Goal: Information Seeking & Learning: Find specific page/section

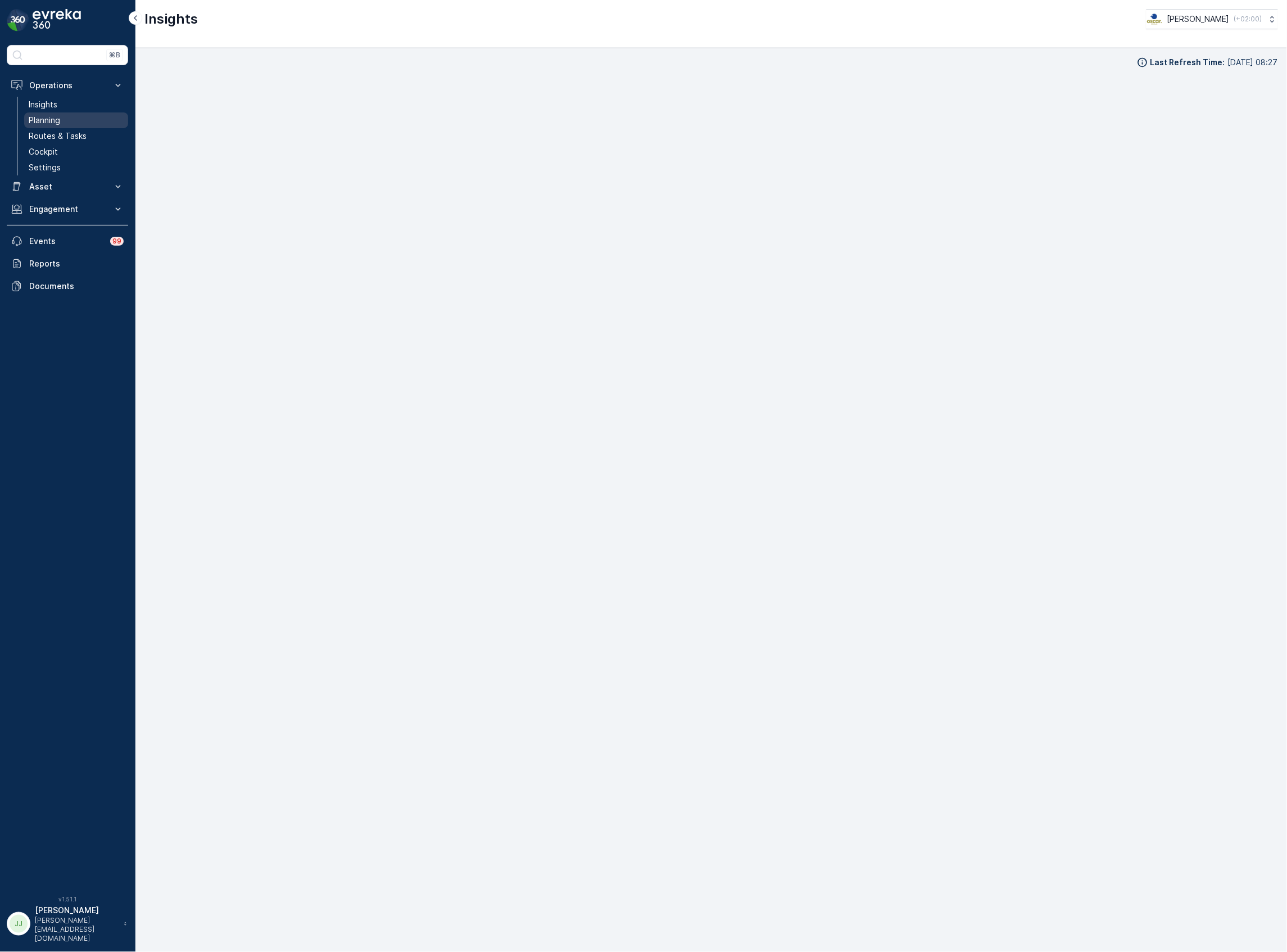
click at [76, 120] on link "Planning" at bounding box center [75, 120] width 104 height 16
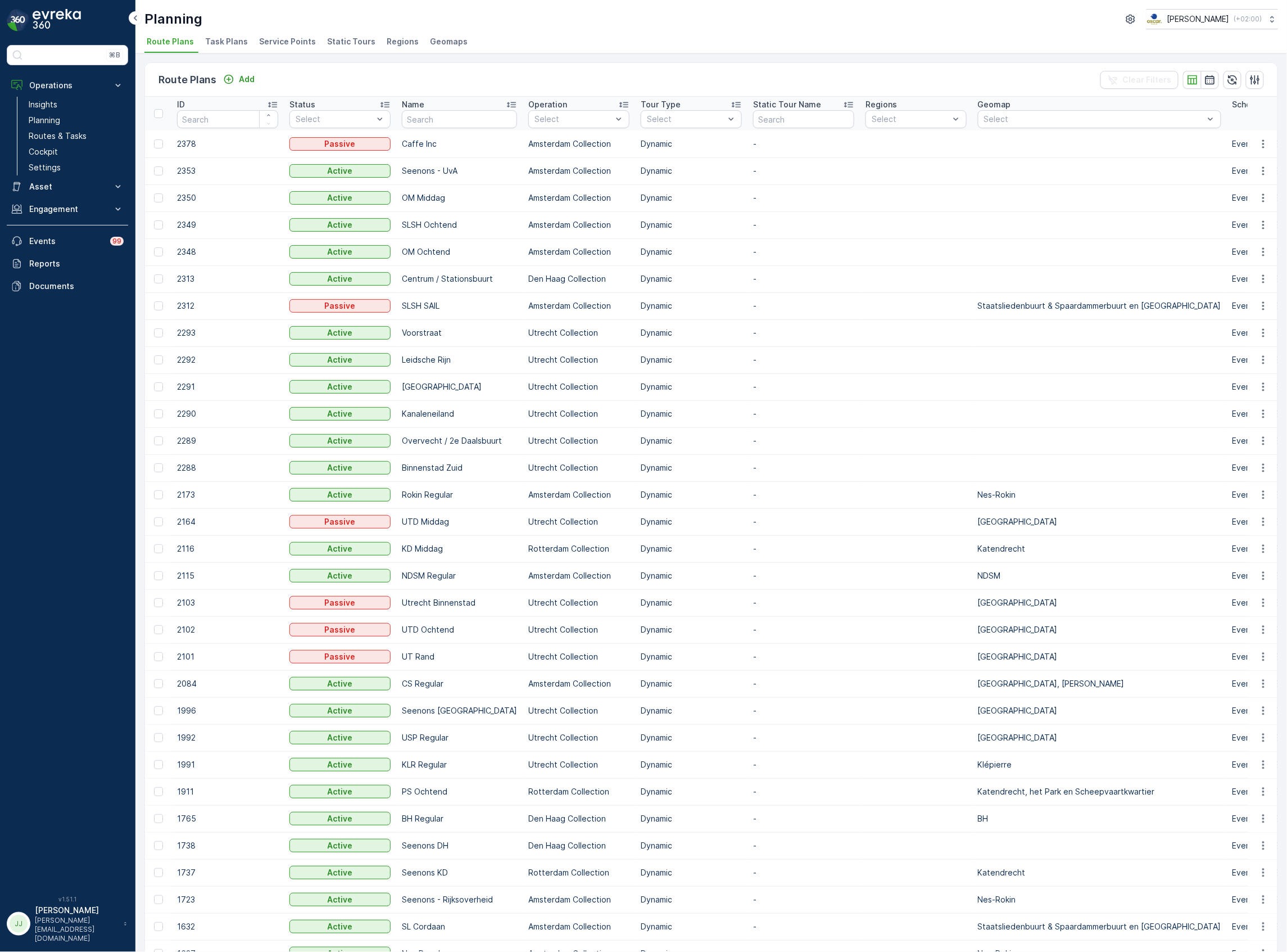
click at [221, 41] on span "Task Plans" at bounding box center [226, 41] width 43 height 11
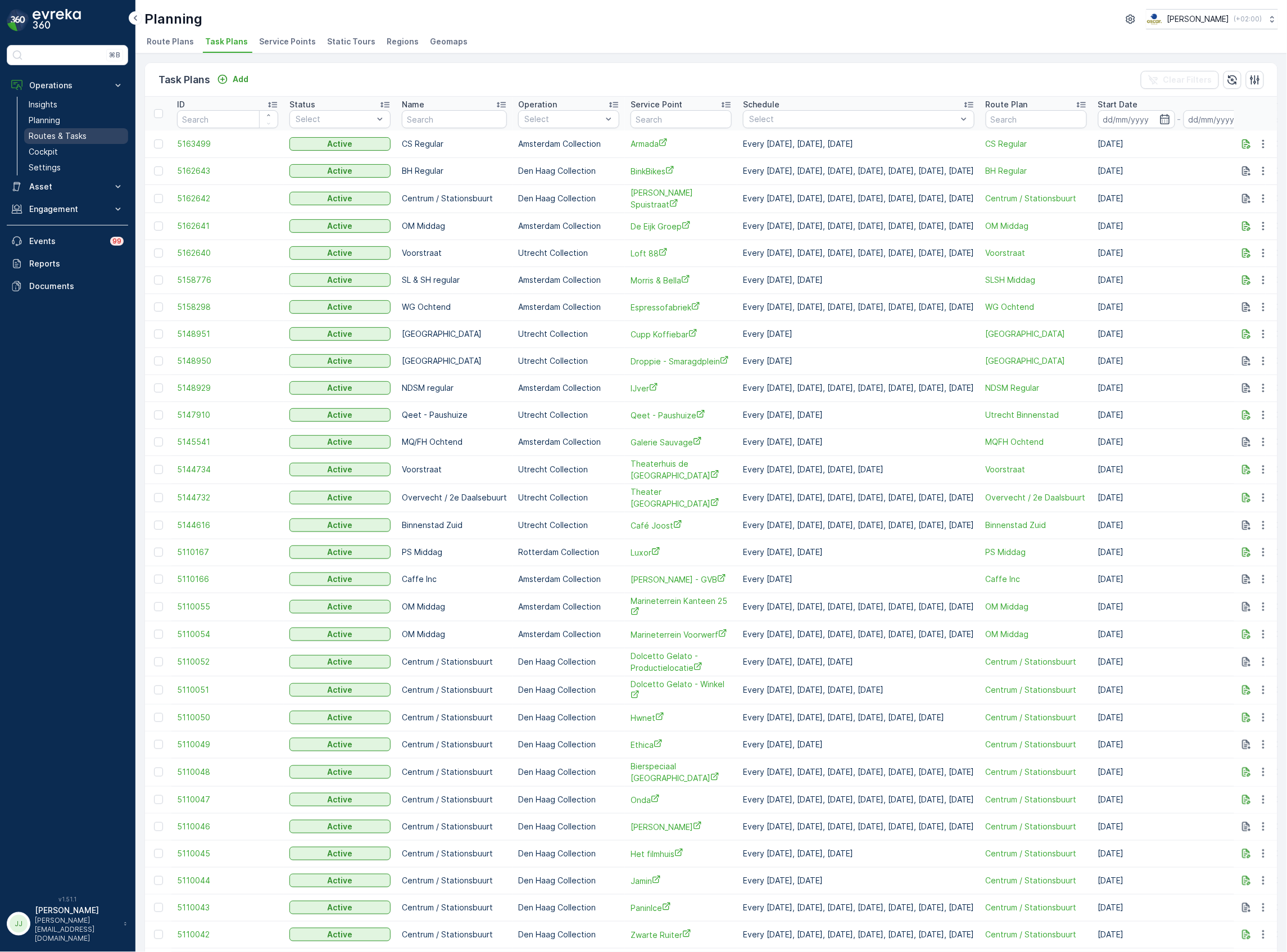
click at [86, 131] on link "Routes & Tasks" at bounding box center [75, 136] width 104 height 16
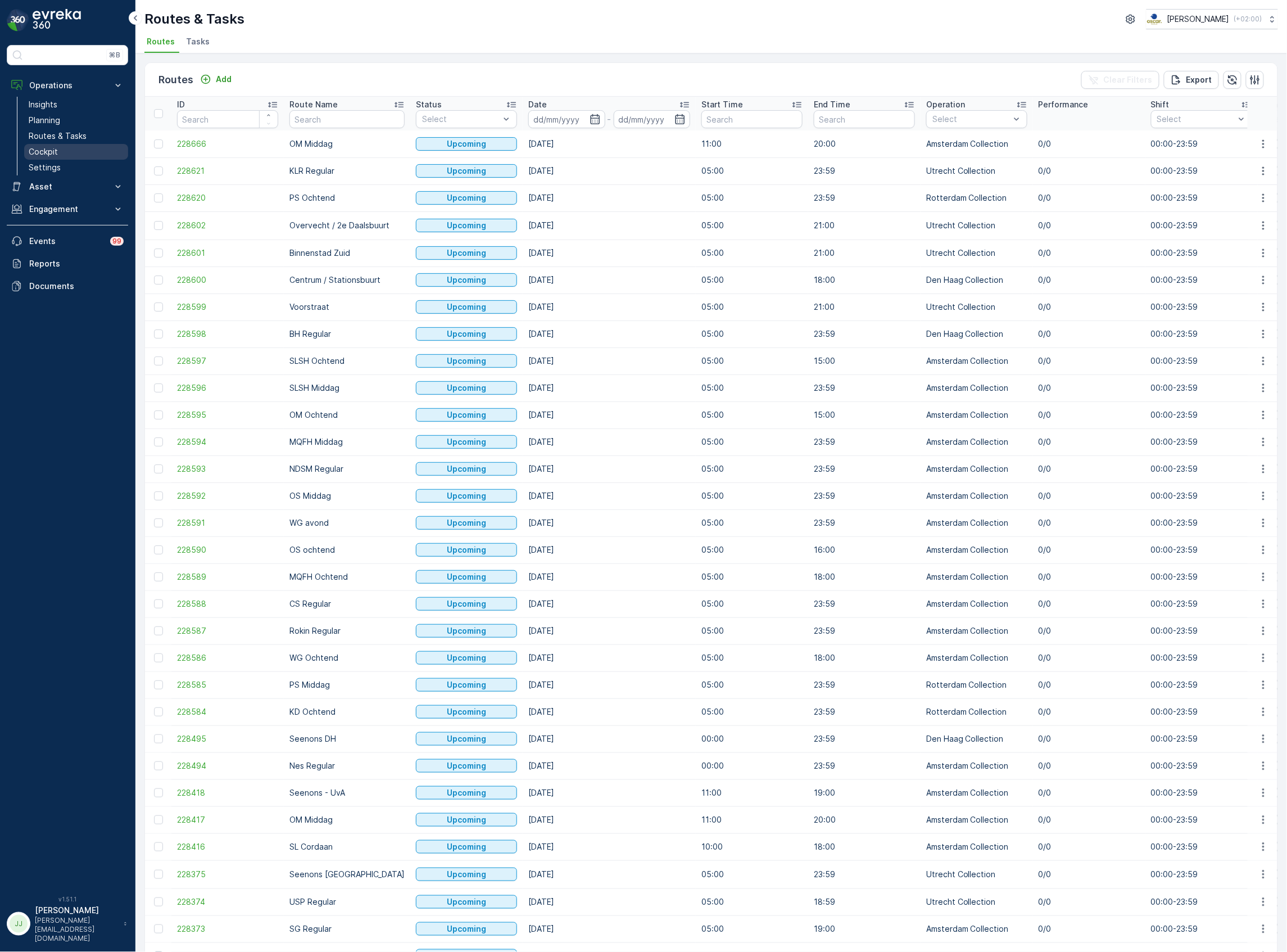
click at [57, 151] on p "Cockpit" at bounding box center [43, 151] width 29 height 11
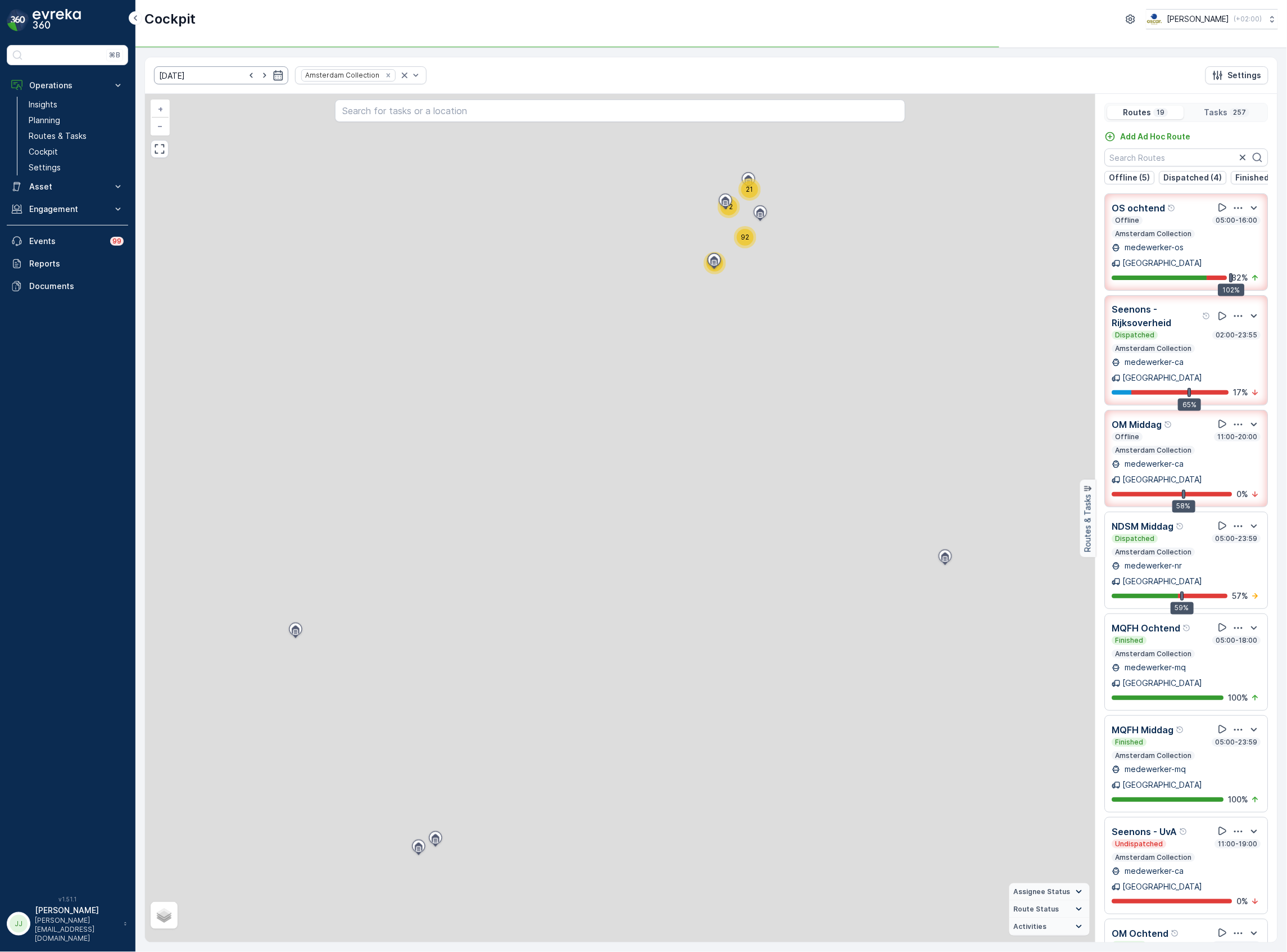
click at [385, 74] on icon "Remove Amsterdam Collection" at bounding box center [389, 75] width 8 height 8
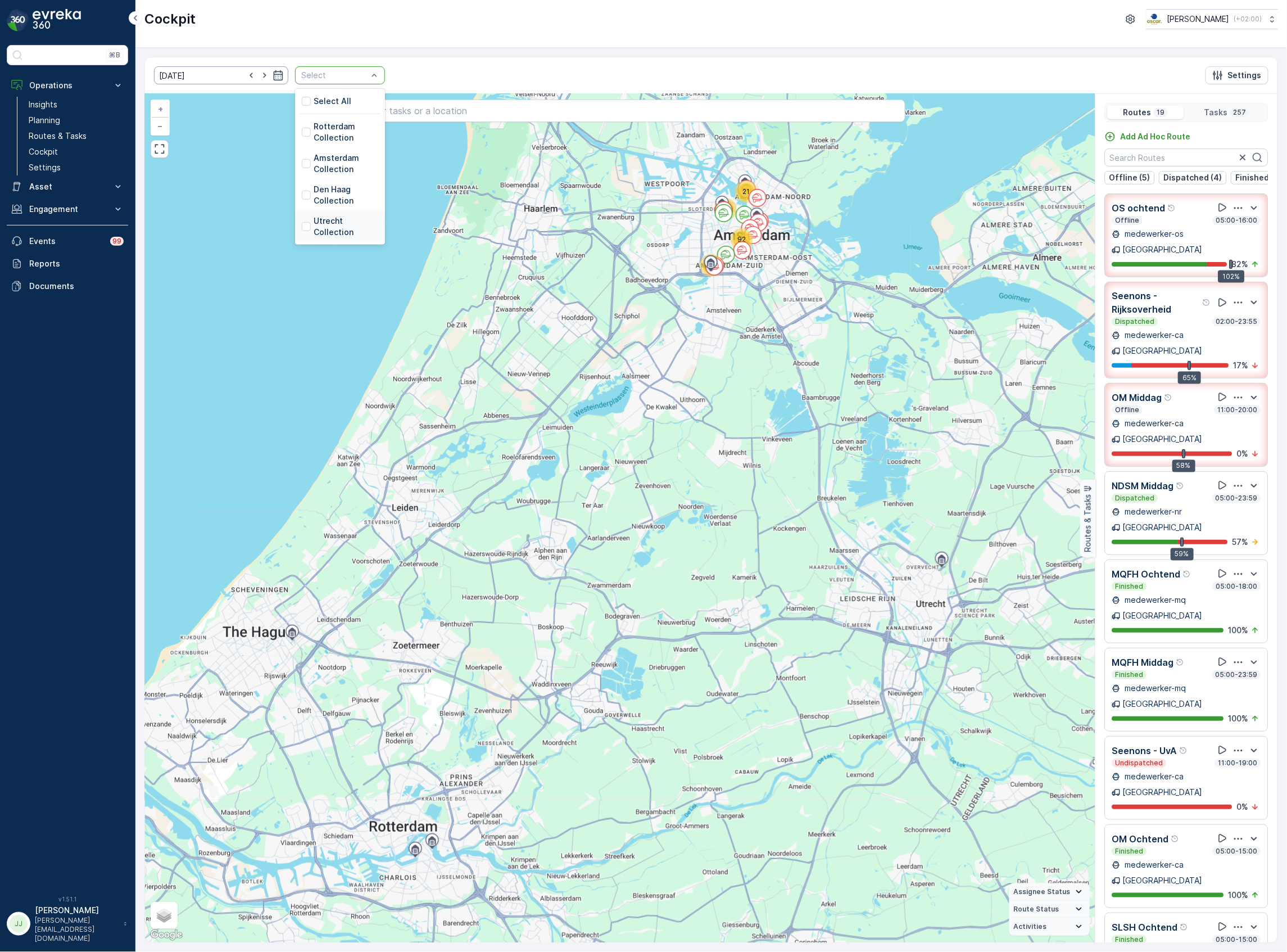
click at [330, 233] on p "Utrecht Collection" at bounding box center [345, 226] width 64 height 23
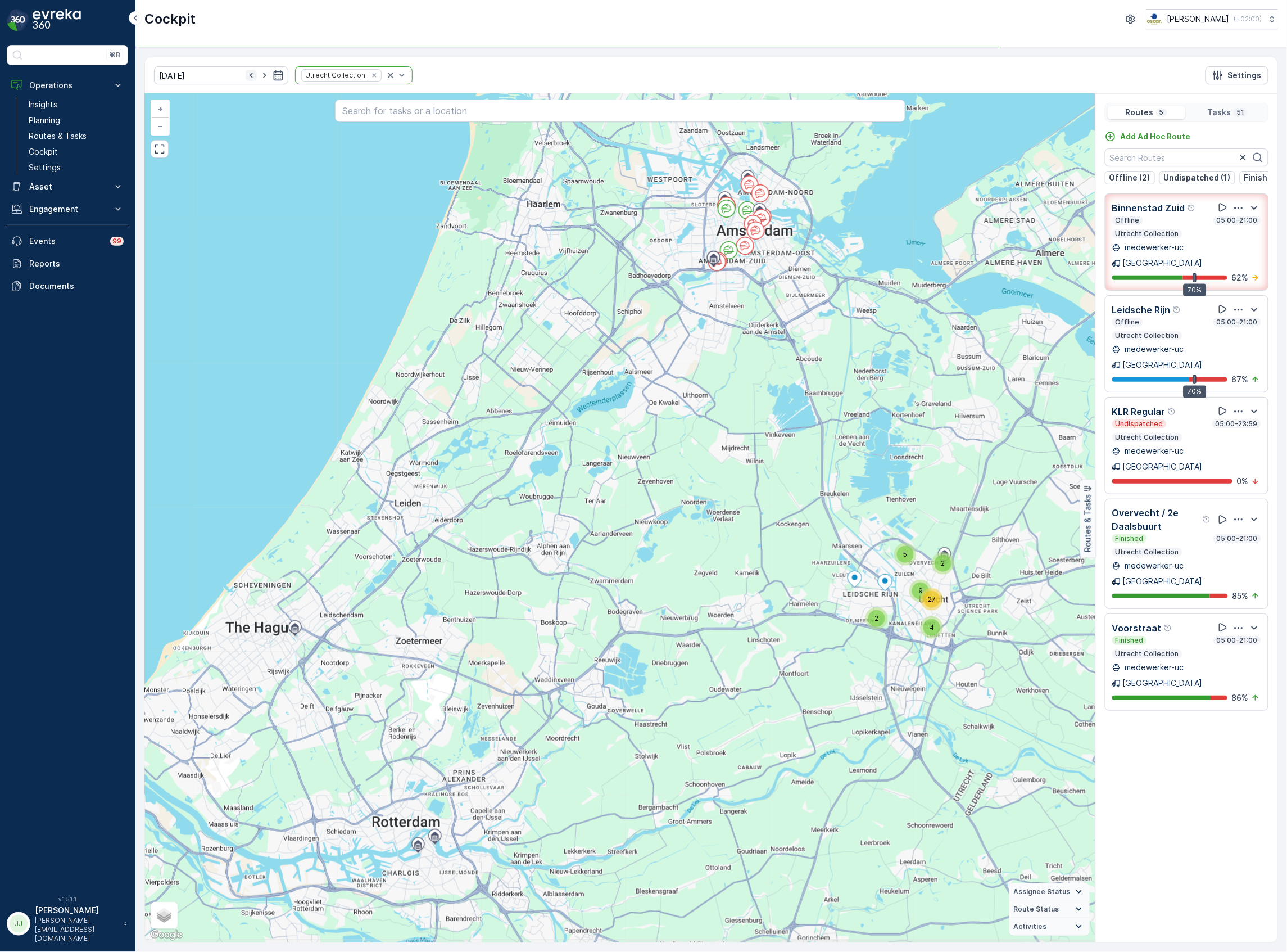
click at [246, 79] on icon "button" at bounding box center [251, 74] width 11 height 11
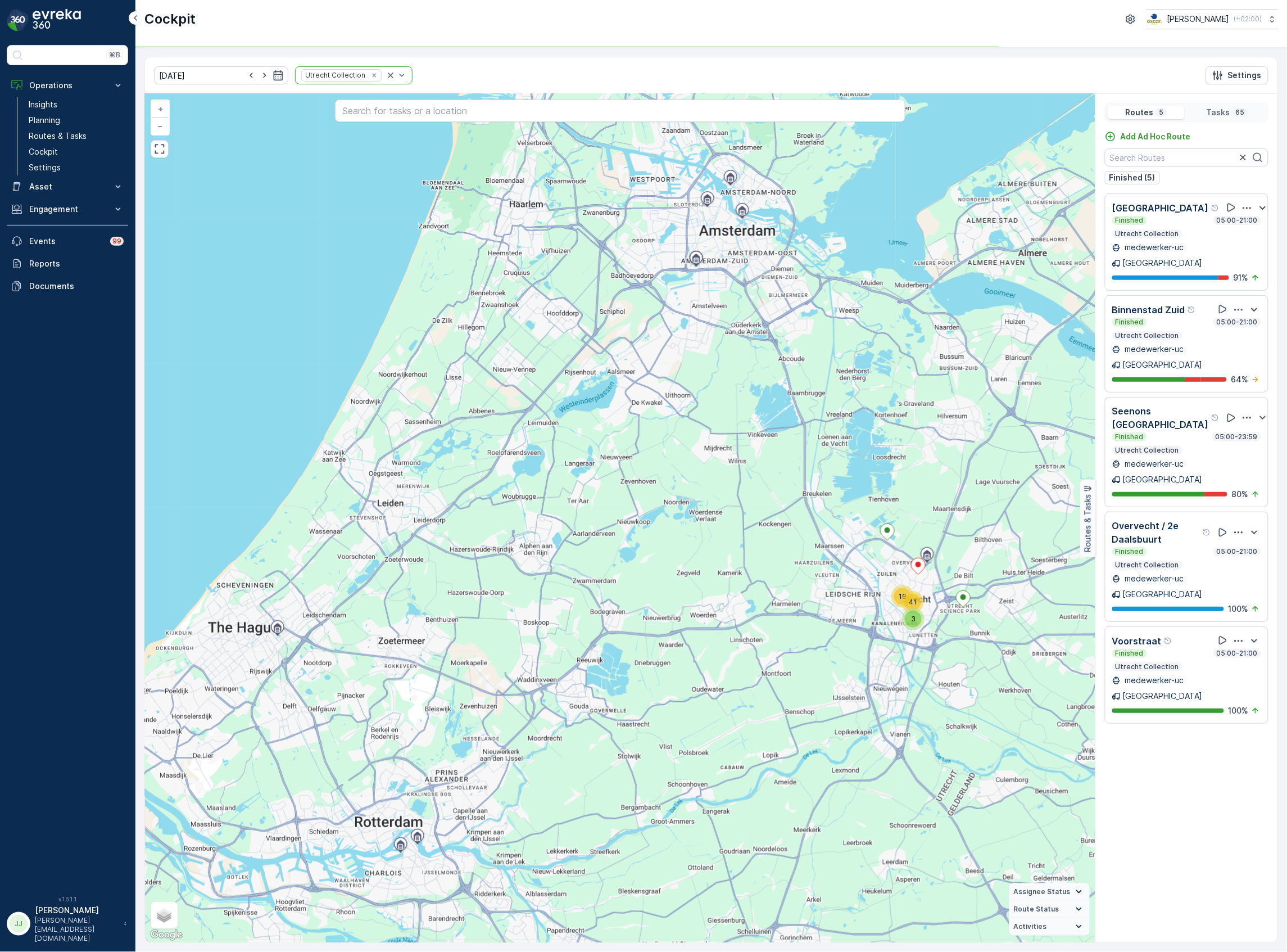
click at [210, 46] on div "Cockpit [PERSON_NAME] ( +02:00 )" at bounding box center [712, 24] width 1152 height 48
click at [246, 74] on icon "button" at bounding box center [251, 74] width 11 height 11
type input "[DATE]"
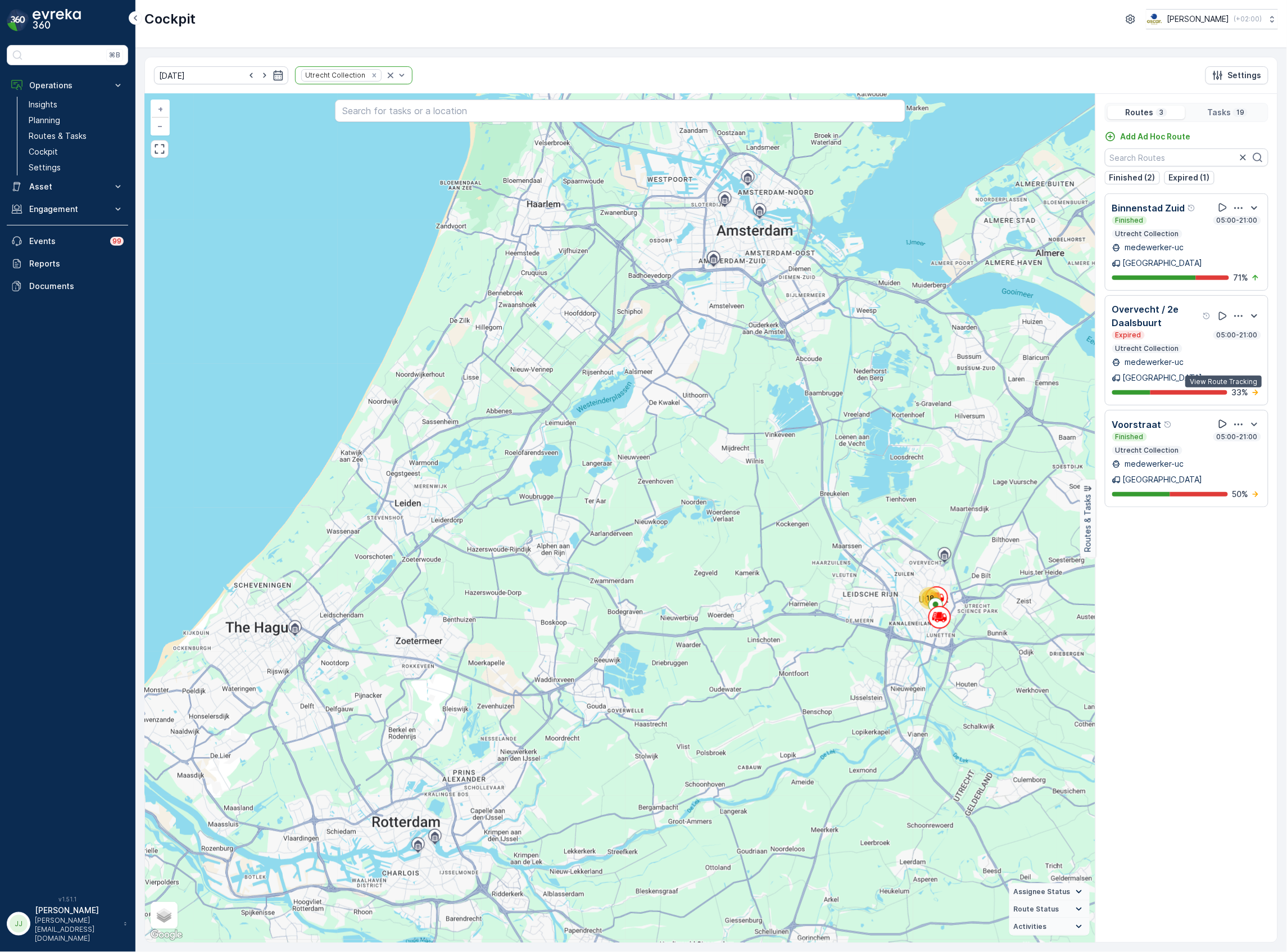
click at [1222, 418] on icon at bounding box center [1223, 423] width 11 height 11
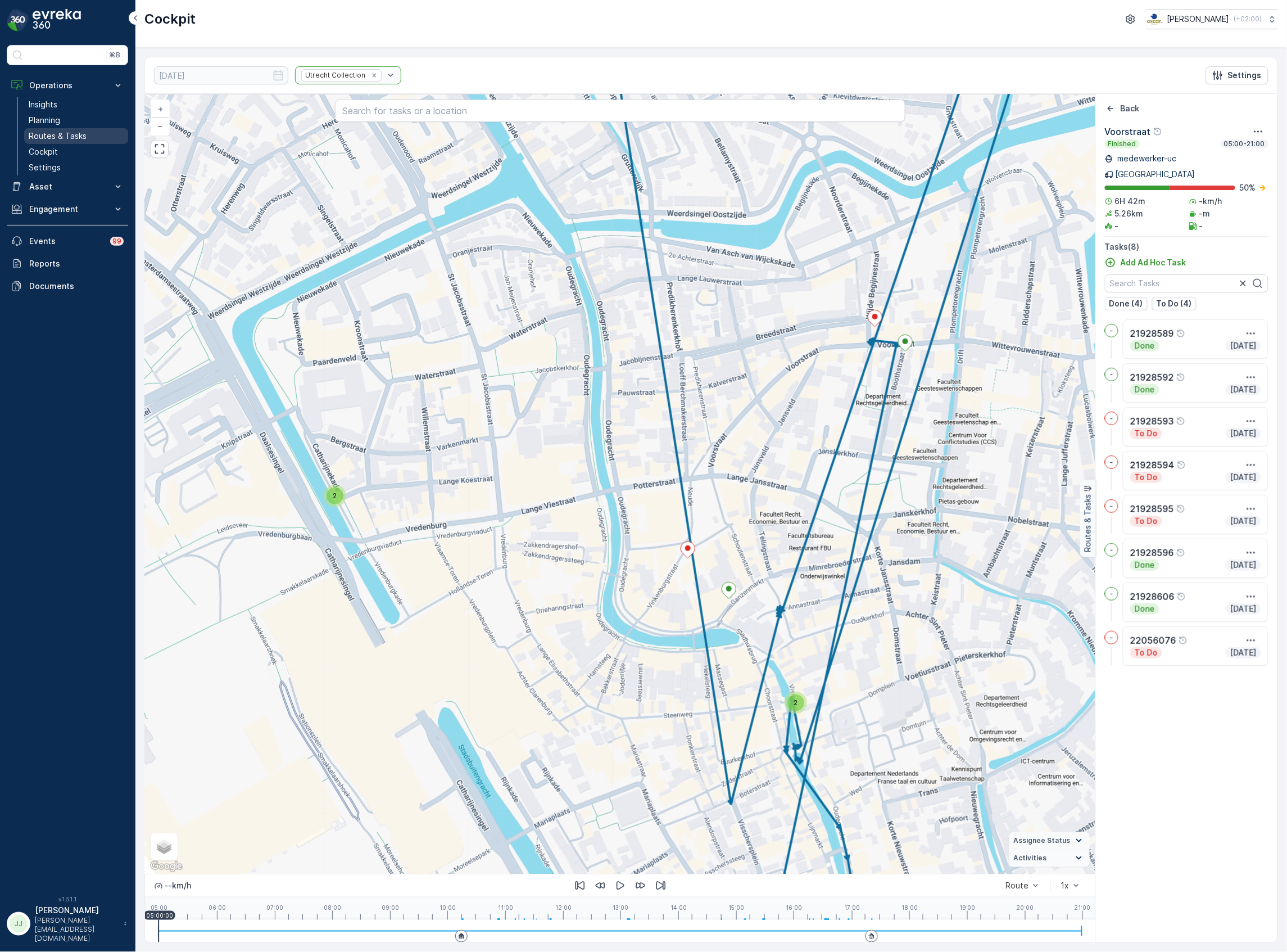
drag, startPoint x: 1149, startPoint y: 378, endPoint x: 58, endPoint y: 129, distance: 1119.1
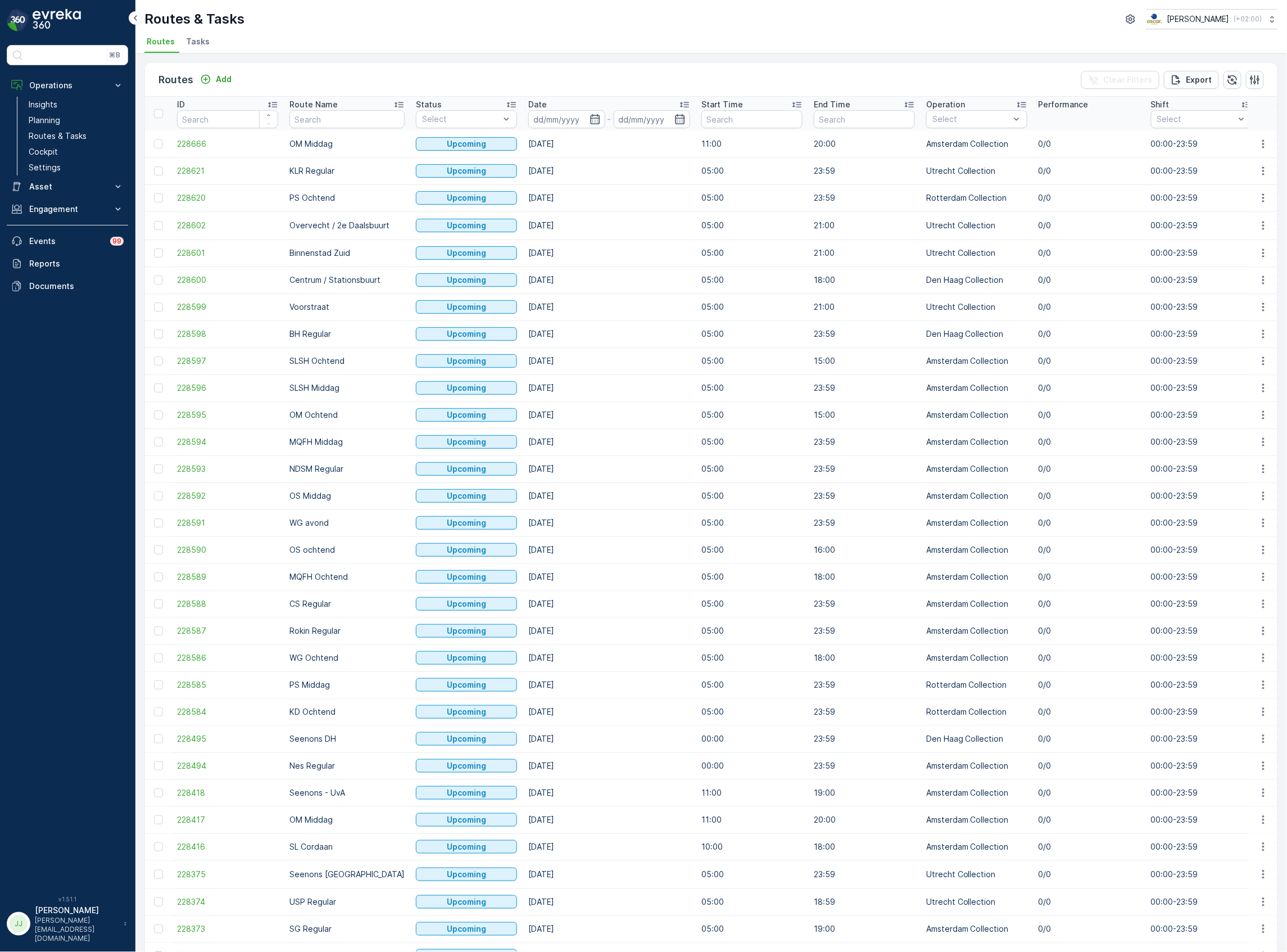
drag, startPoint x: 184, startPoint y: 41, endPoint x: 286, endPoint y: 32, distance: 102.4
click at [286, 32] on div "Routes & Tasks [PERSON_NAME] ( +02:00 ) Routes Tasks" at bounding box center [712, 27] width 1152 height 54
click at [194, 40] on span "Tasks" at bounding box center [198, 41] width 24 height 11
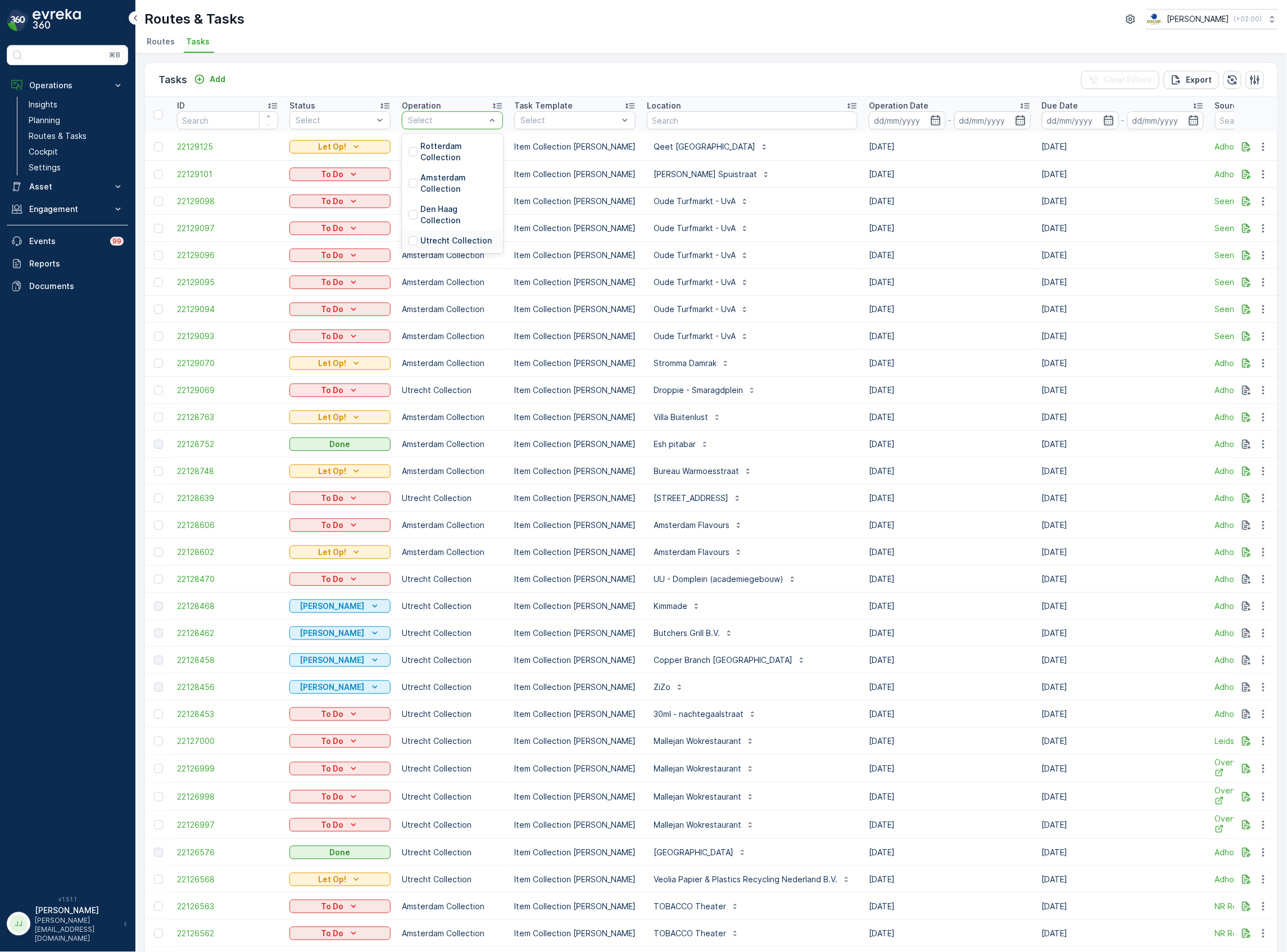
click at [465, 241] on p "Utrecht Collection" at bounding box center [456, 240] width 71 height 11
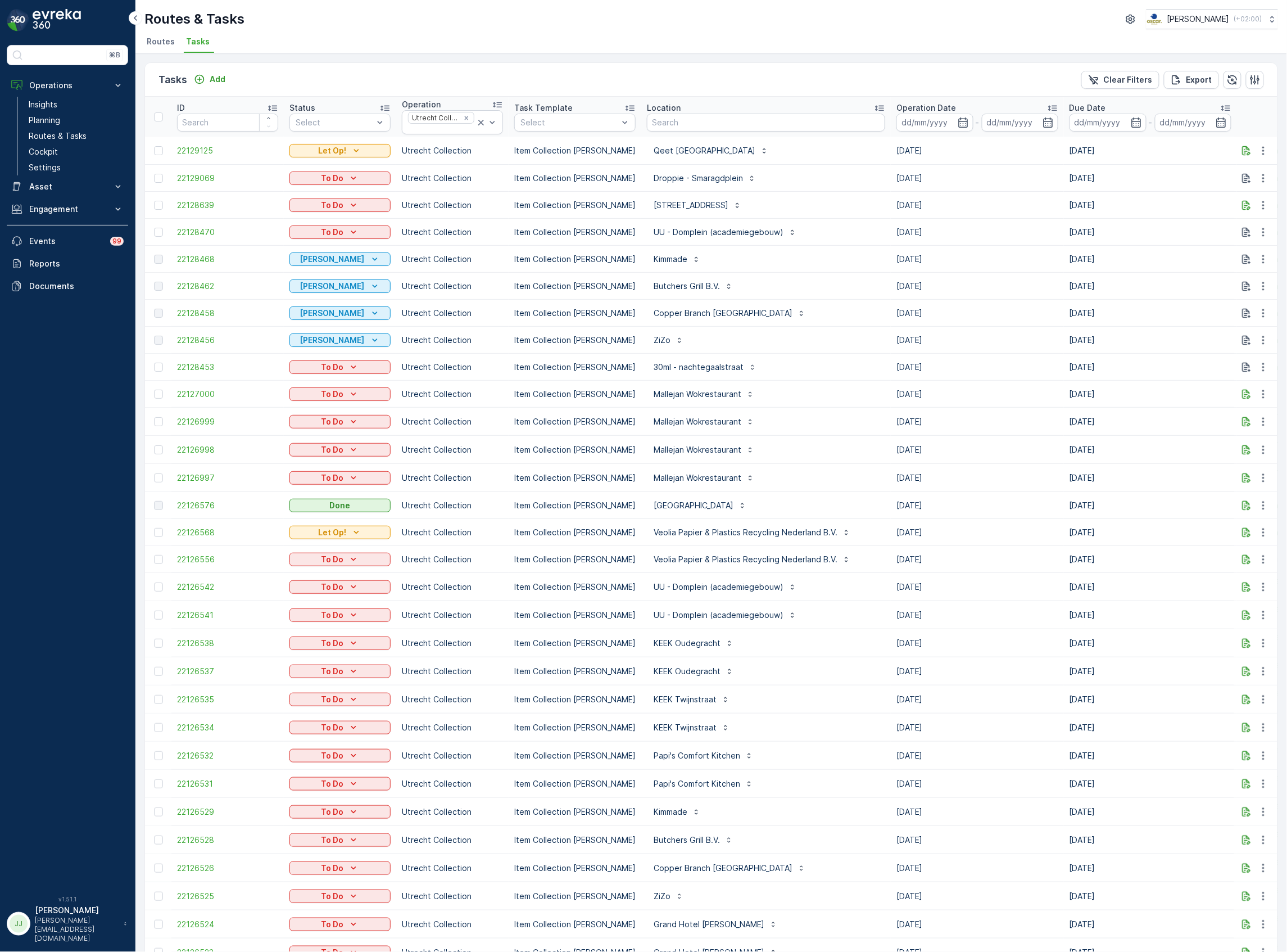
click at [958, 119] on icon "button" at bounding box center [963, 122] width 11 height 11
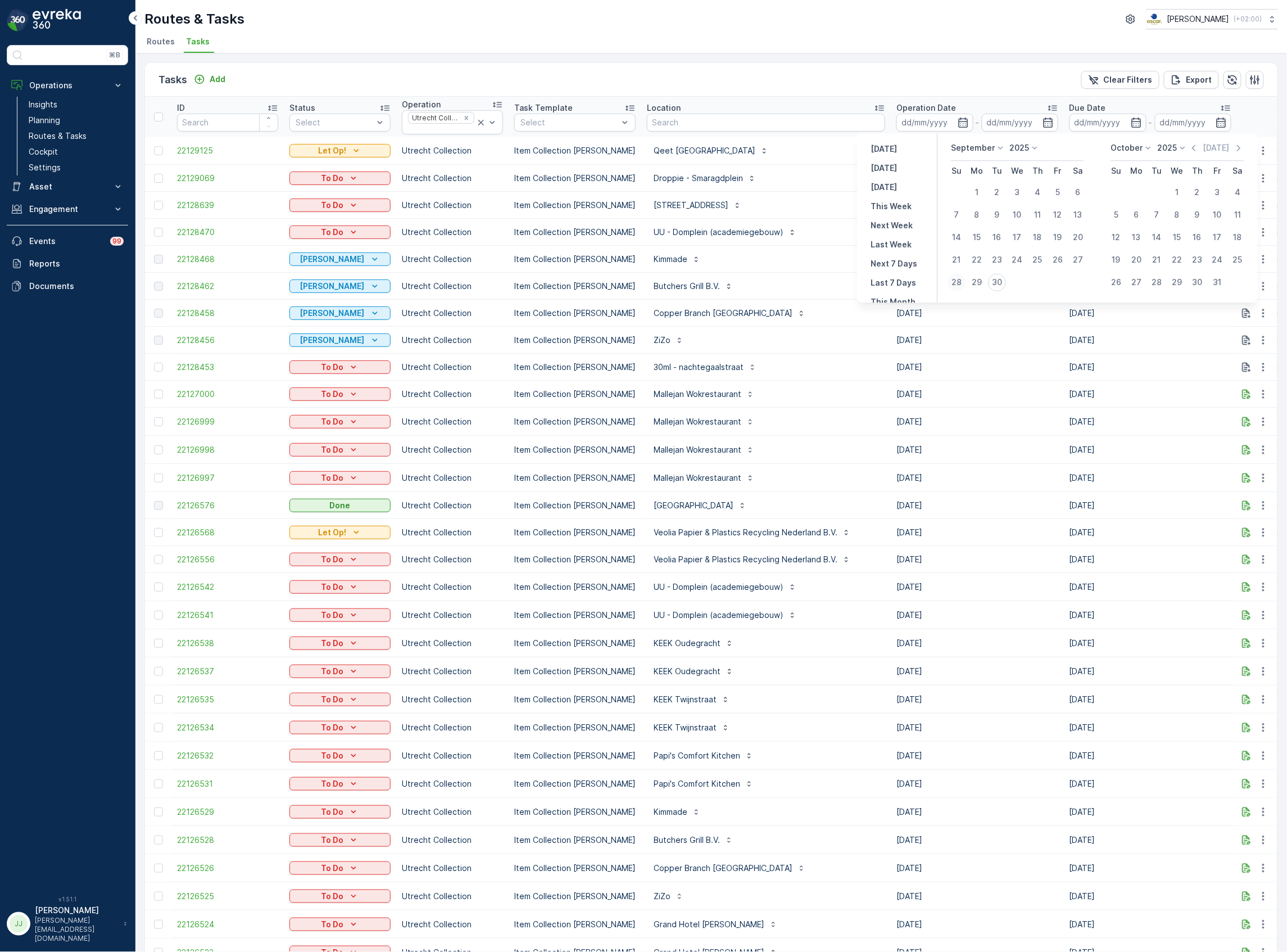
click at [962, 284] on div "28" at bounding box center [957, 282] width 18 height 18
type input "[DATE]"
click at [961, 284] on div "28" at bounding box center [957, 282] width 18 height 18
type input "[DATE]"
click at [961, 284] on div "28" at bounding box center [957, 282] width 18 height 18
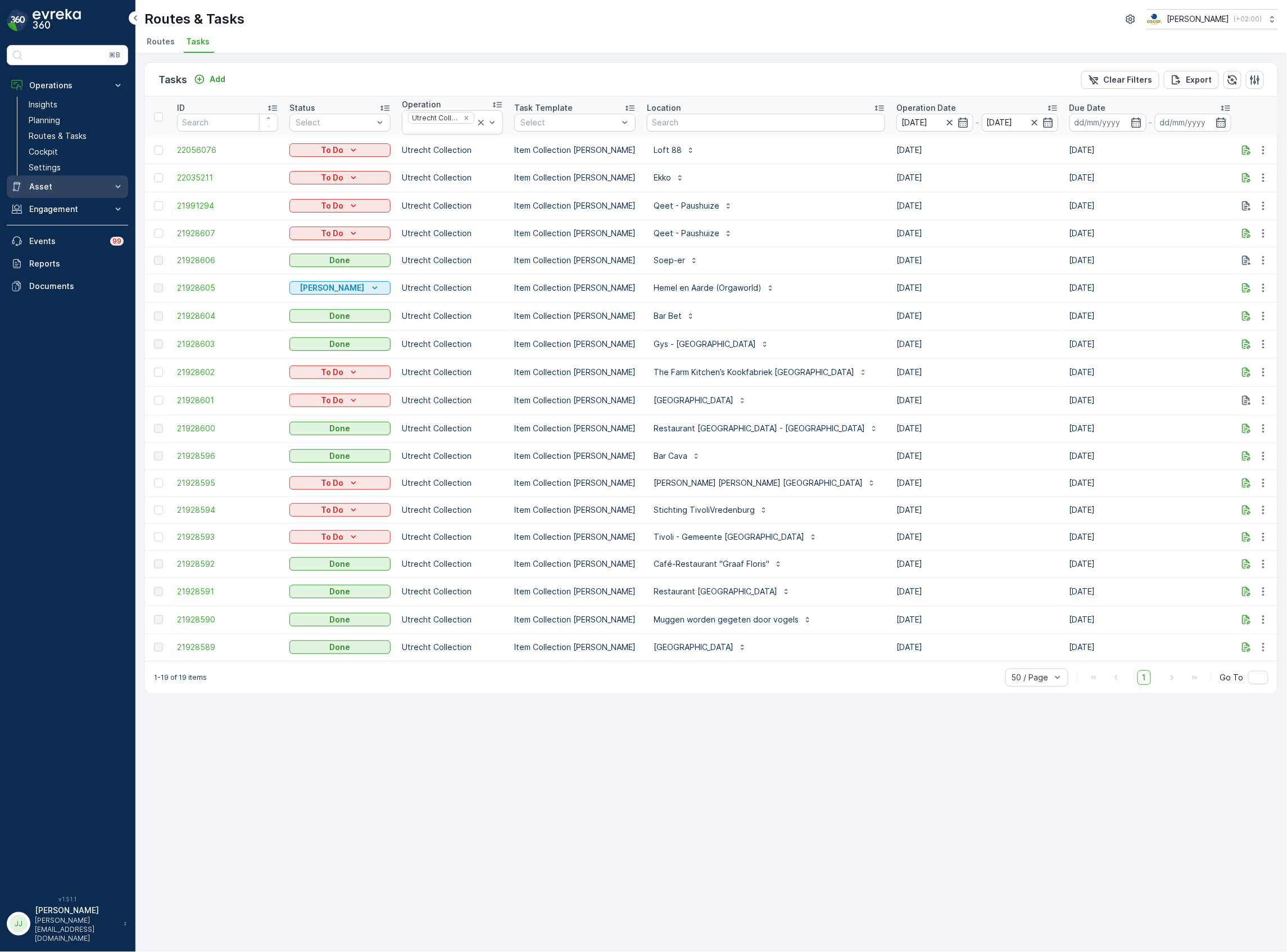
drag, startPoint x: 68, startPoint y: 156, endPoint x: 72, endPoint y: 177, distance: 21.4
click at [68, 156] on link "Cockpit" at bounding box center [75, 152] width 104 height 16
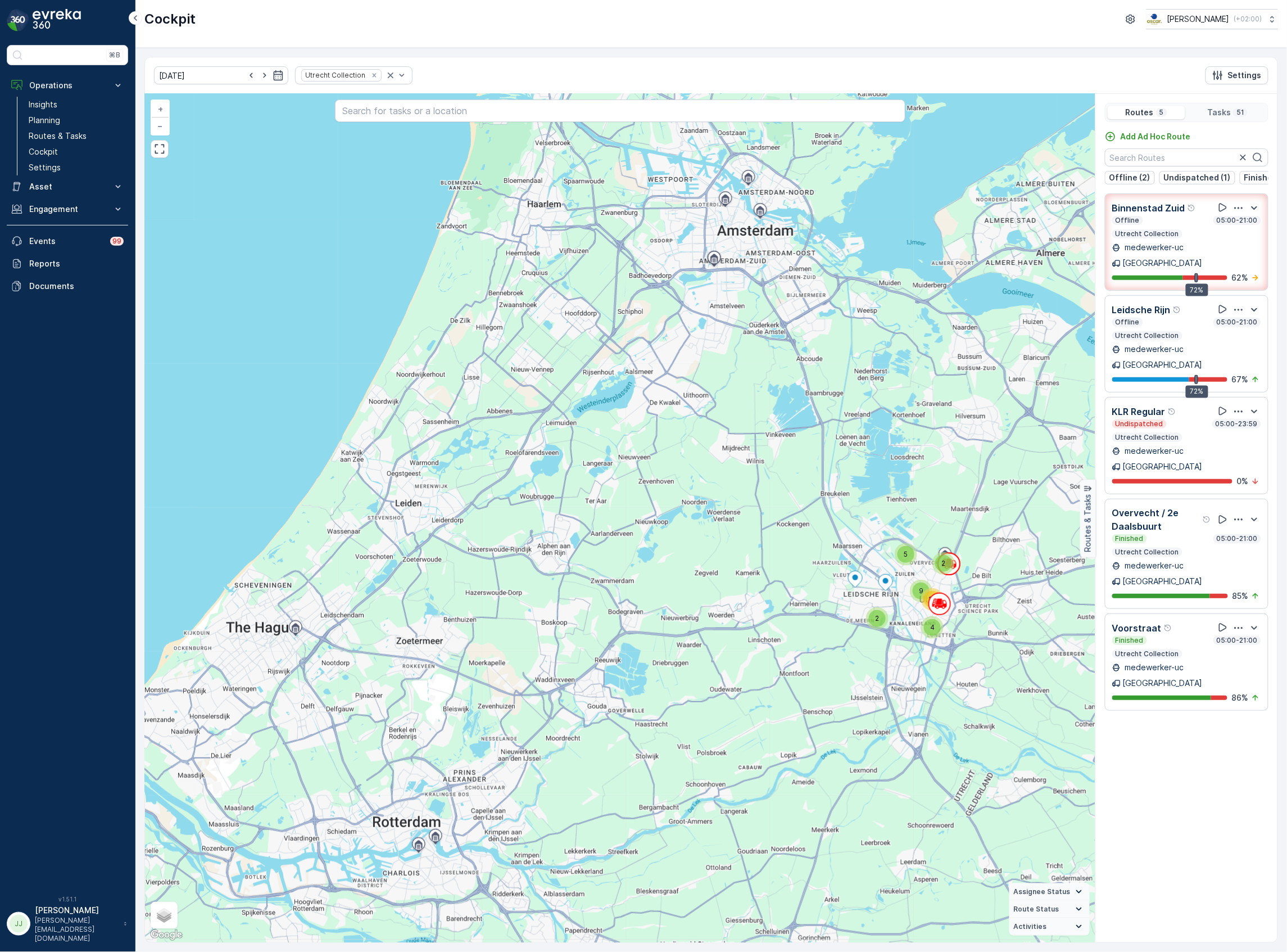
drag, startPoint x: 78, startPoint y: 133, endPoint x: 133, endPoint y: 95, distance: 66.9
click at [78, 133] on p "Routes & Tasks" at bounding box center [58, 136] width 58 height 11
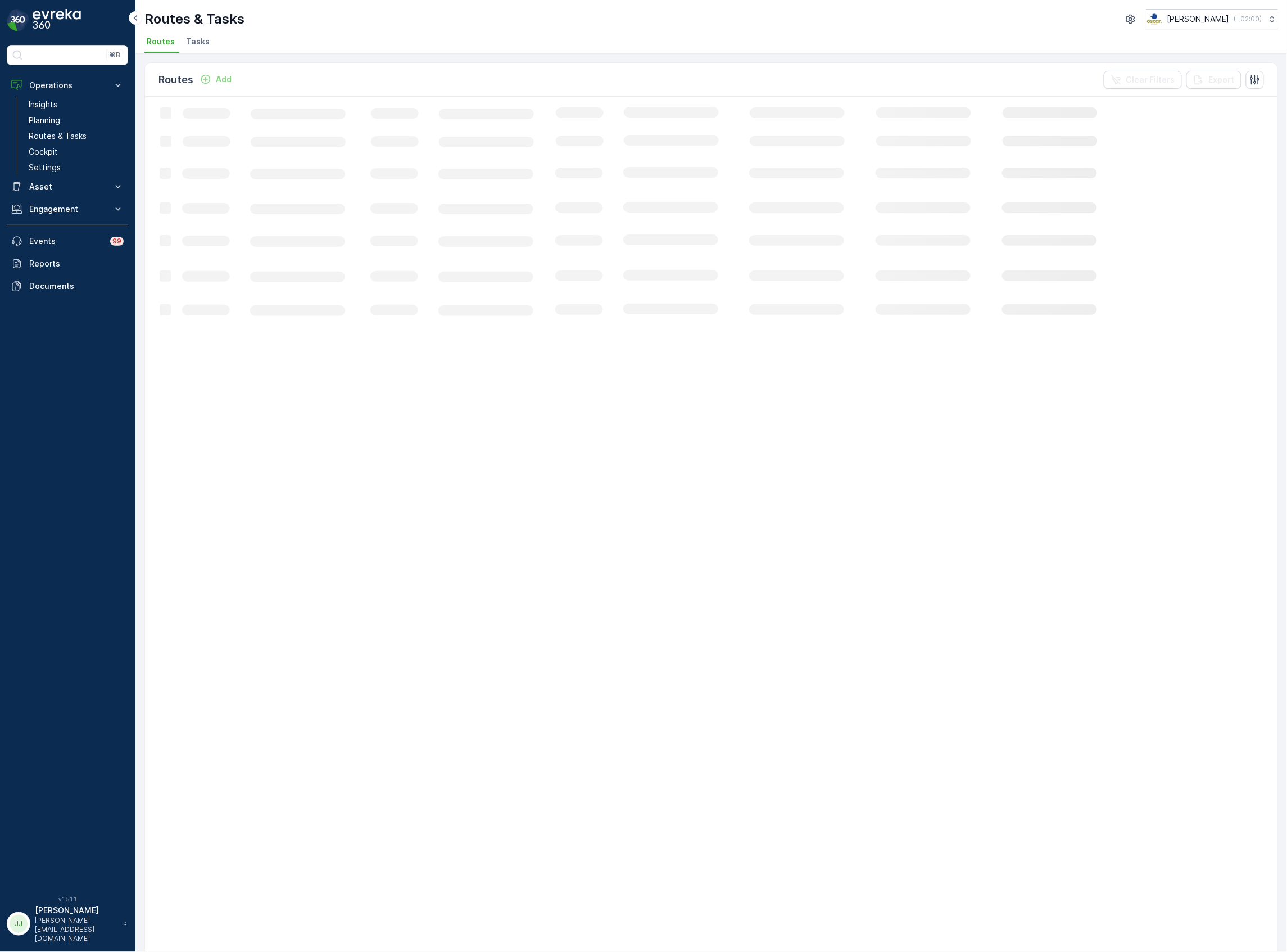
click at [188, 50] on li "Tasks" at bounding box center [198, 43] width 31 height 19
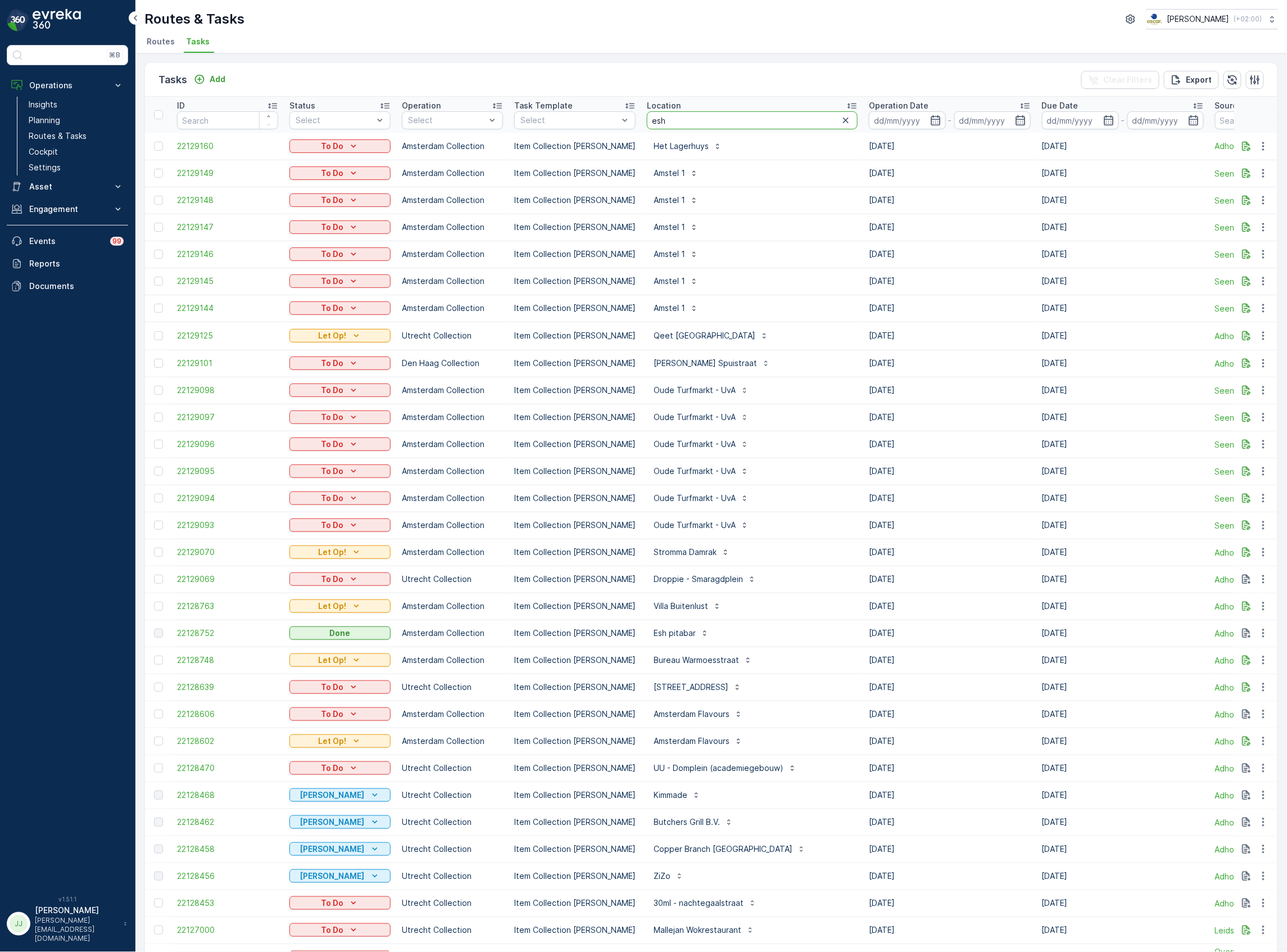
type input "esh"
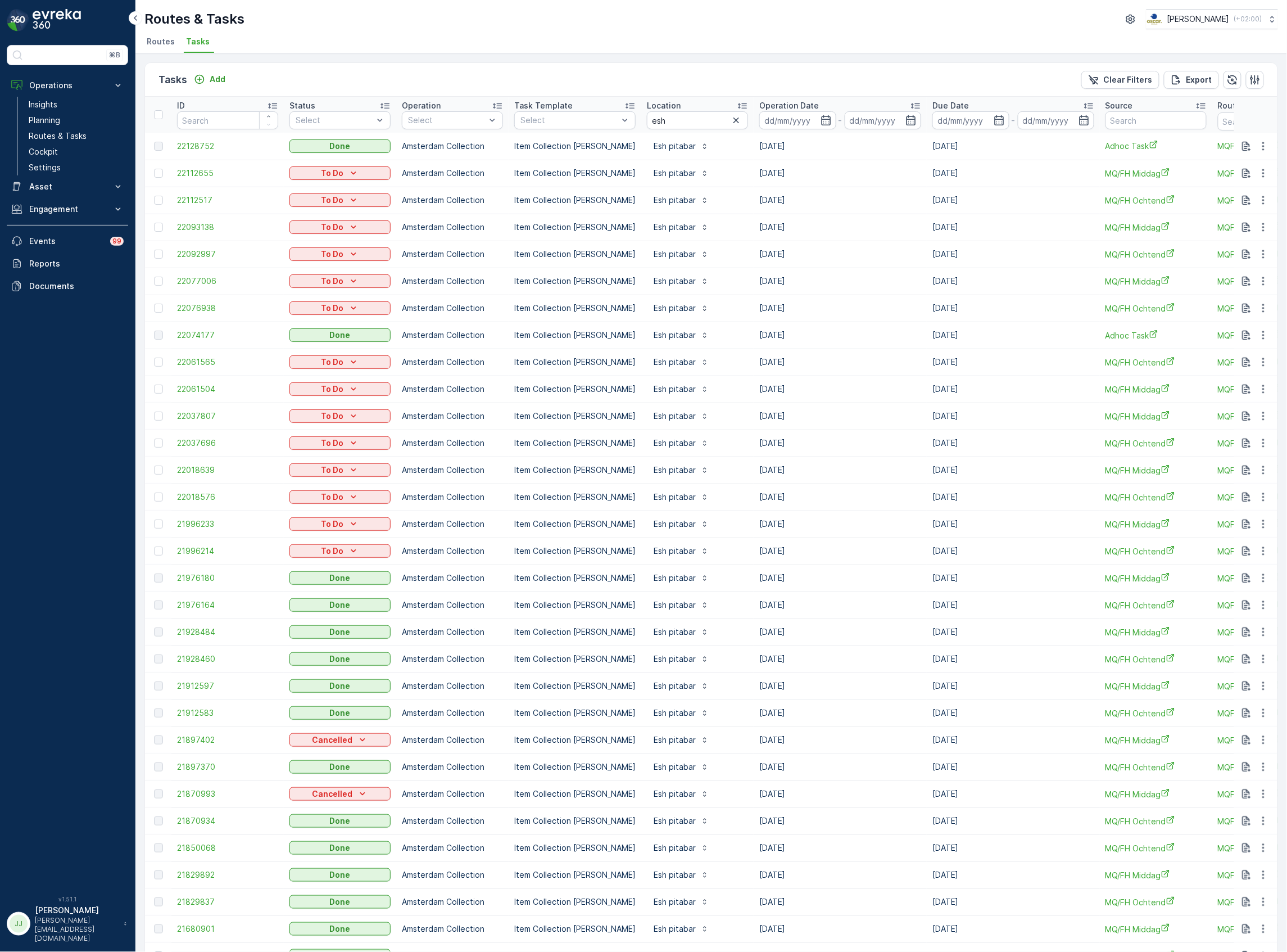
click at [910, 102] on icon at bounding box center [915, 105] width 11 height 11
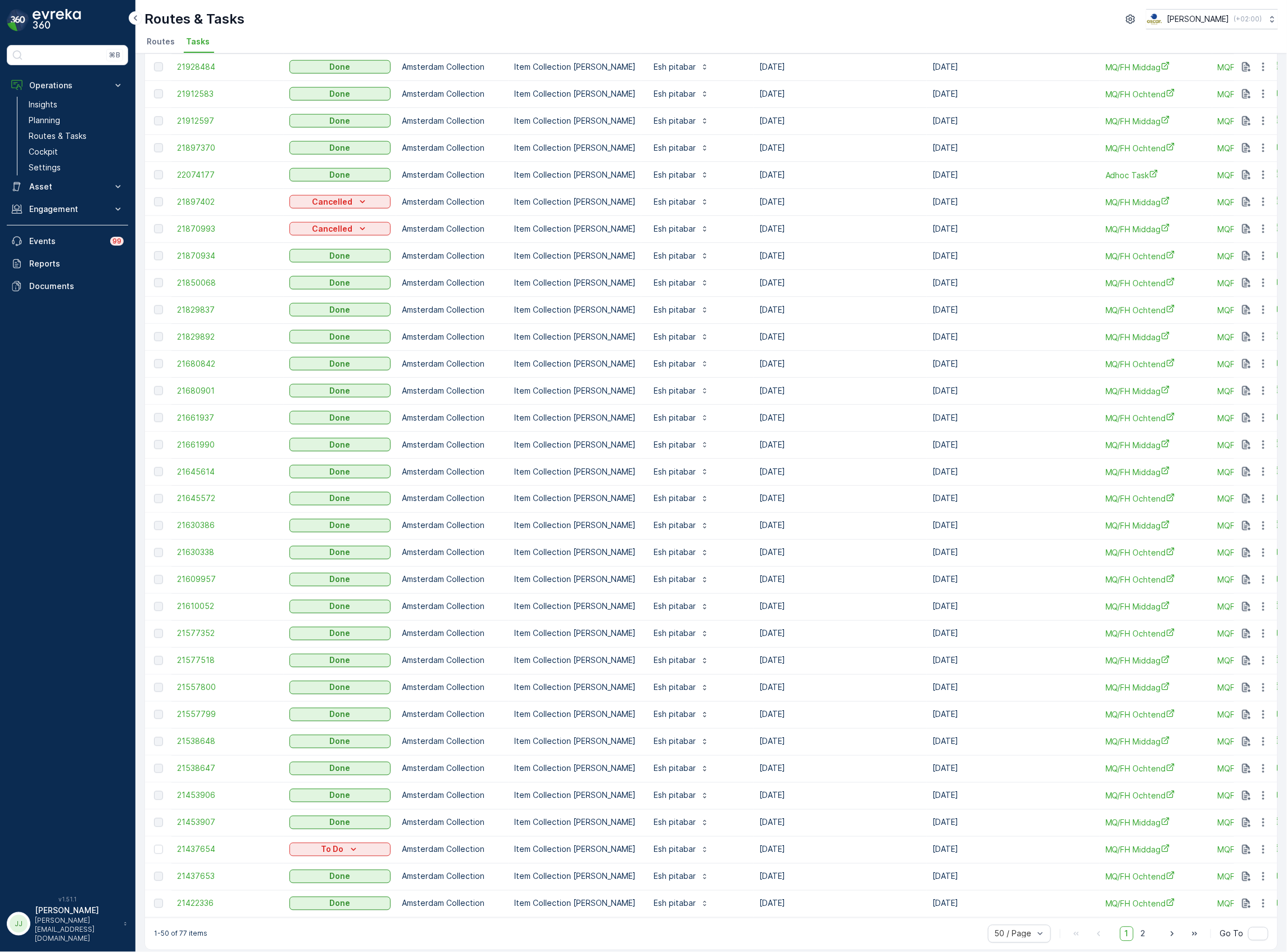
scroll to position [578, 0]
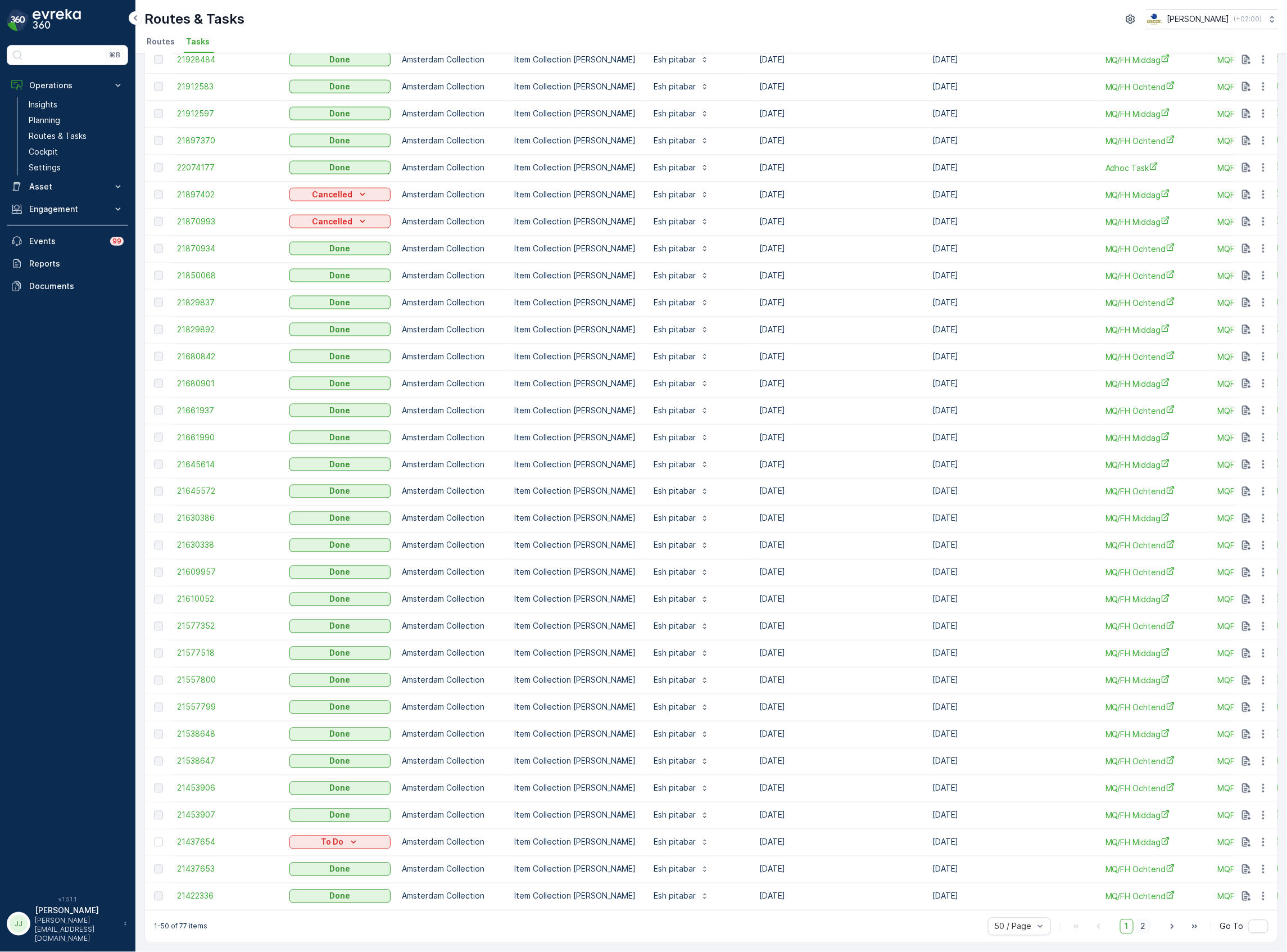
click at [1142, 926] on span "2" at bounding box center [1143, 926] width 15 height 15
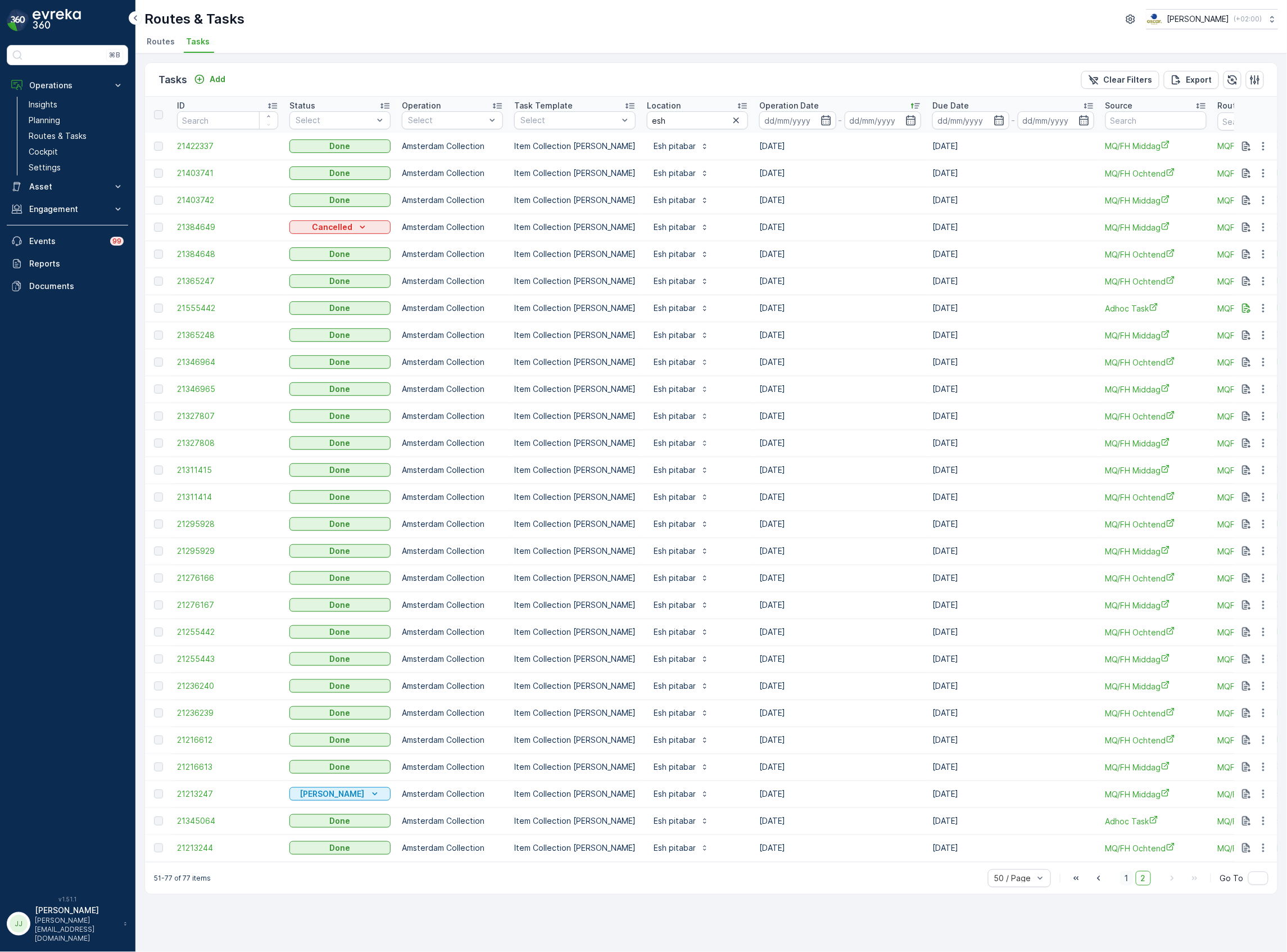
click at [1129, 881] on span "1" at bounding box center [1127, 878] width 14 height 15
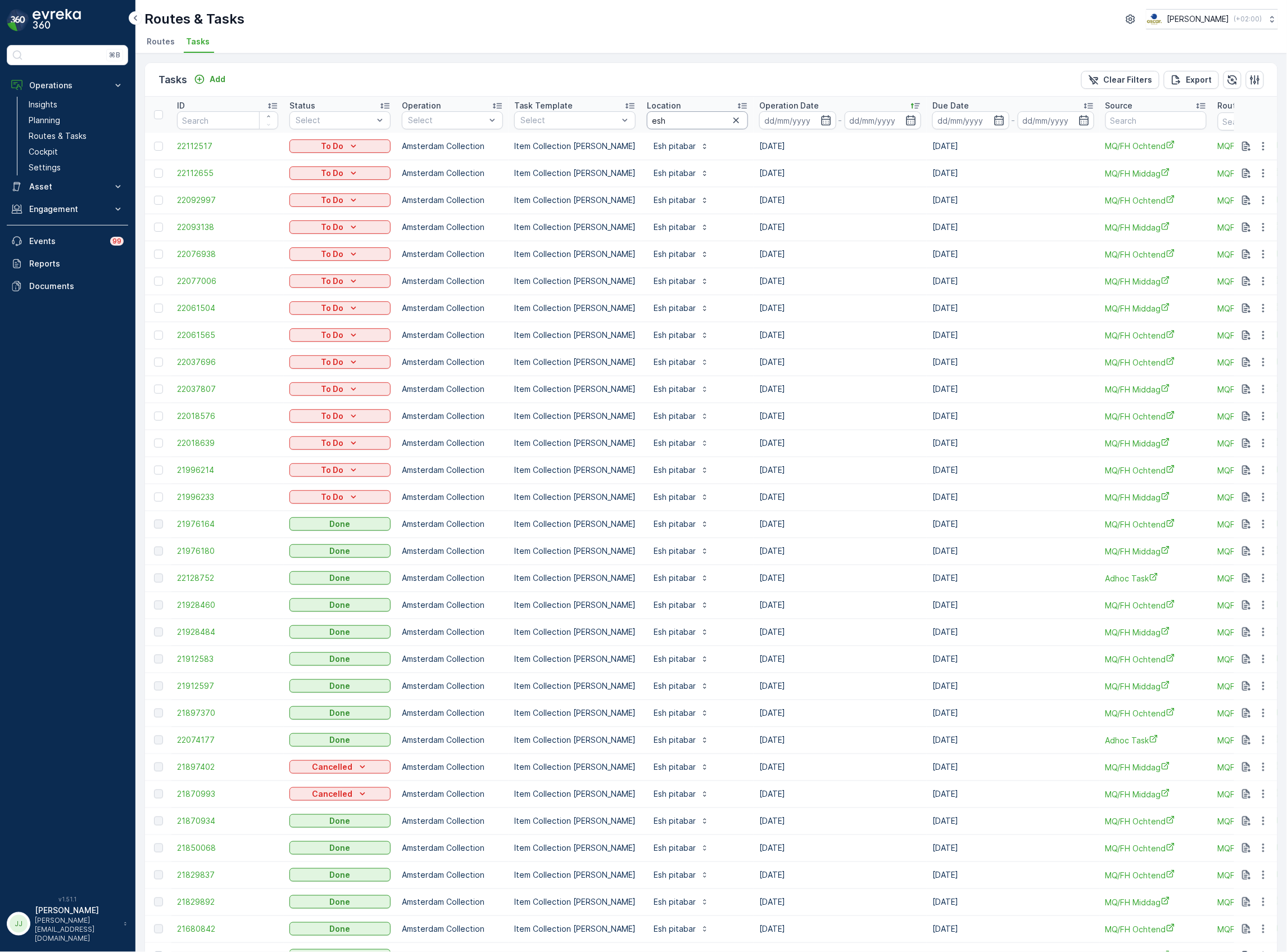
click at [665, 123] on input "esh" at bounding box center [697, 120] width 101 height 18
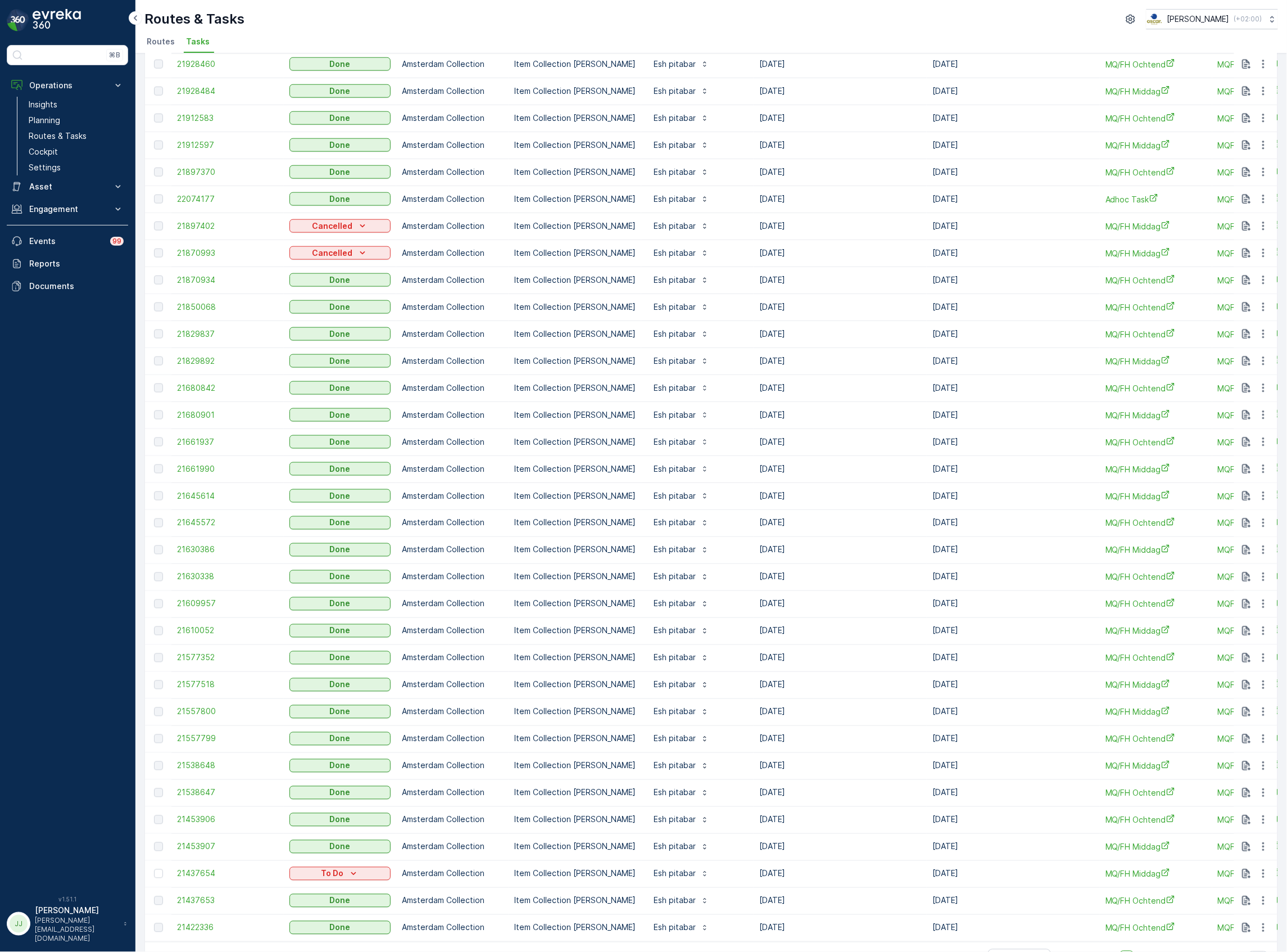
scroll to position [578, 0]
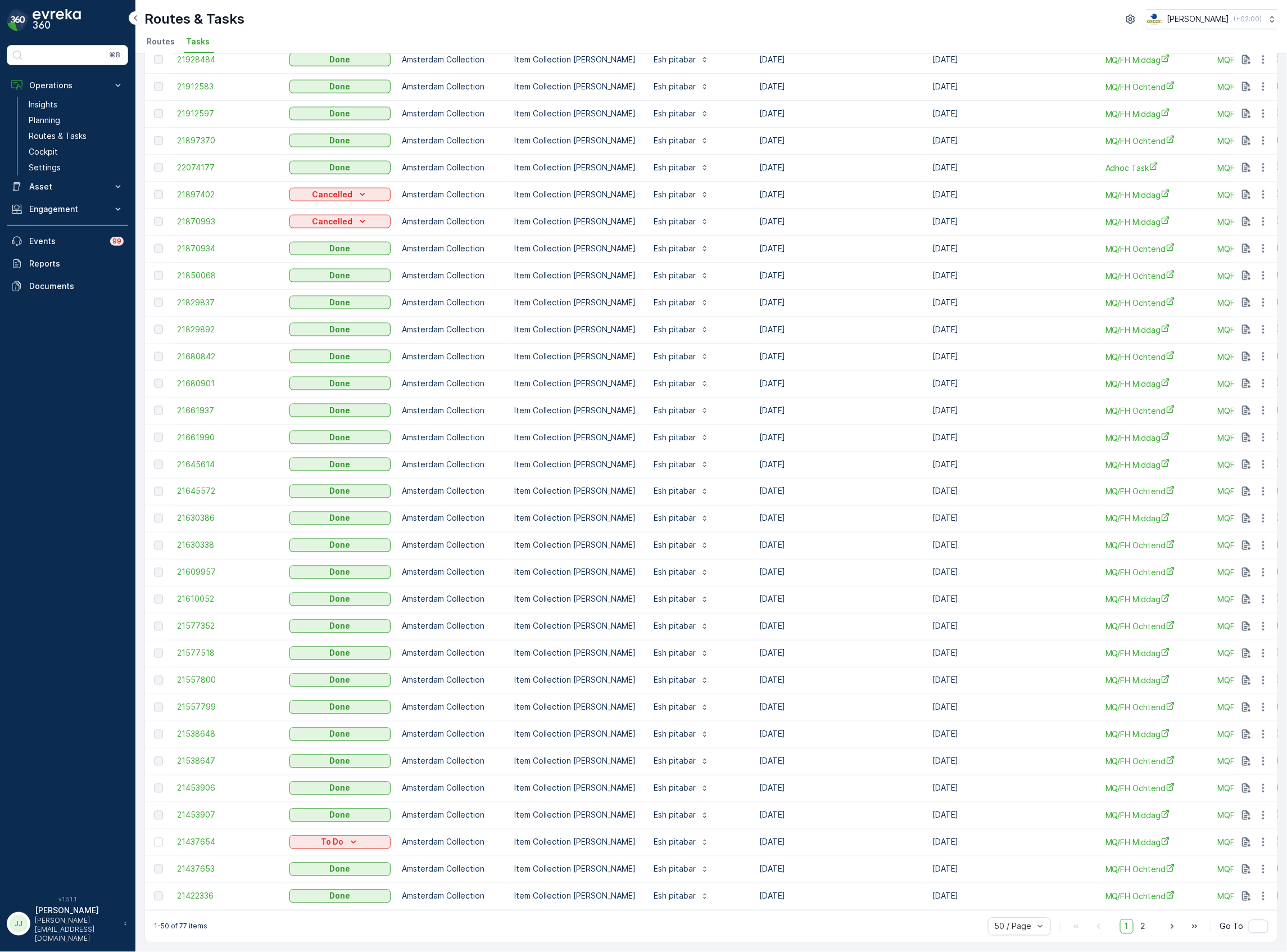
drag, startPoint x: 1145, startPoint y: 931, endPoint x: 1087, endPoint y: 897, distance: 67.2
click at [1145, 931] on span "2" at bounding box center [1143, 926] width 15 height 15
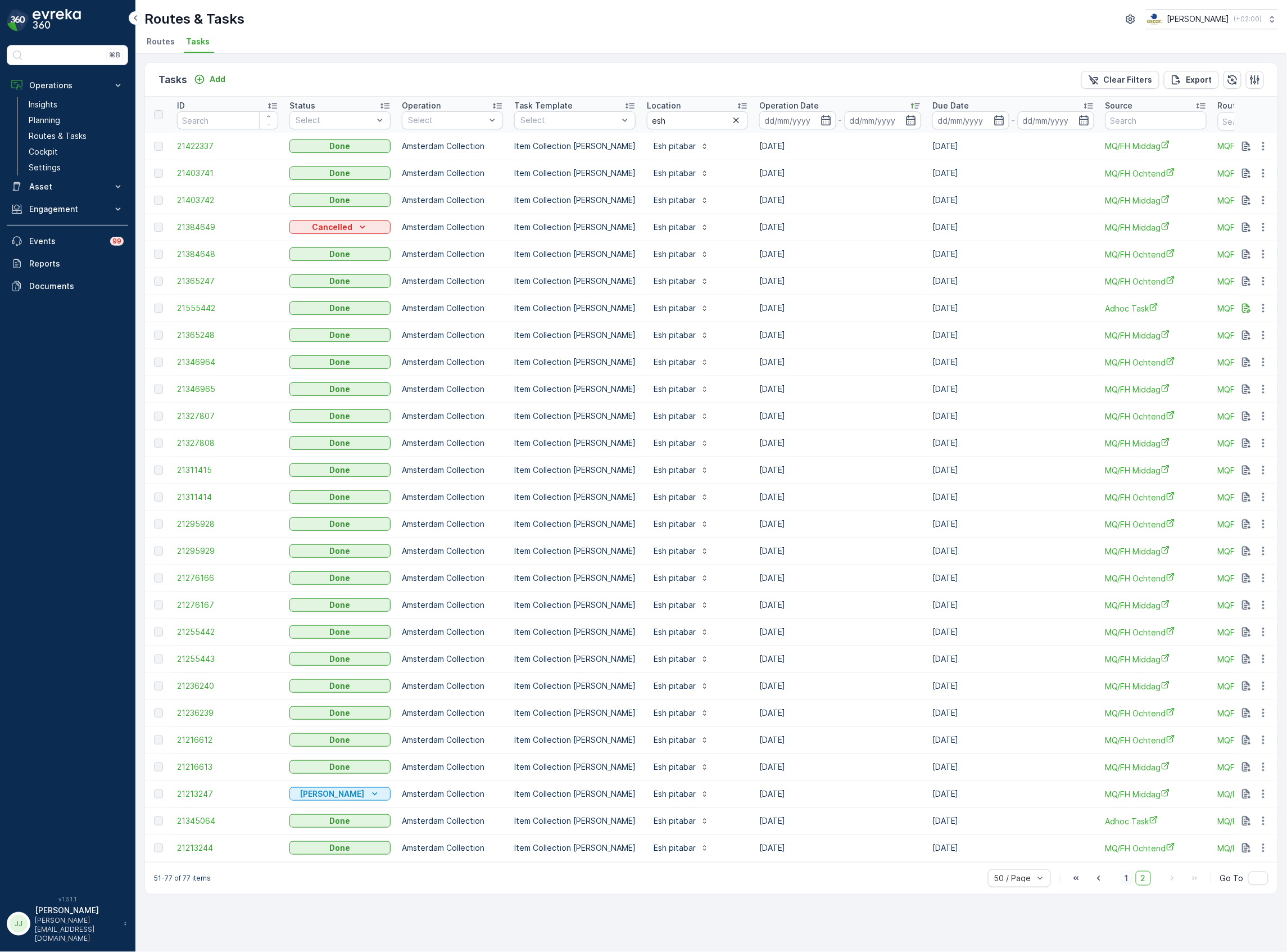
click at [1127, 884] on span "1" at bounding box center [1127, 878] width 14 height 15
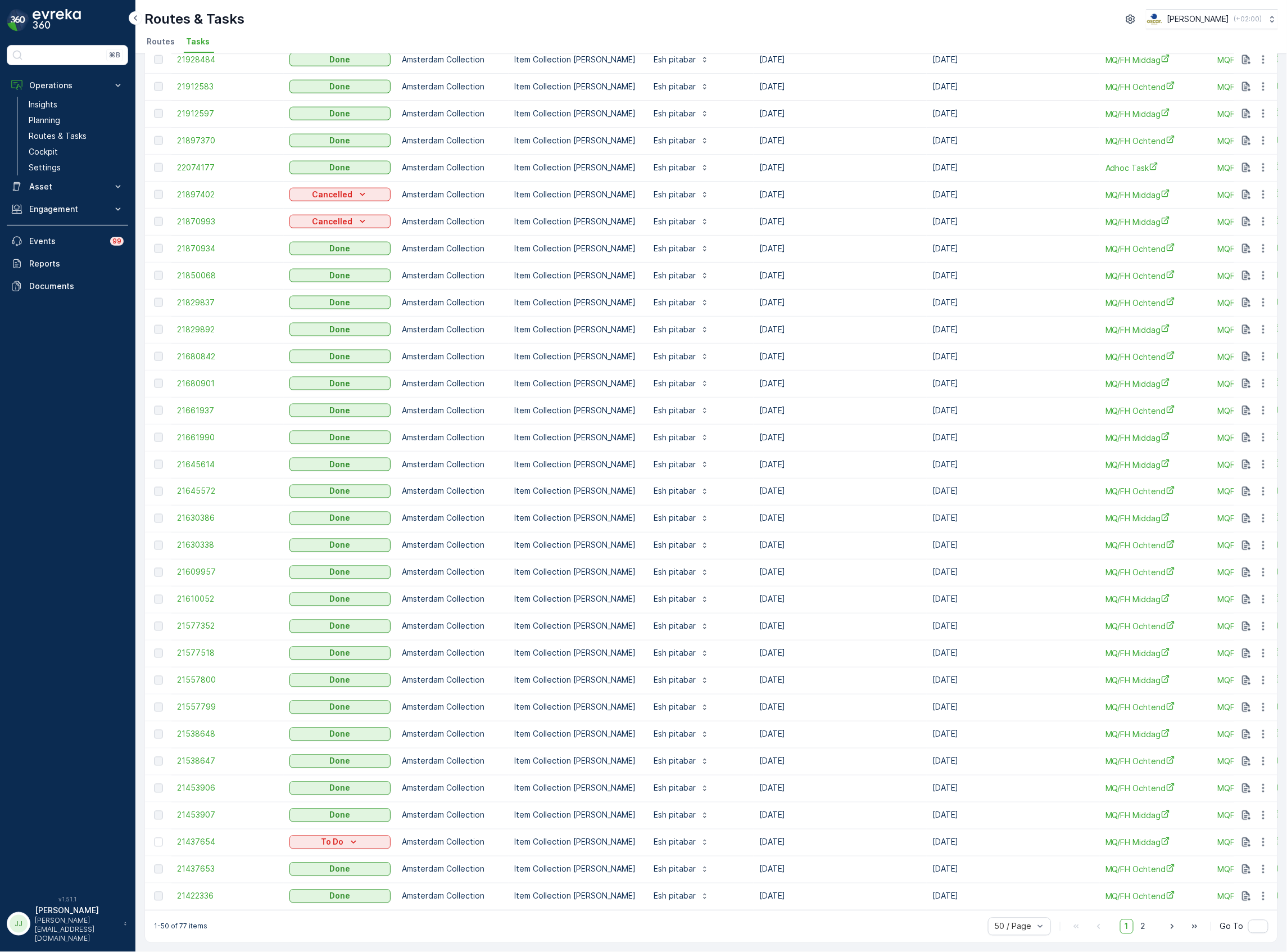
scroll to position [578, 0]
click at [1143, 926] on span "2" at bounding box center [1143, 926] width 15 height 15
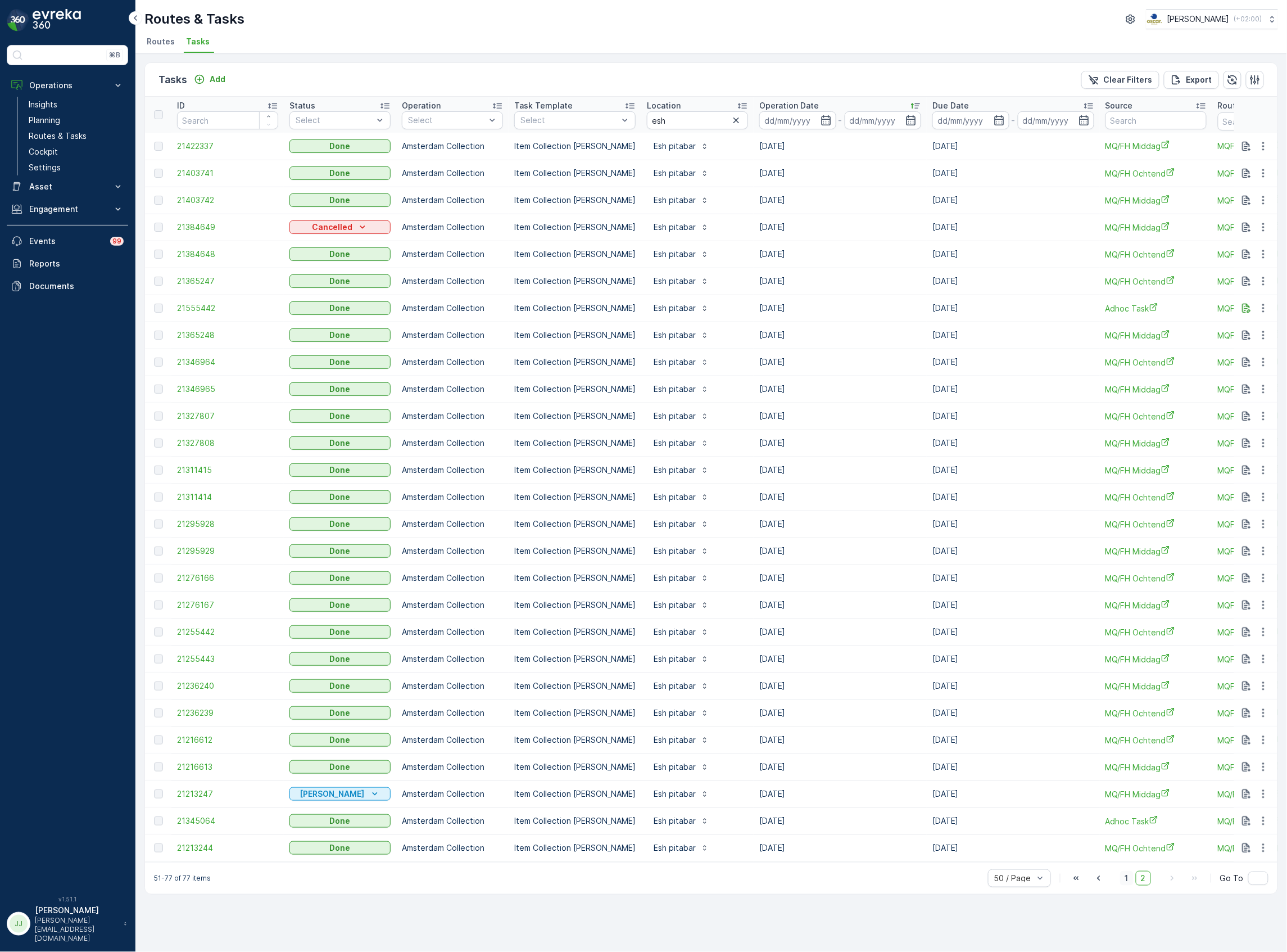
click at [1126, 882] on span "1" at bounding box center [1127, 878] width 14 height 15
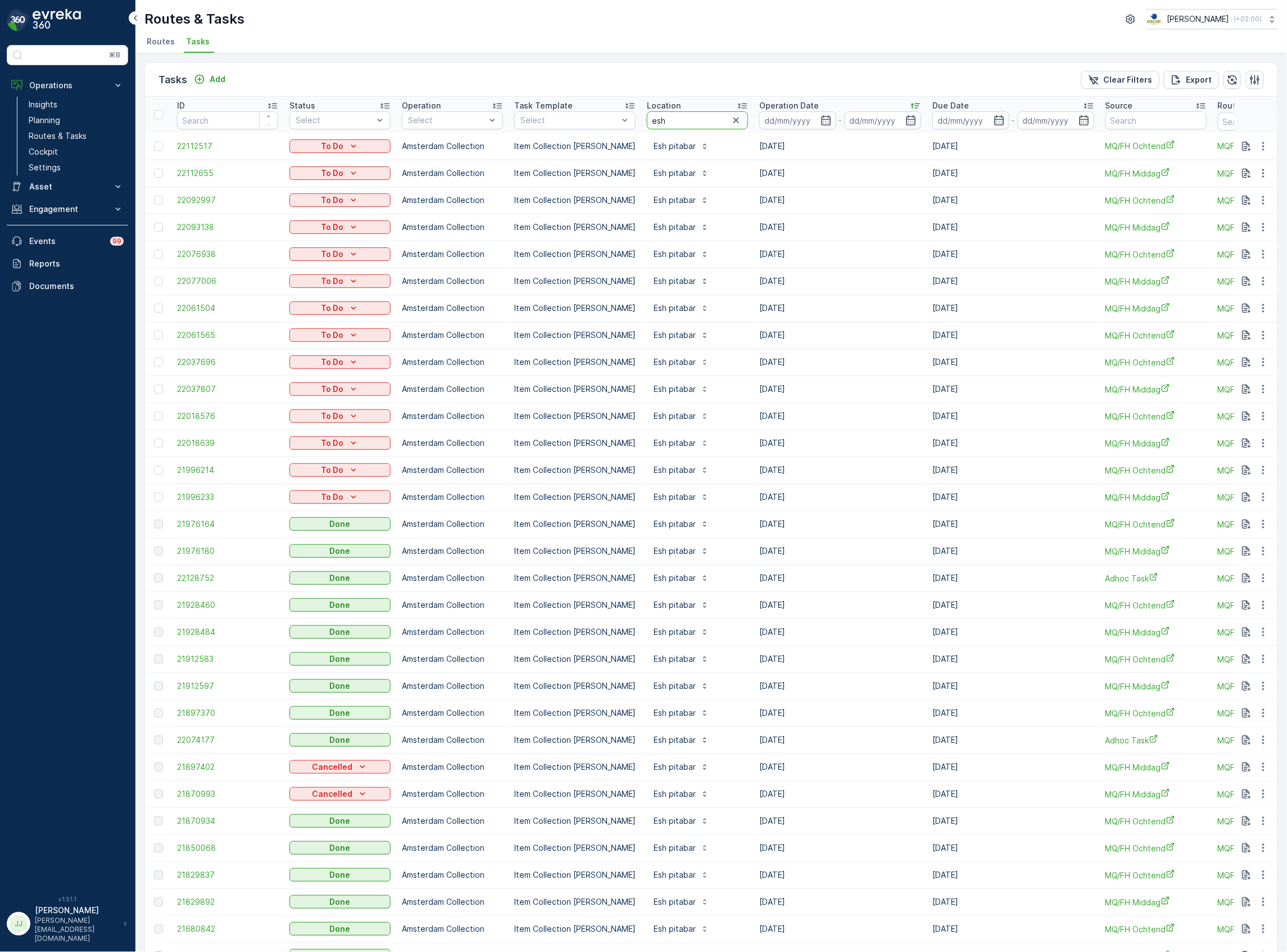
click at [646, 118] on input "esh" at bounding box center [697, 120] width 101 height 18
type input "dam"
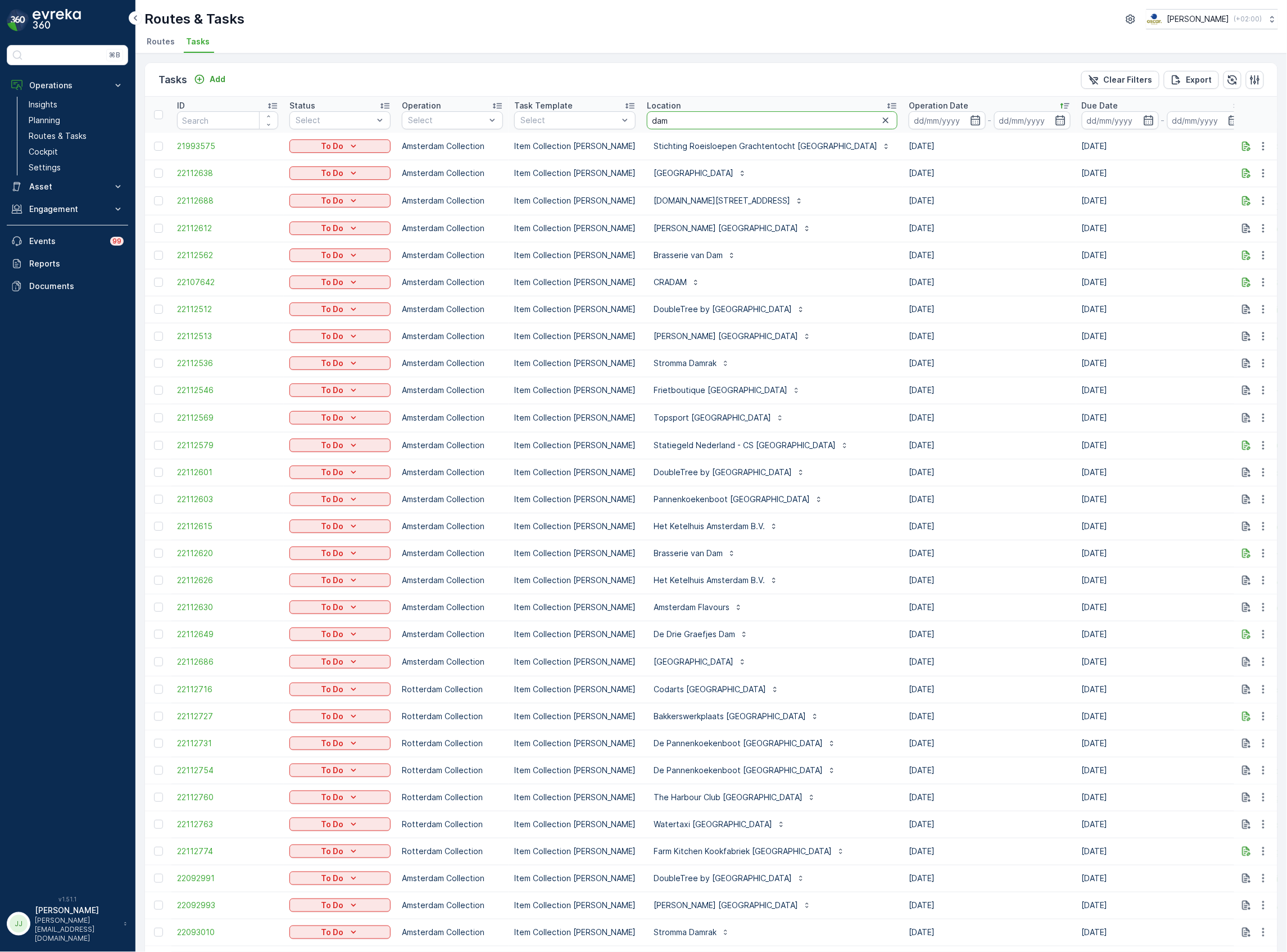
click at [607, 111] on tr "ID Status Select Operation Select Task Template Select Location dam Operation D…" at bounding box center [1087, 115] width 1884 height 36
type input "drie gr"
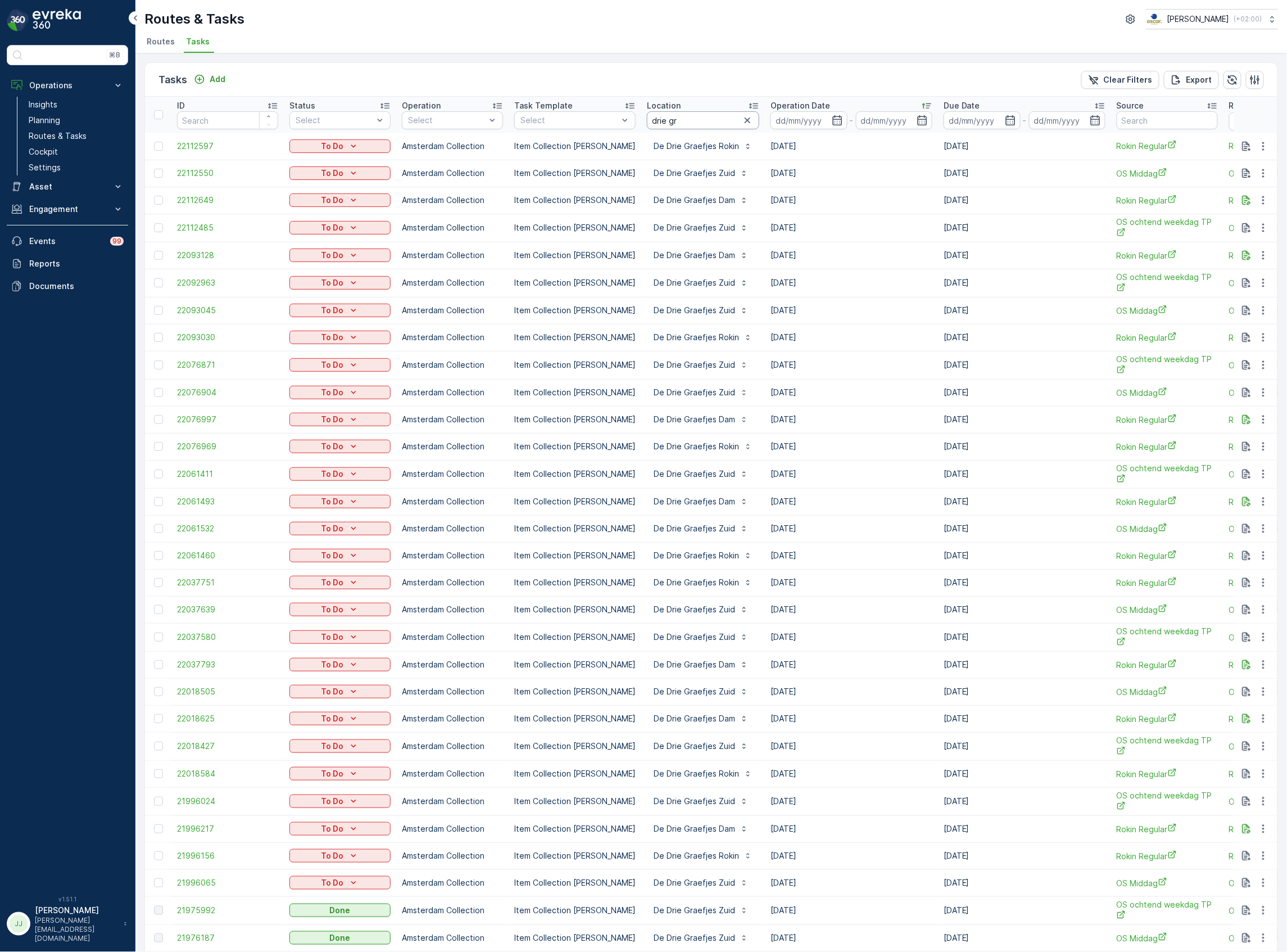
click at [673, 117] on input "drie gr" at bounding box center [702, 120] width 112 height 18
type input "drie graefjes dam"
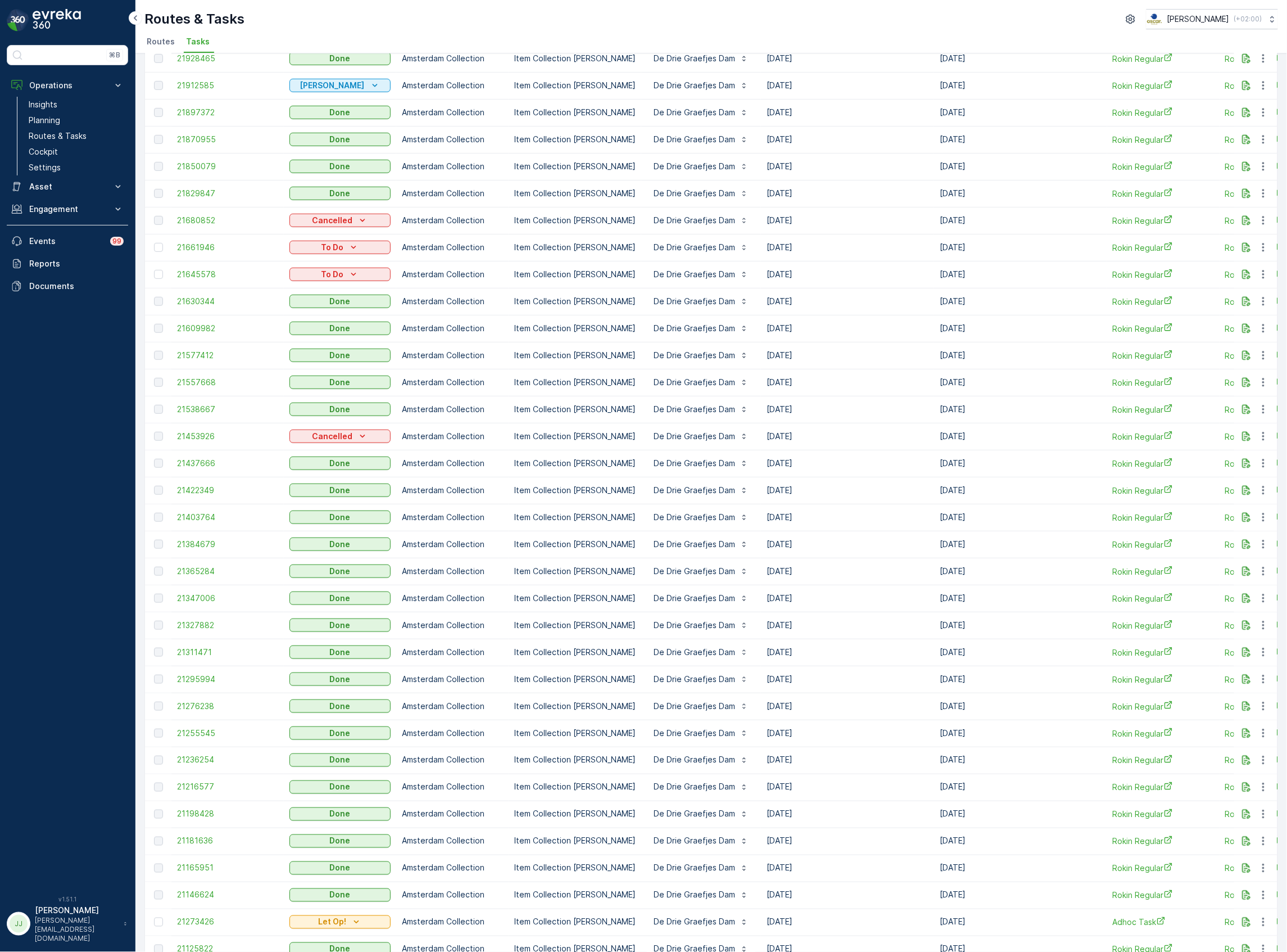
scroll to position [278, 0]
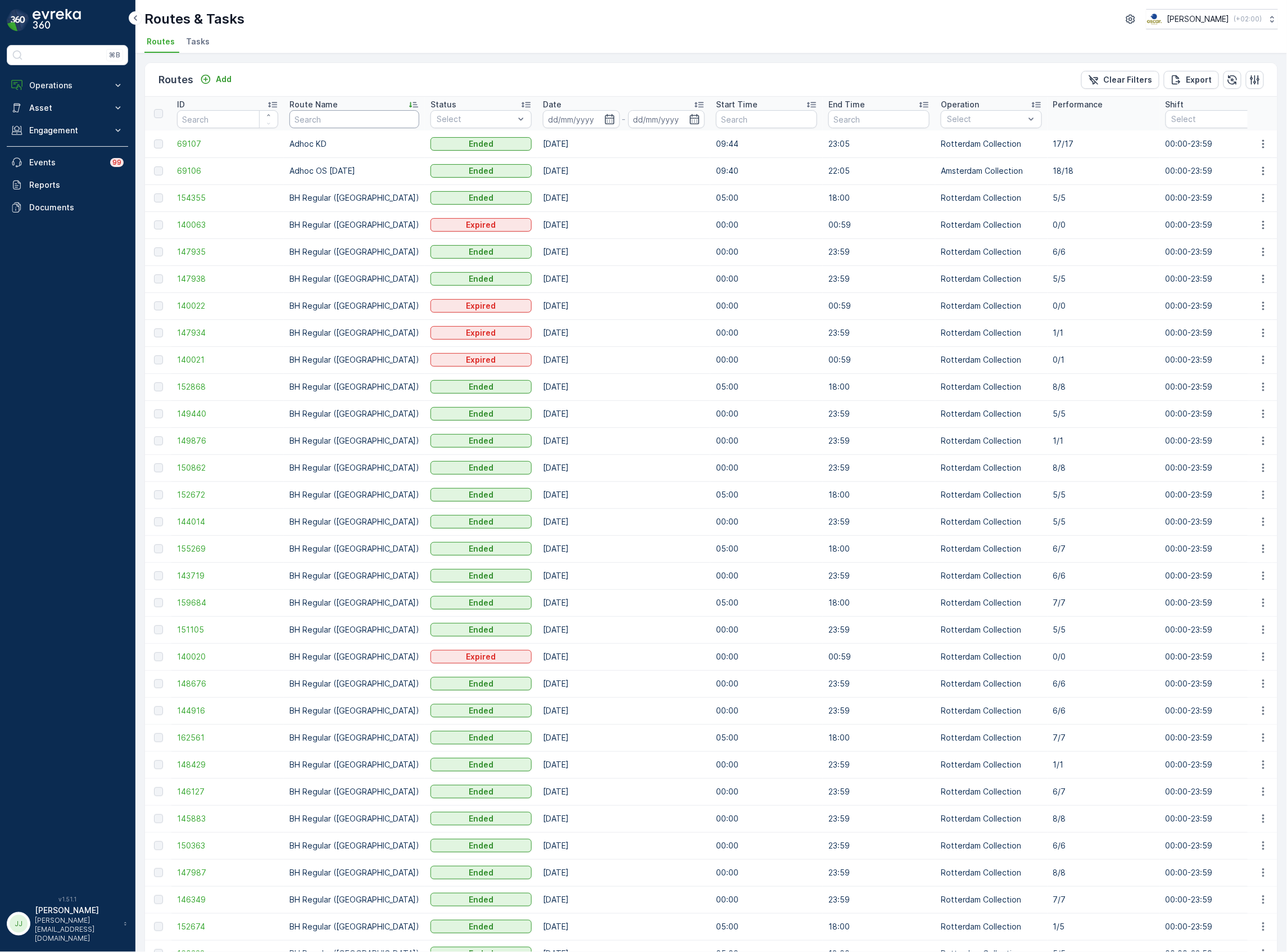
click at [313, 117] on input "text" at bounding box center [354, 119] width 130 height 18
type input "mqfh"
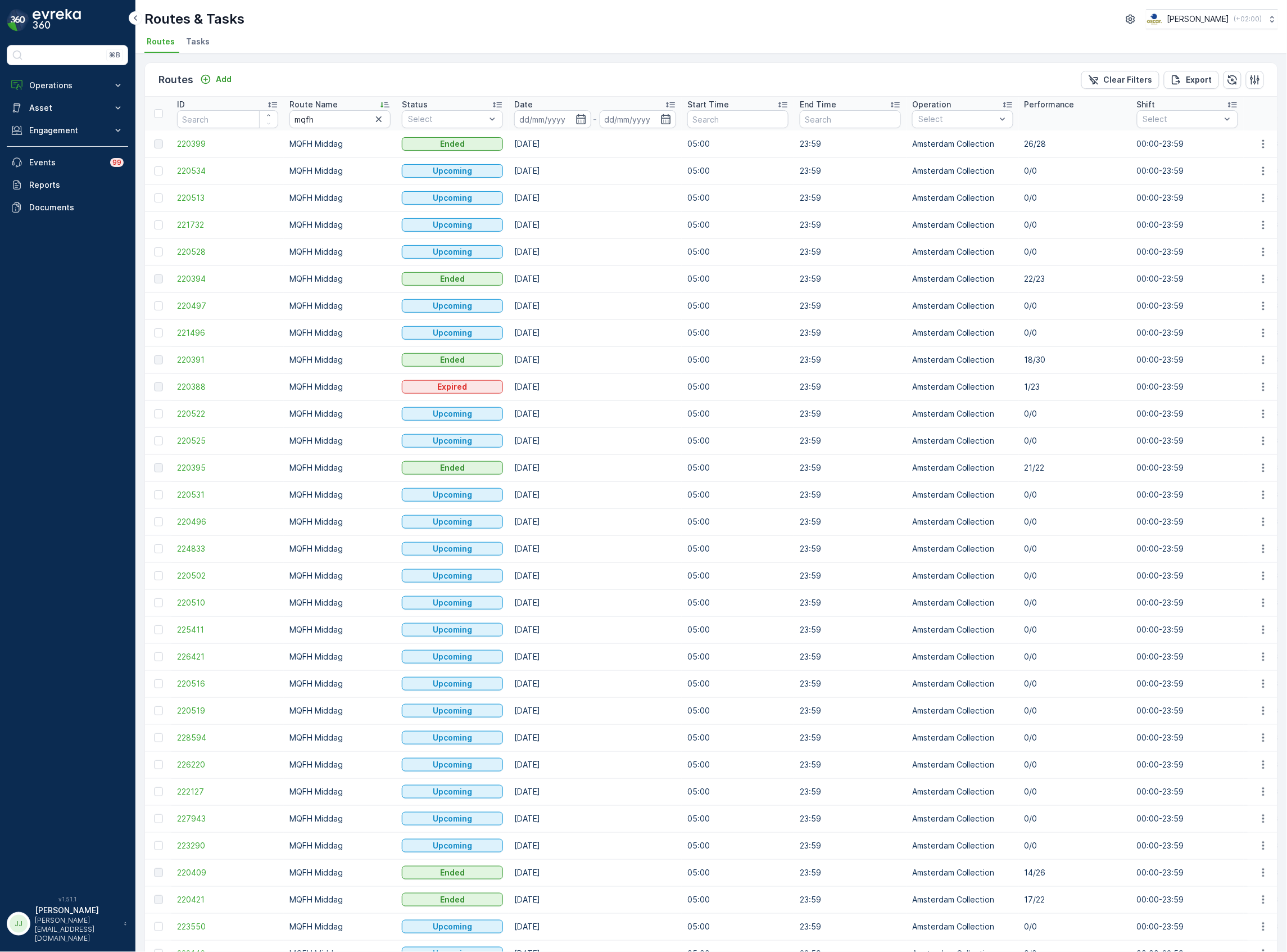
click at [388, 104] on icon at bounding box center [385, 105] width 9 height 6
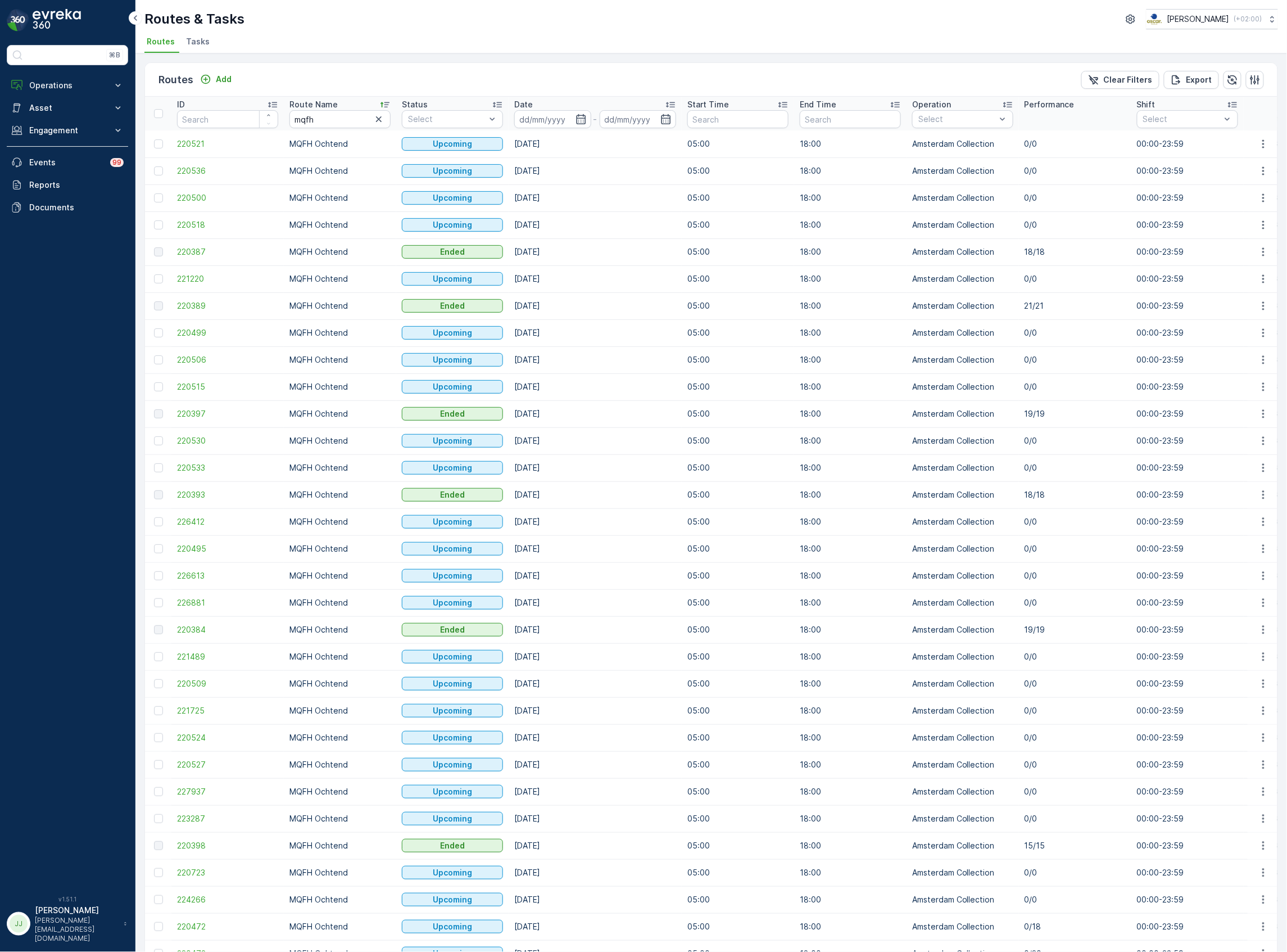
click at [388, 103] on icon at bounding box center [385, 104] width 11 height 11
click at [580, 120] on icon "button" at bounding box center [580, 119] width 11 height 11
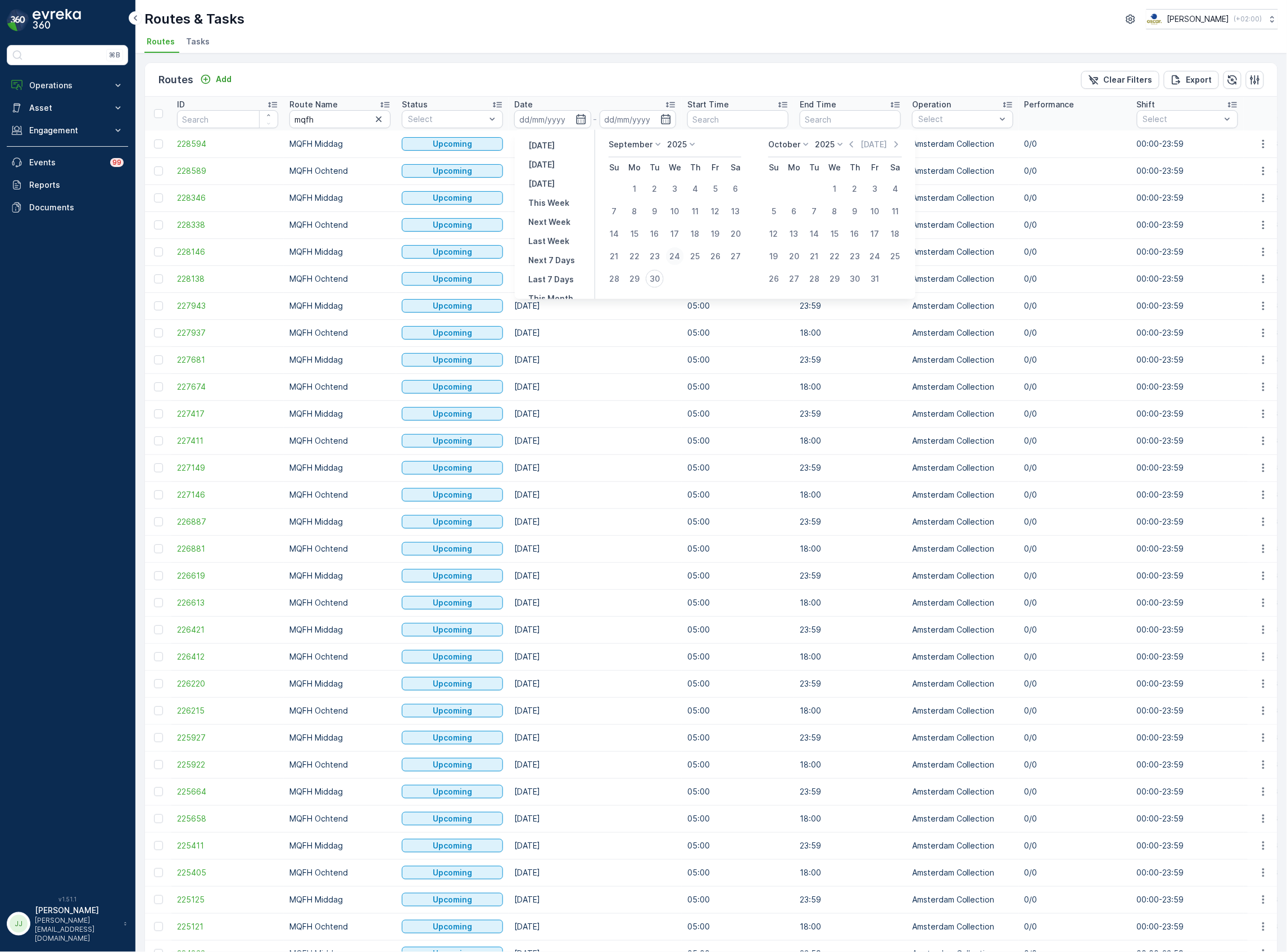
click at [672, 258] on div "24" at bounding box center [675, 256] width 18 height 18
type input "[DATE]"
click at [672, 257] on div "24" at bounding box center [675, 256] width 18 height 18
type input "[DATE]"
click at [670, 255] on div "24" at bounding box center [675, 256] width 18 height 18
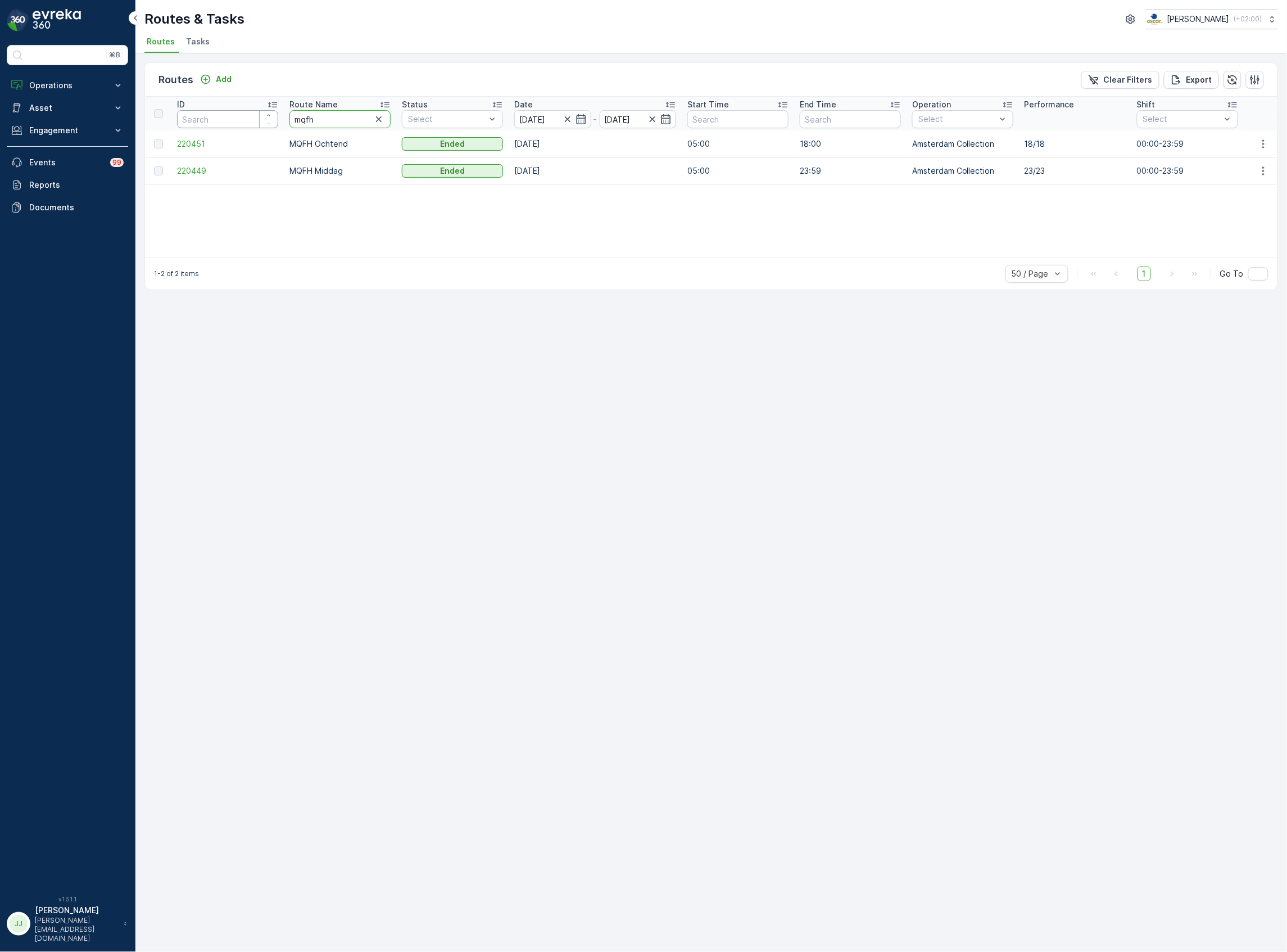
drag, startPoint x: 239, startPoint y: 116, endPoint x: 184, endPoint y: 116, distance: 55.0
click at [184, 116] on tr "ID Route Name mqfh Status Select Date 24.09.2025 - 24.09.2025 Start Time End Ti…" at bounding box center [1271, 114] width 2254 height 34
type input "wg"
click at [588, 115] on input "[DATE]" at bounding box center [553, 119] width 77 height 18
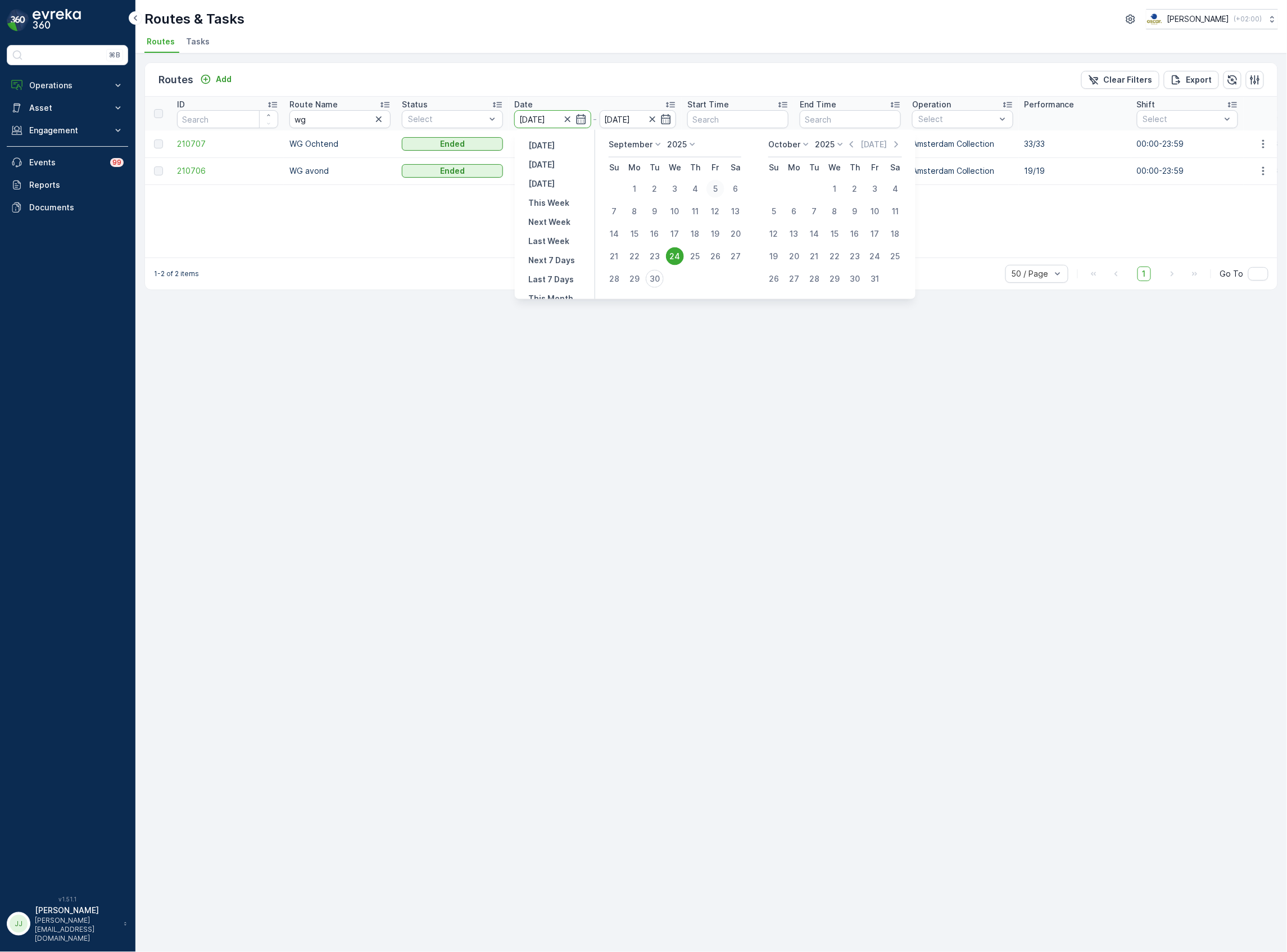
click at [715, 190] on div "5" at bounding box center [716, 188] width 18 height 18
type input "[DATE]"
click at [715, 190] on div "5" at bounding box center [716, 188] width 18 height 18
type input "[DATE]"
click at [664, 118] on icon "button" at bounding box center [666, 119] width 10 height 10
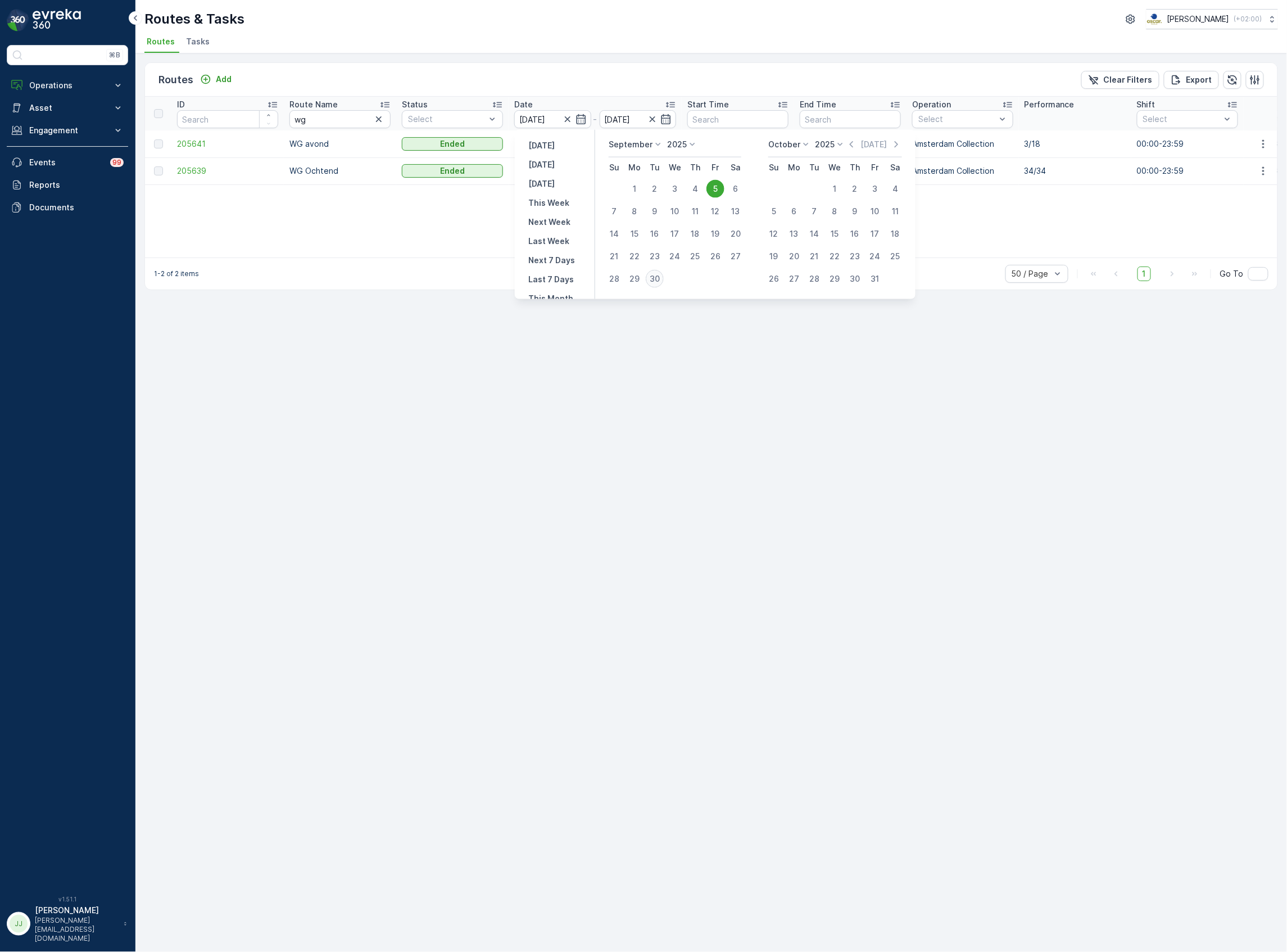
click at [654, 275] on div "30" at bounding box center [654, 279] width 18 height 18
type input "[DATE]"
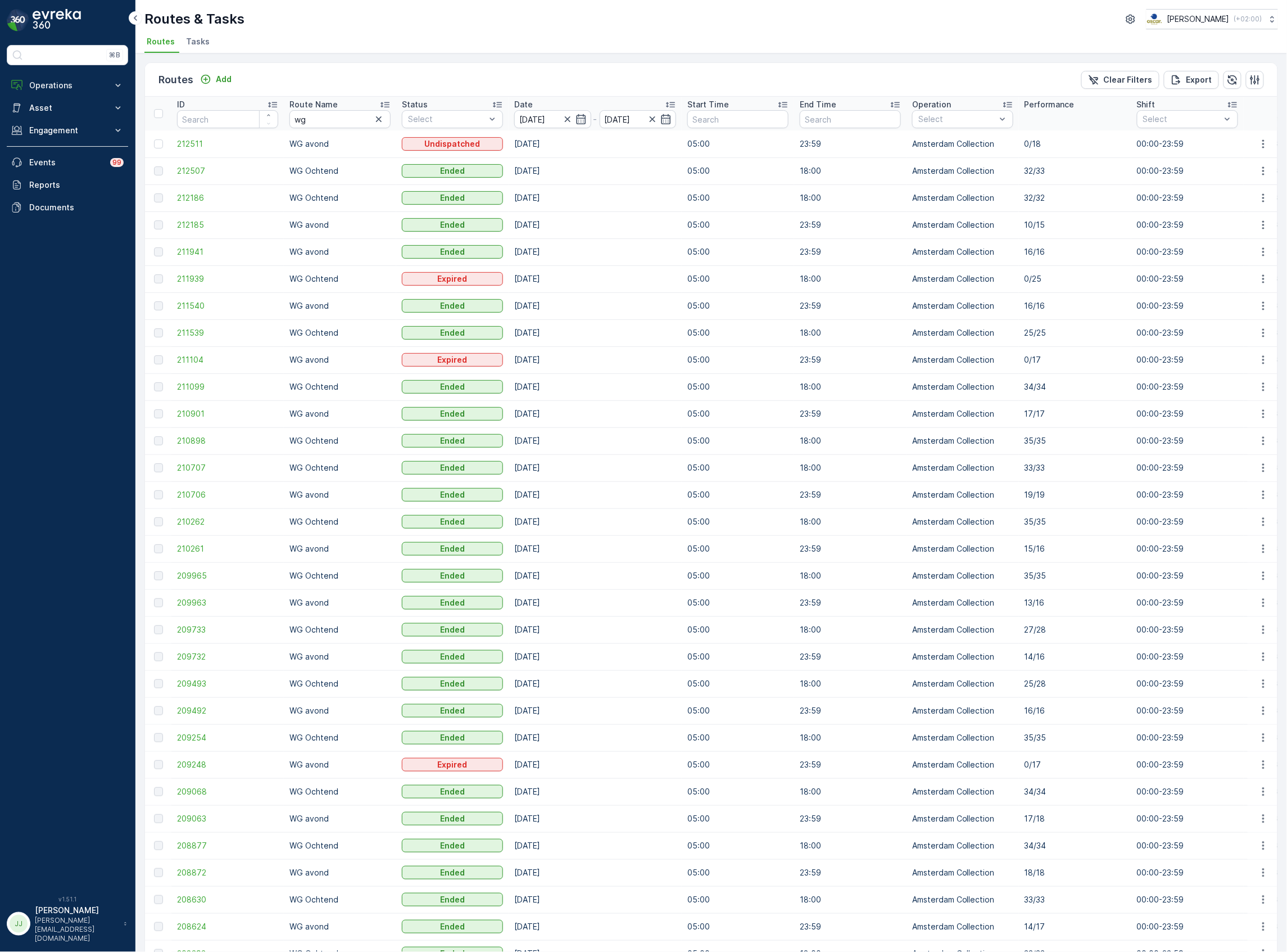
drag, startPoint x: 641, startPoint y: 273, endPoint x: 1074, endPoint y: 286, distance: 433.2
click at [1074, 286] on tr "211939 WG Ochtend Expired 28.09.2025 05:00 18:00 Amsterdam Collection 0/25 00:0…" at bounding box center [1271, 279] width 2254 height 27
click at [590, 365] on td "[DATE]" at bounding box center [595, 359] width 174 height 27
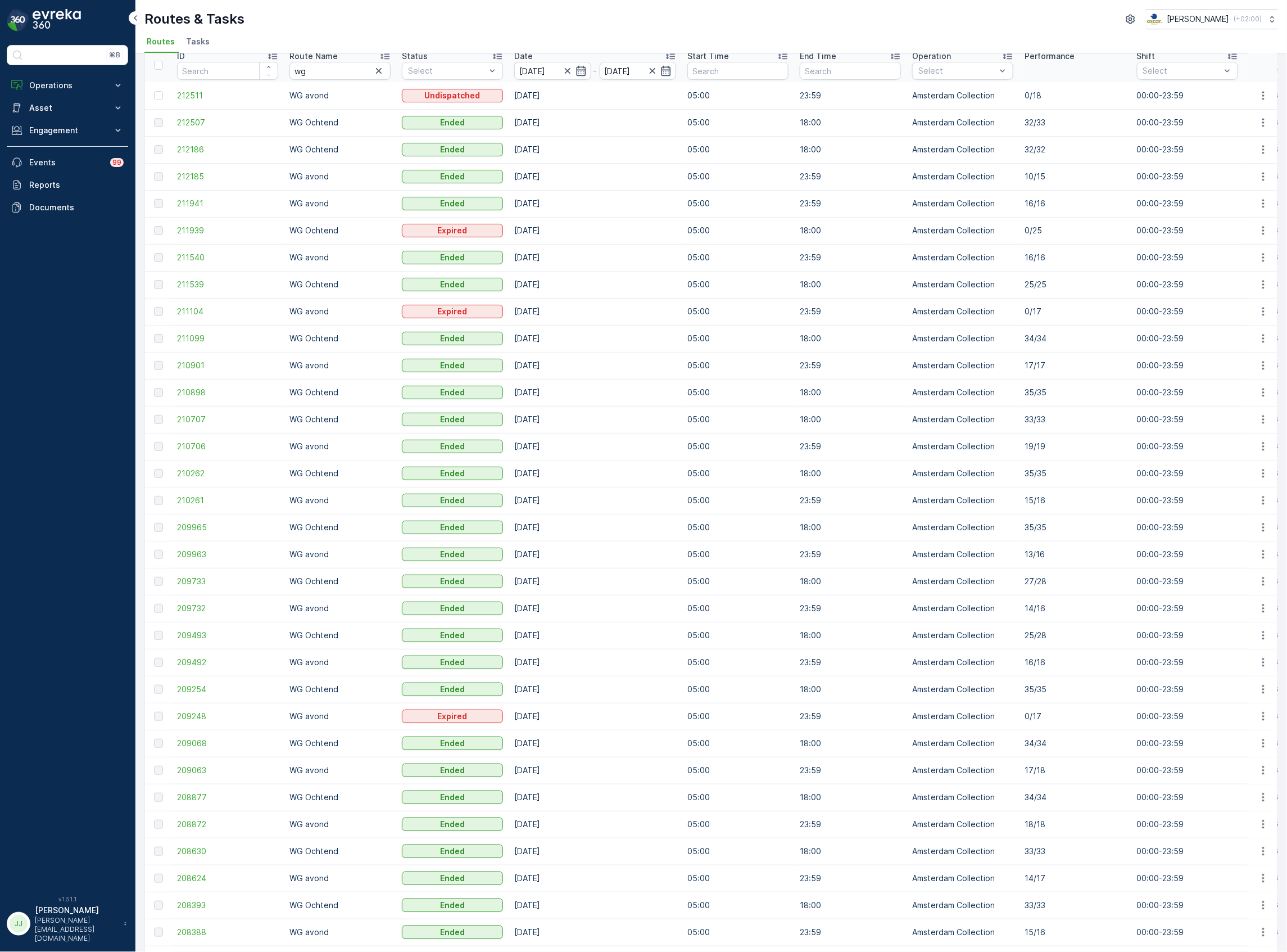
scroll to position [74, 0]
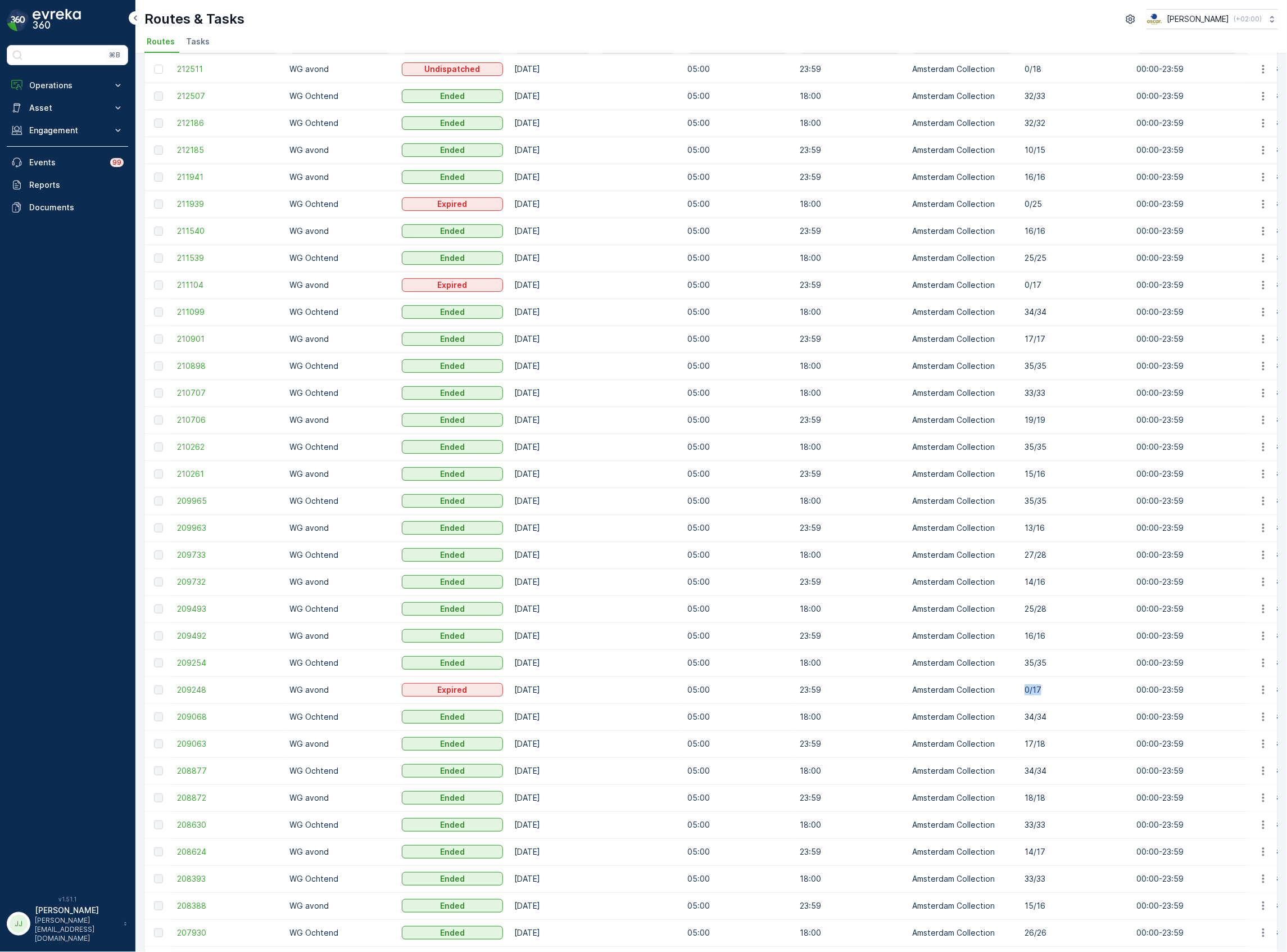
drag, startPoint x: 1050, startPoint y: 691, endPoint x: 1026, endPoint y: 686, distance: 24.5
click at [1026, 686] on p "0/17" at bounding box center [1075, 689] width 101 height 11
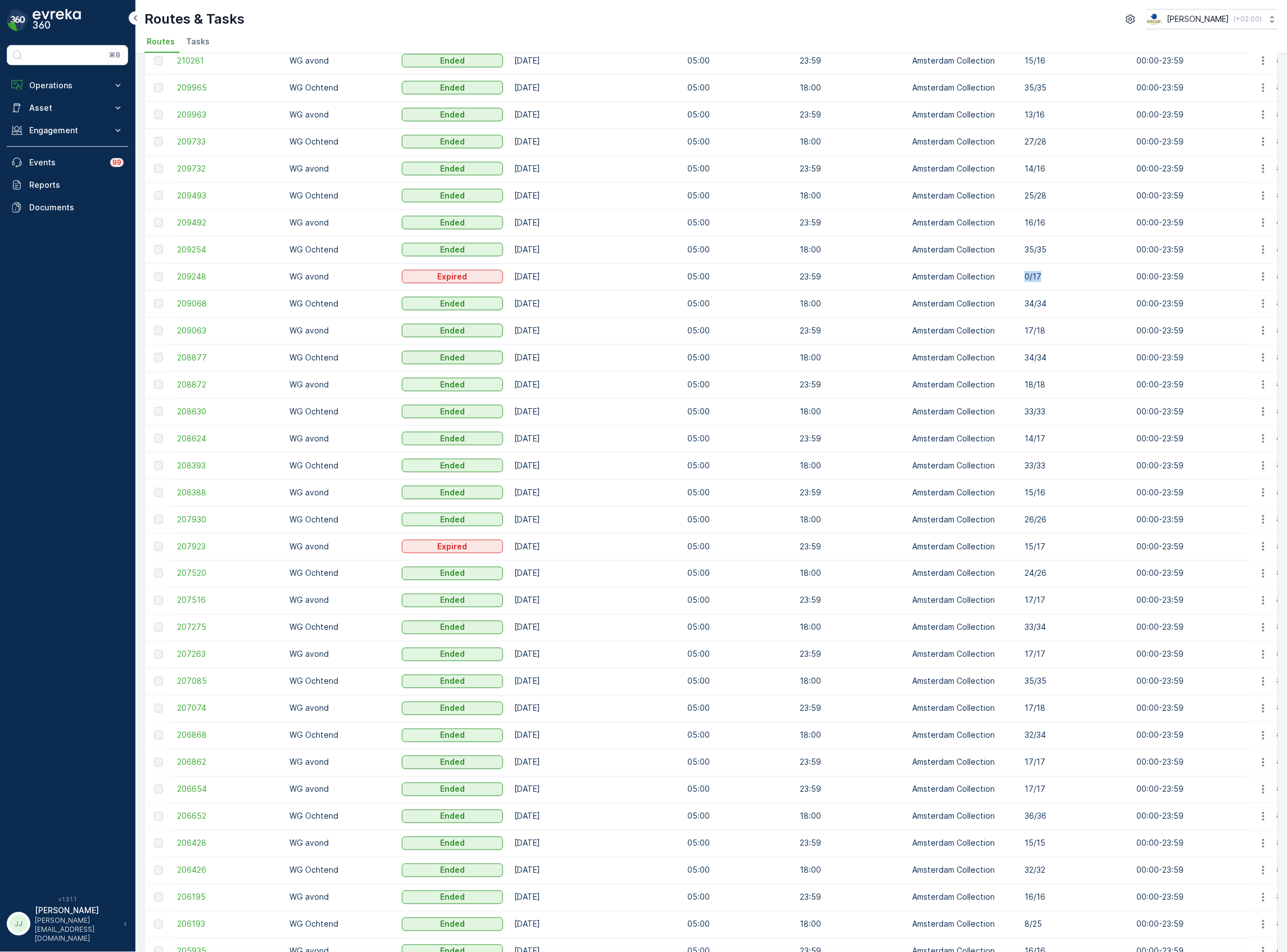
scroll to position [525, 0]
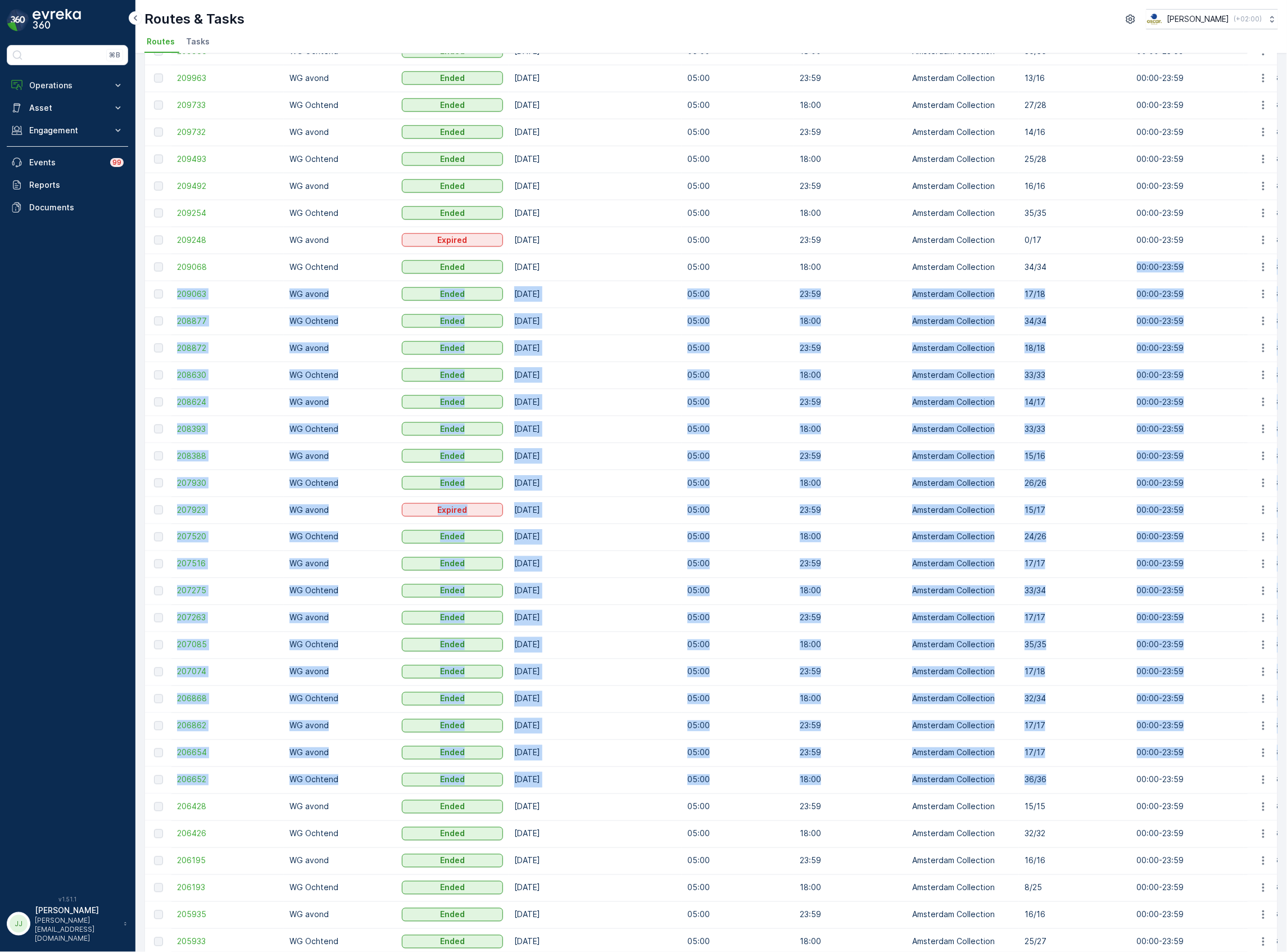
drag, startPoint x: 1066, startPoint y: 439, endPoint x: 1054, endPoint y: 768, distance: 329.2
click at [1054, 768] on tbody "212511 WG avond Undispatched 30.09.2025 05:00 23:59 Amsterdam Collection 0/18 0…" at bounding box center [1271, 281] width 2254 height 1349
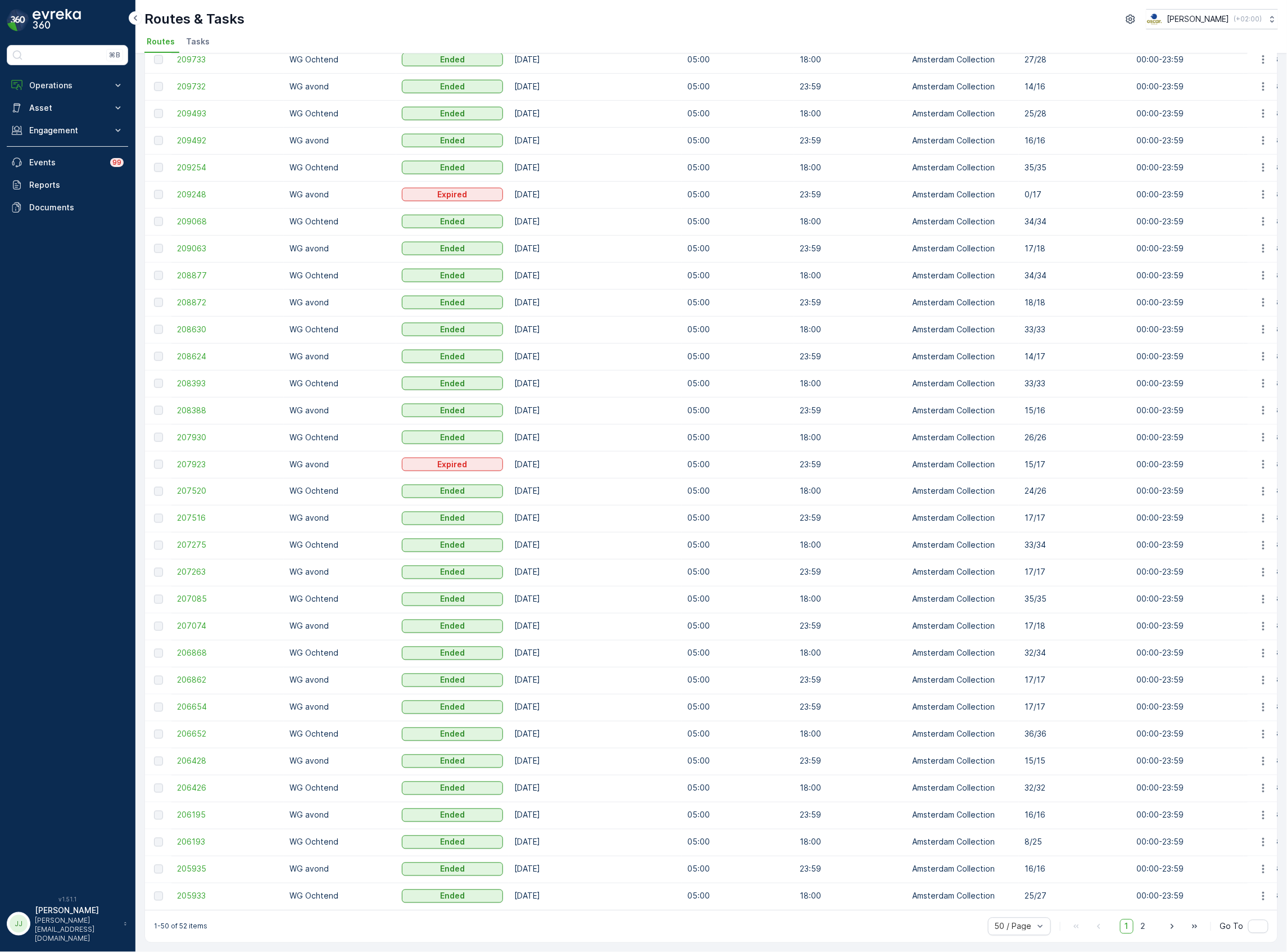
click at [1067, 836] on p "8/25" at bounding box center [1075, 841] width 101 height 11
drag, startPoint x: 1062, startPoint y: 835, endPoint x: 1012, endPoint y: 832, distance: 50.1
click at [1012, 832] on tr "206193 WG Ochtend Ended 07.09.2025 05:00 18:00 Amsterdam Collection 8/25 00:00-…" at bounding box center [1271, 842] width 2254 height 27
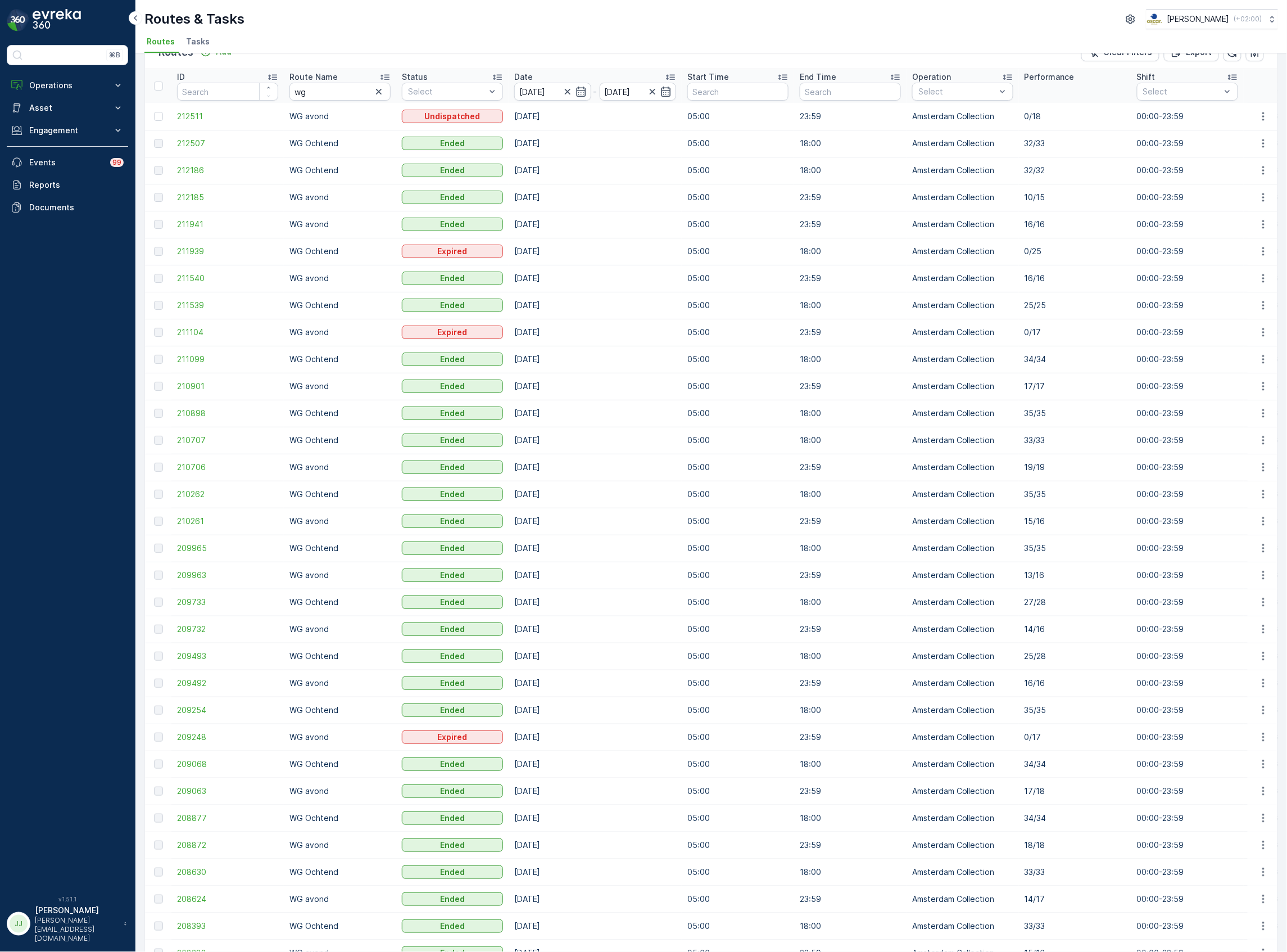
scroll to position [0, 0]
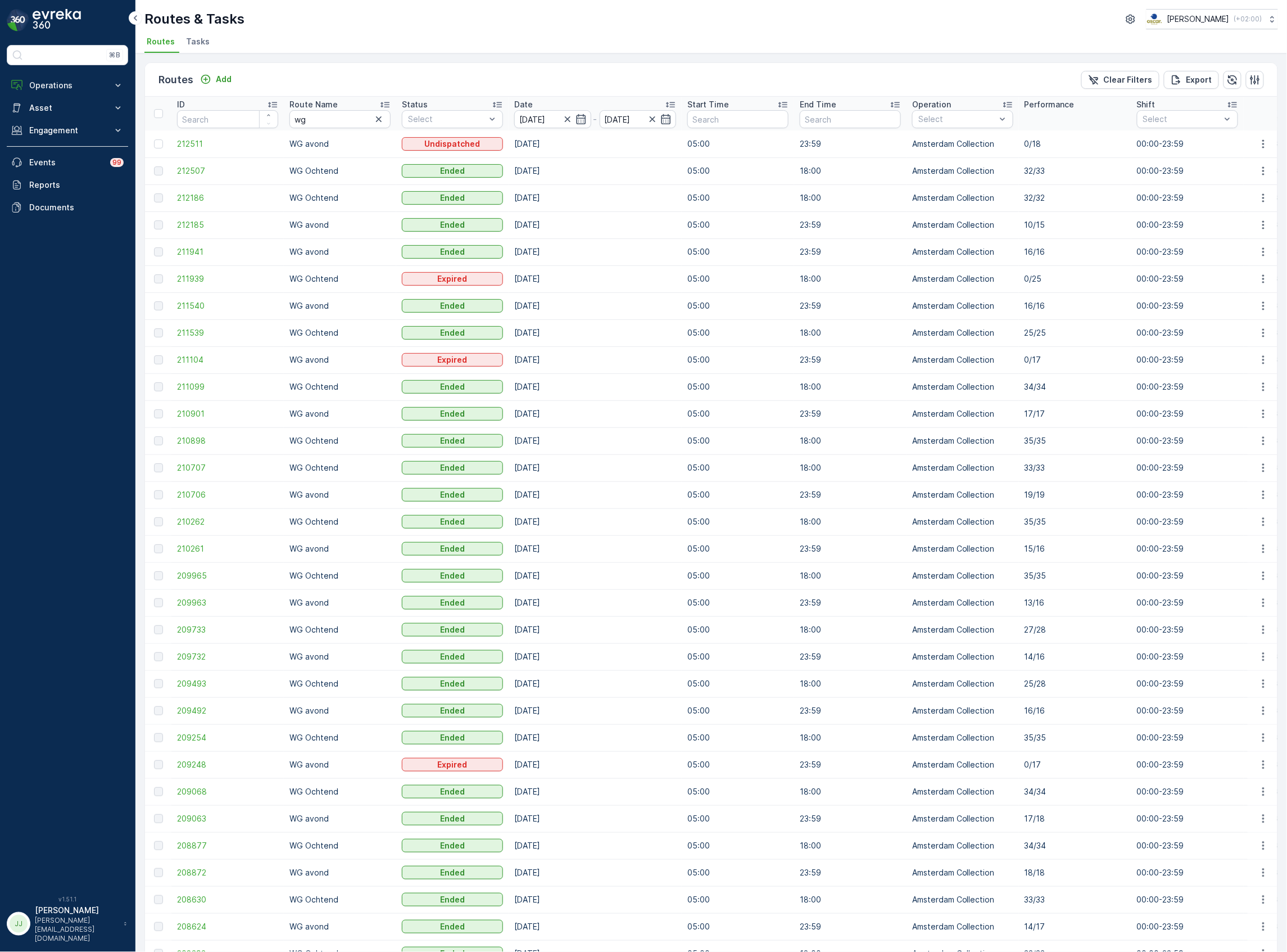
click at [196, 43] on span "Tasks" at bounding box center [198, 41] width 24 height 11
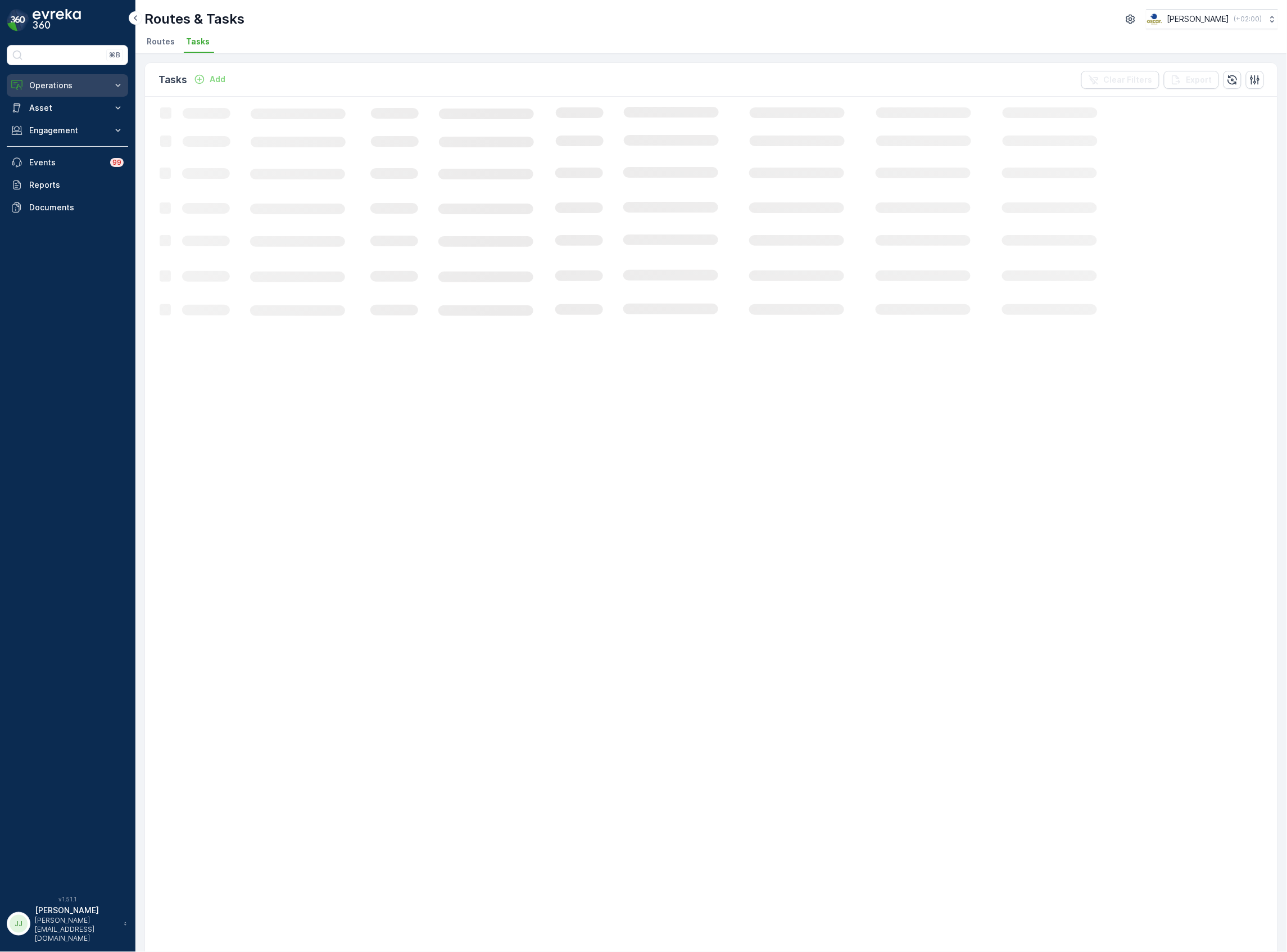
click at [59, 89] on p "Operations" at bounding box center [66, 84] width 76 height 11
click at [61, 124] on link "Planning" at bounding box center [75, 120] width 104 height 16
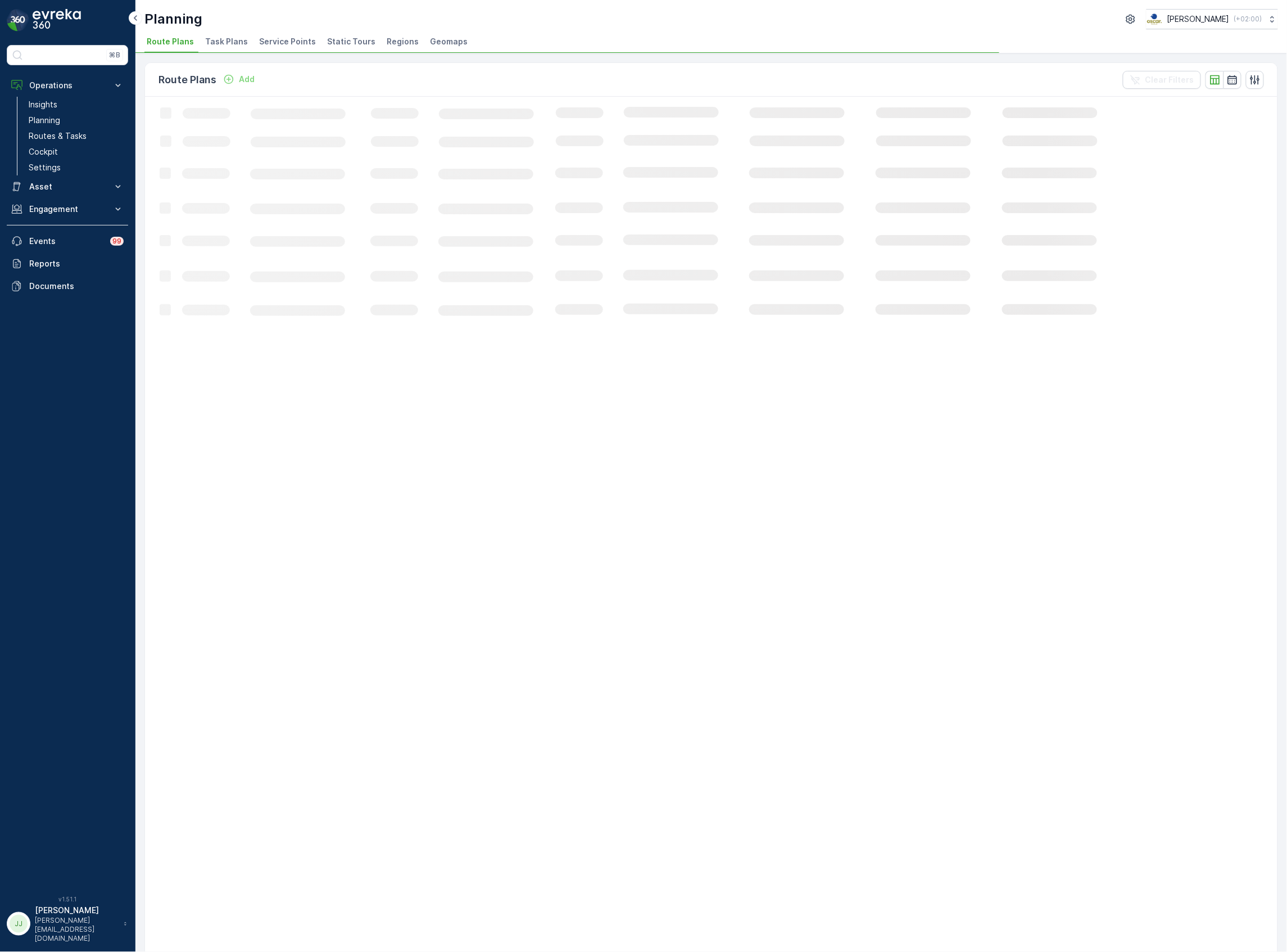
click at [216, 43] on span "Task Plans" at bounding box center [226, 41] width 43 height 11
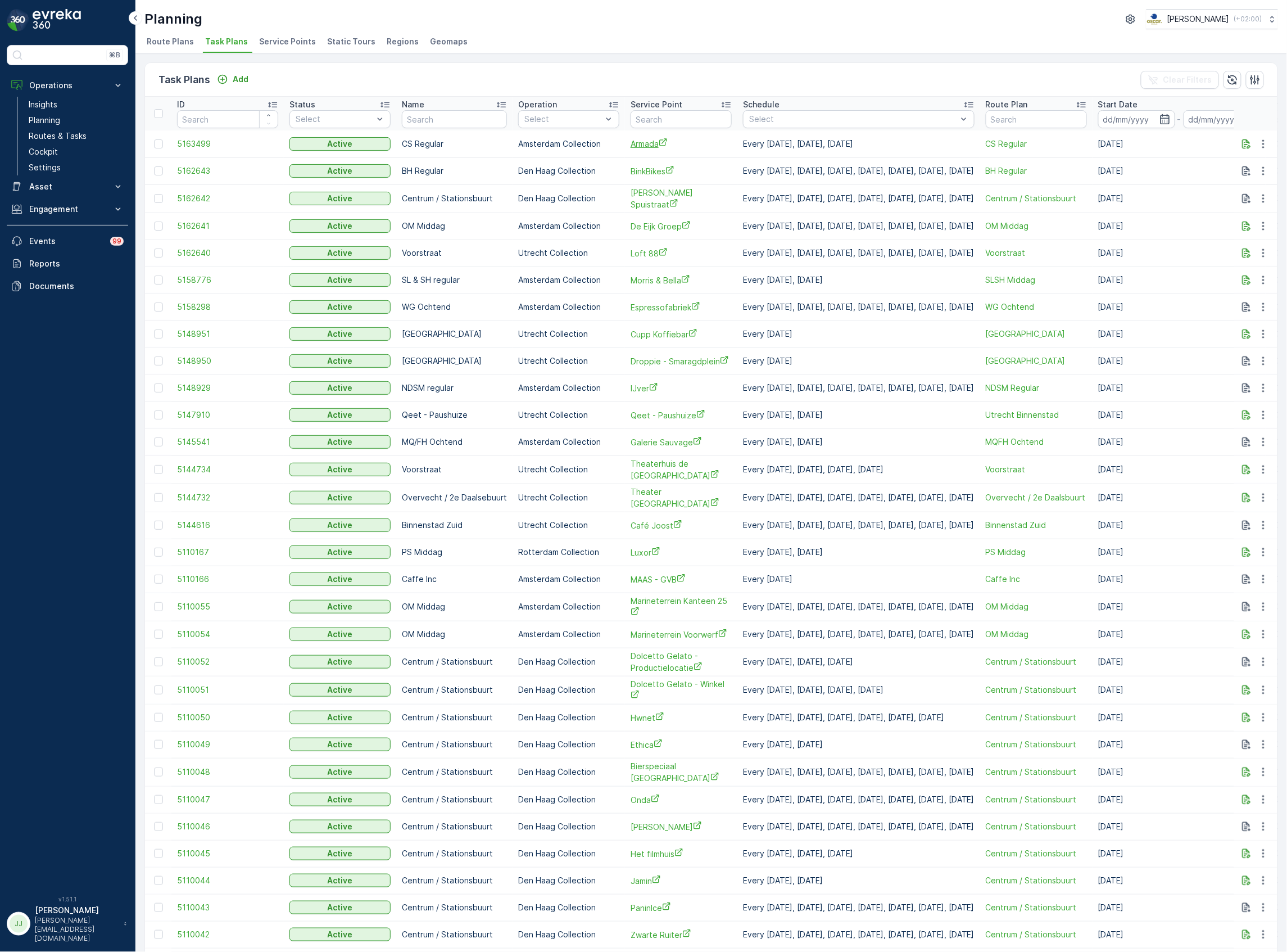
click at [643, 145] on span "Armada" at bounding box center [681, 144] width 101 height 12
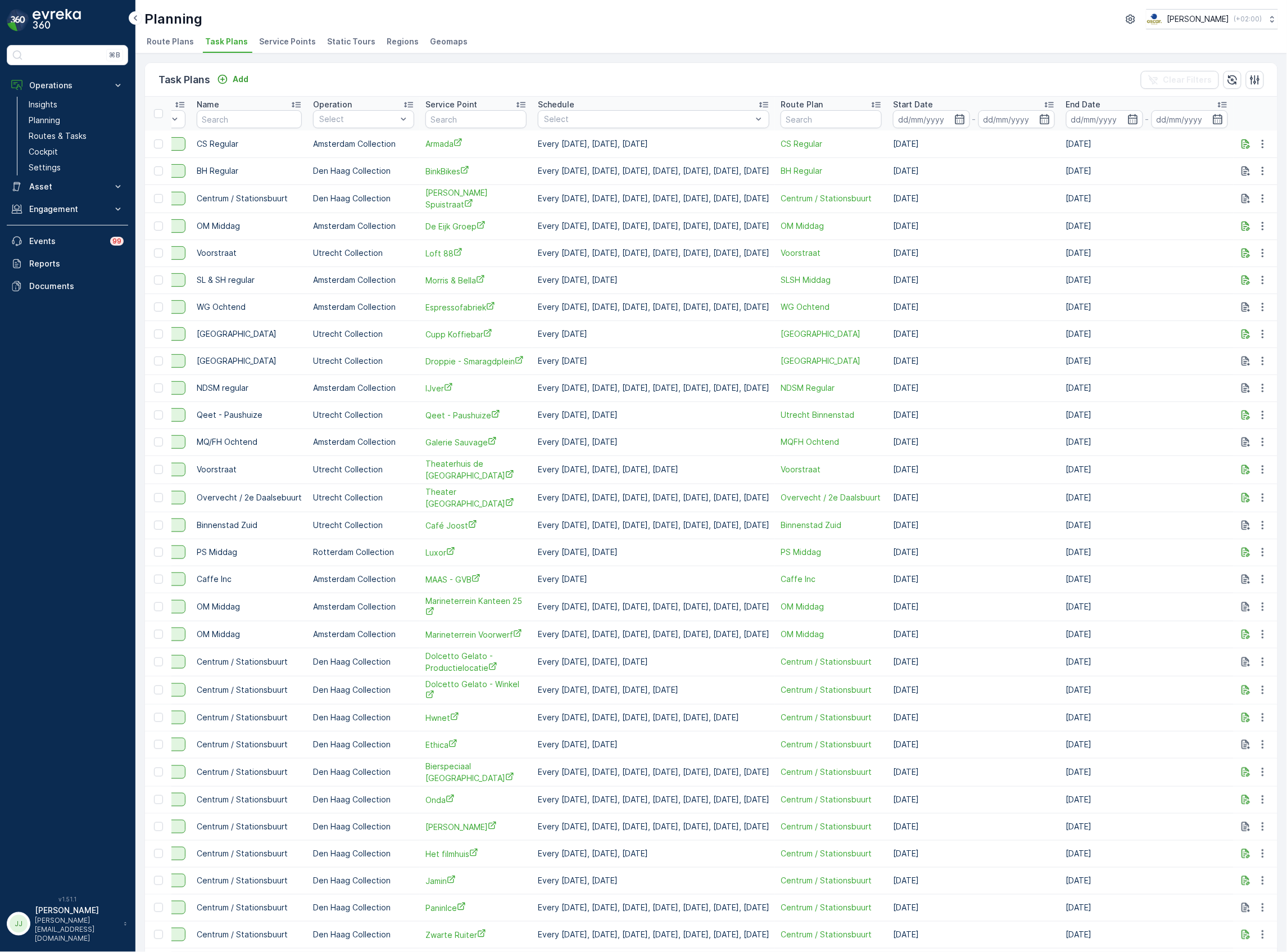
scroll to position [0, 244]
click at [1239, 140] on button "button" at bounding box center [1246, 144] width 14 height 14
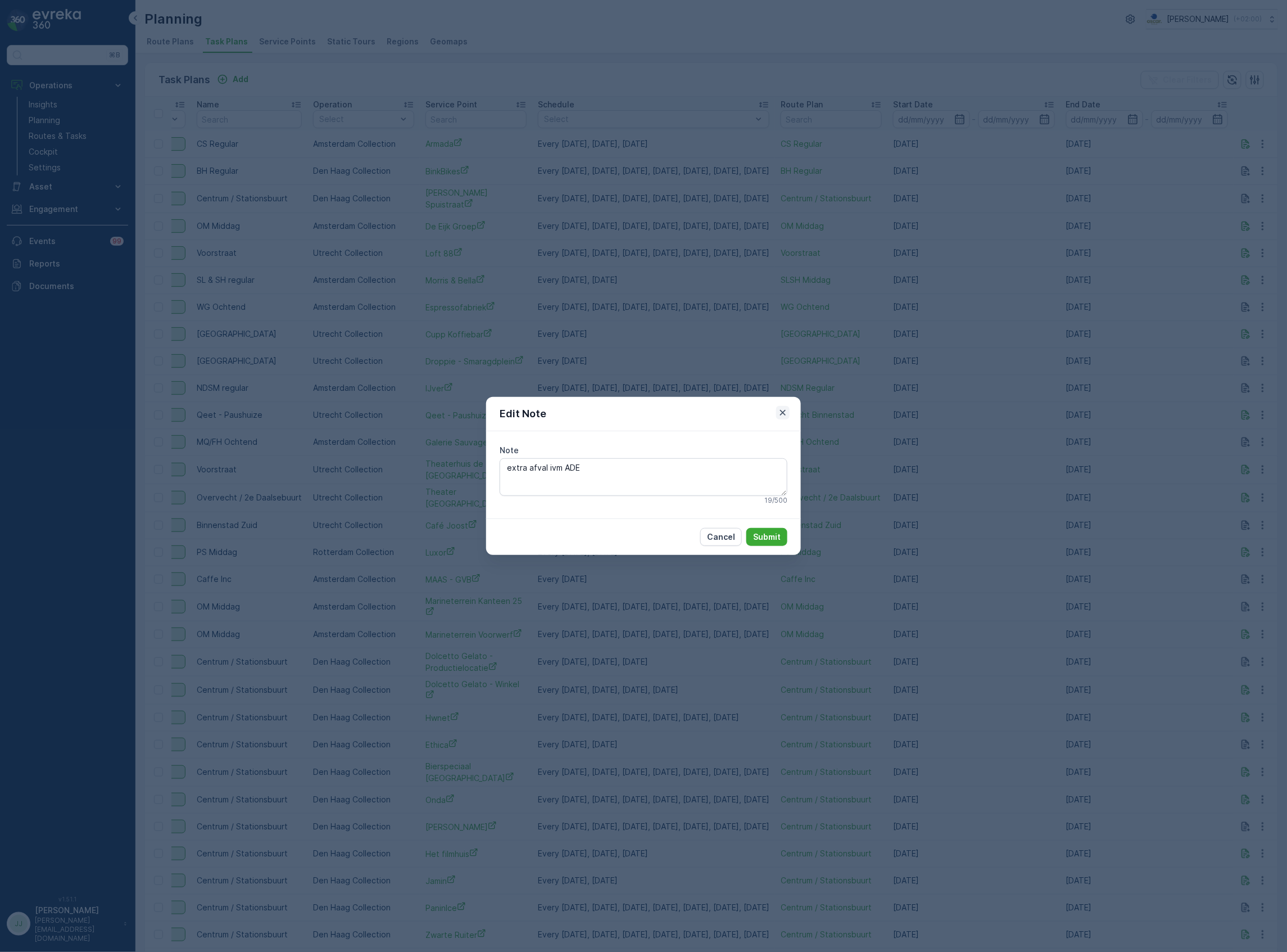
click at [784, 415] on icon "button" at bounding box center [782, 412] width 11 height 11
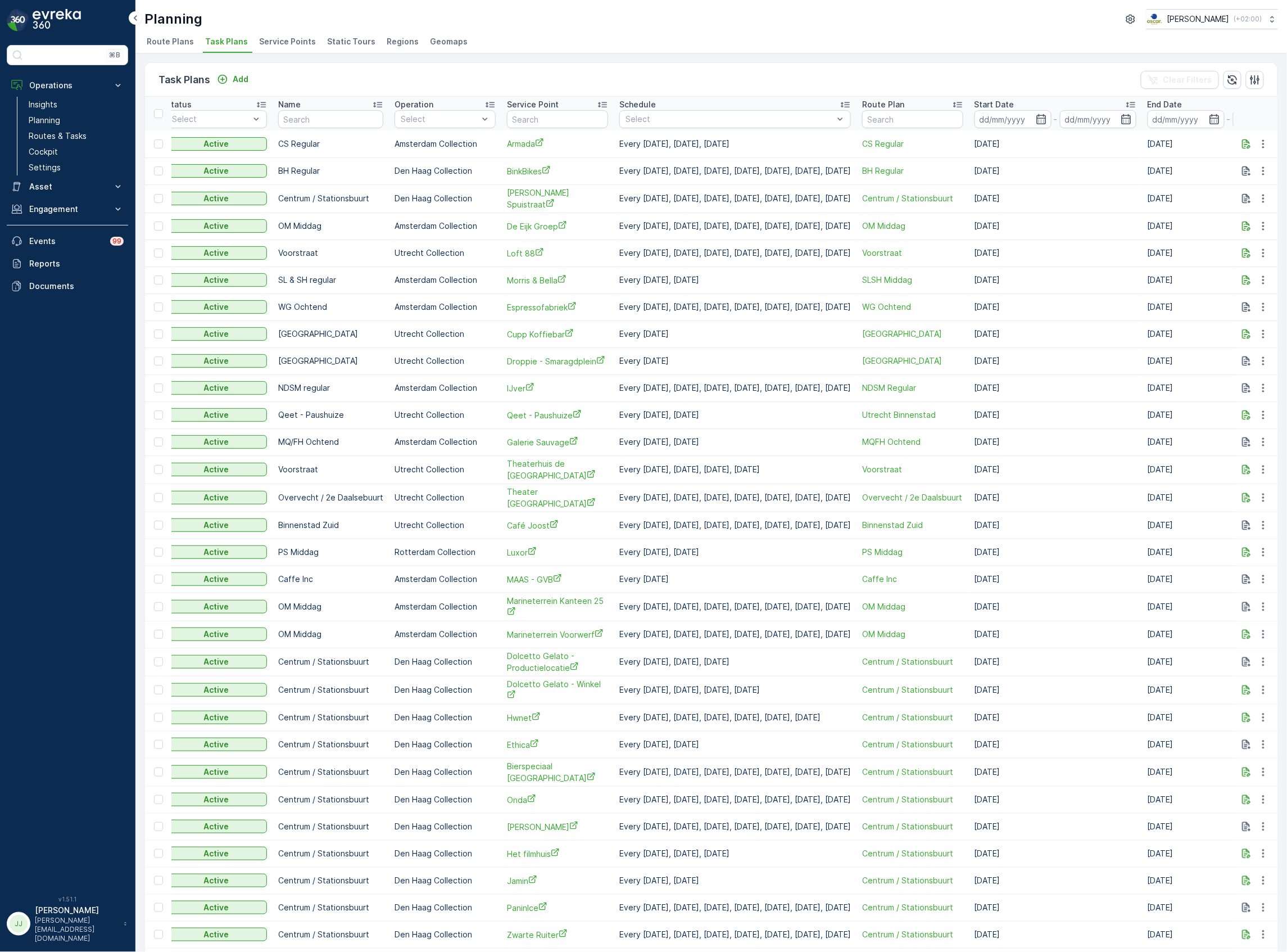
scroll to position [0, 150]
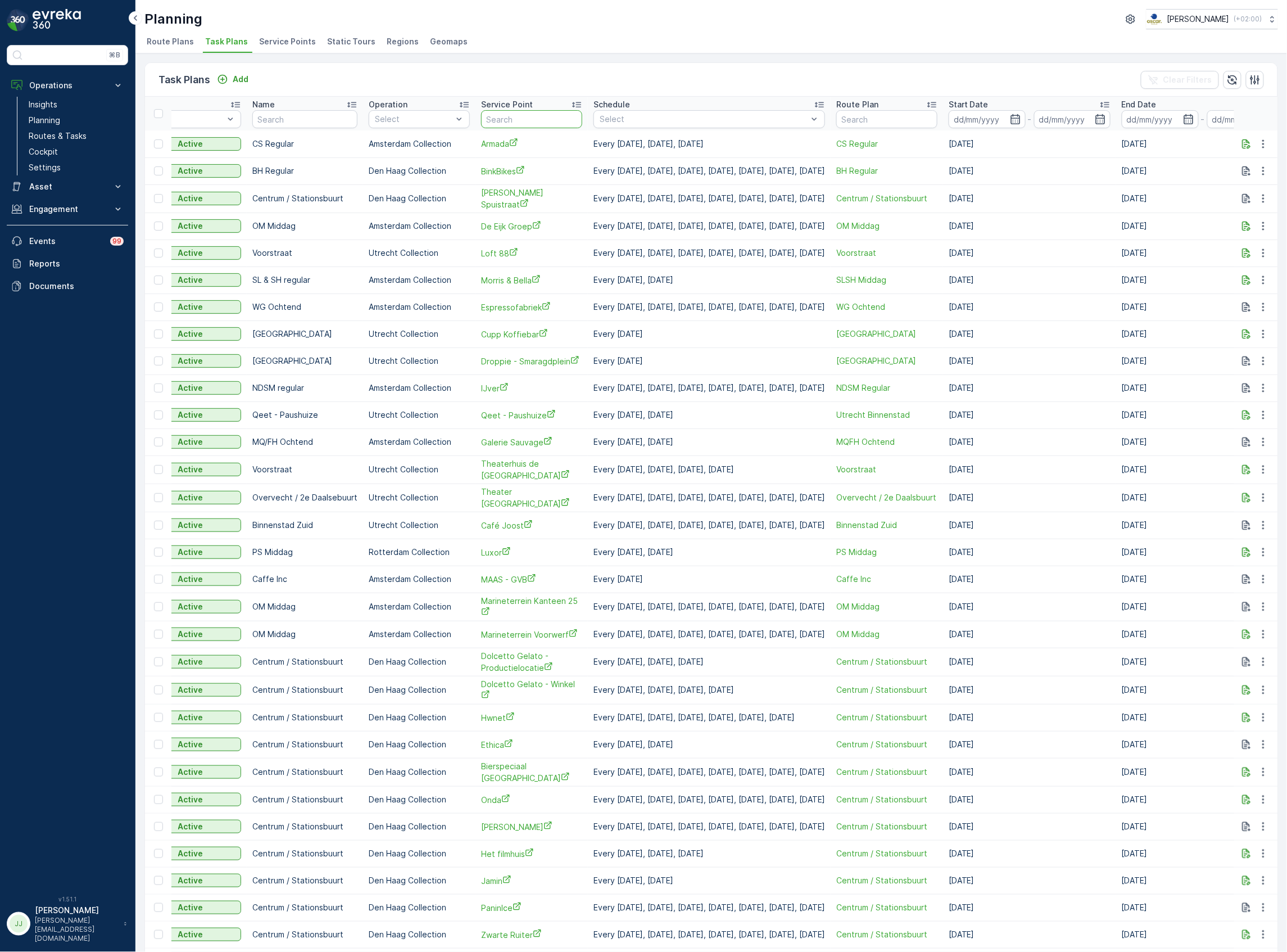
click at [529, 117] on input "text" at bounding box center [531, 119] width 101 height 18
type input "karel"
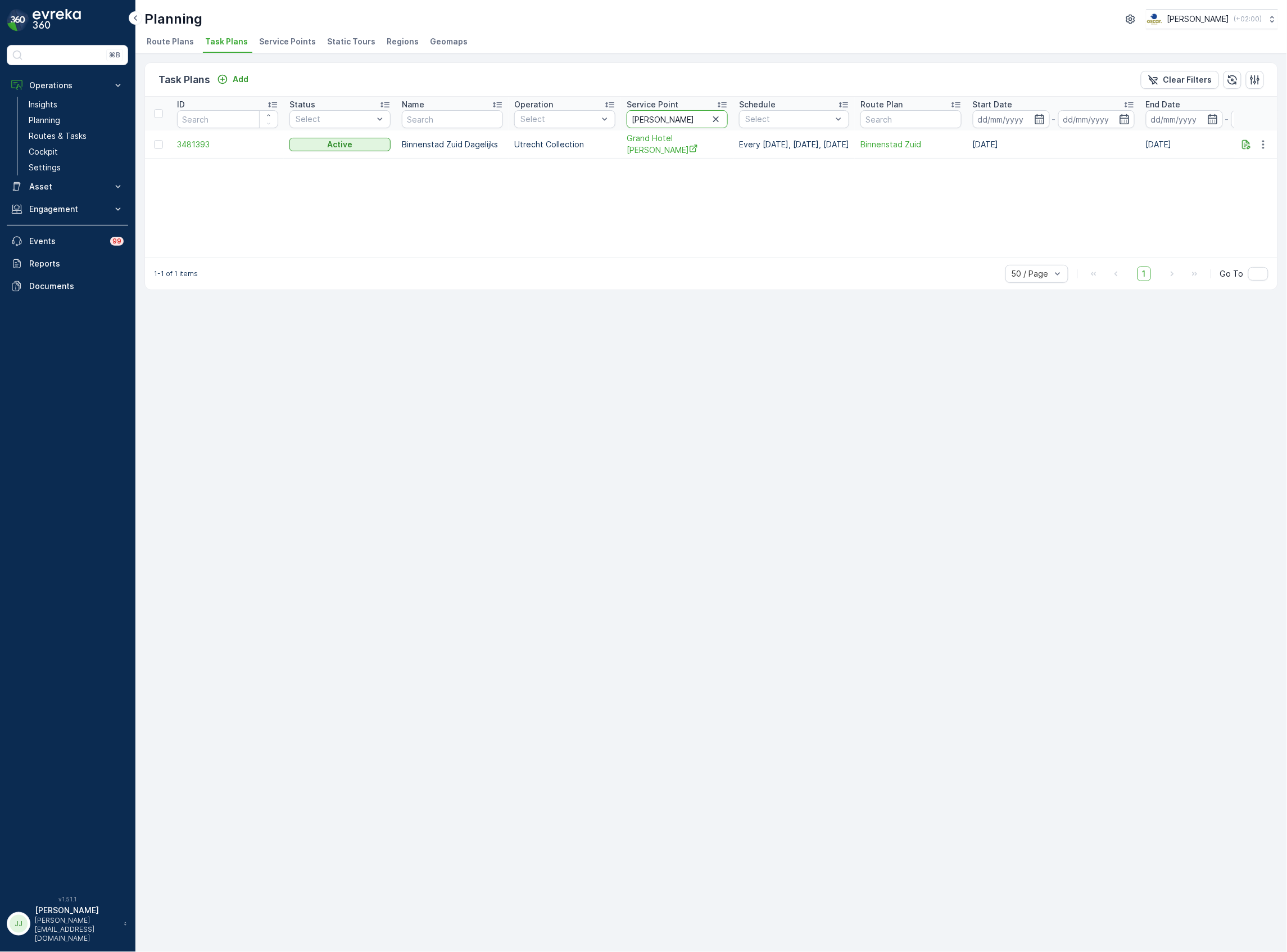
drag, startPoint x: 660, startPoint y: 114, endPoint x: 624, endPoint y: 114, distance: 36.0
click at [624, 114] on th "Service Point karel" at bounding box center [676, 114] width 112 height 34
type input "zizo"
drag, startPoint x: 691, startPoint y: 114, endPoint x: 603, endPoint y: 114, distance: 88.0
click at [603, 114] on tr "ID Status Select Name Operation Select Service Point zizo Schedule Select Route…" at bounding box center [747, 114] width 1204 height 34
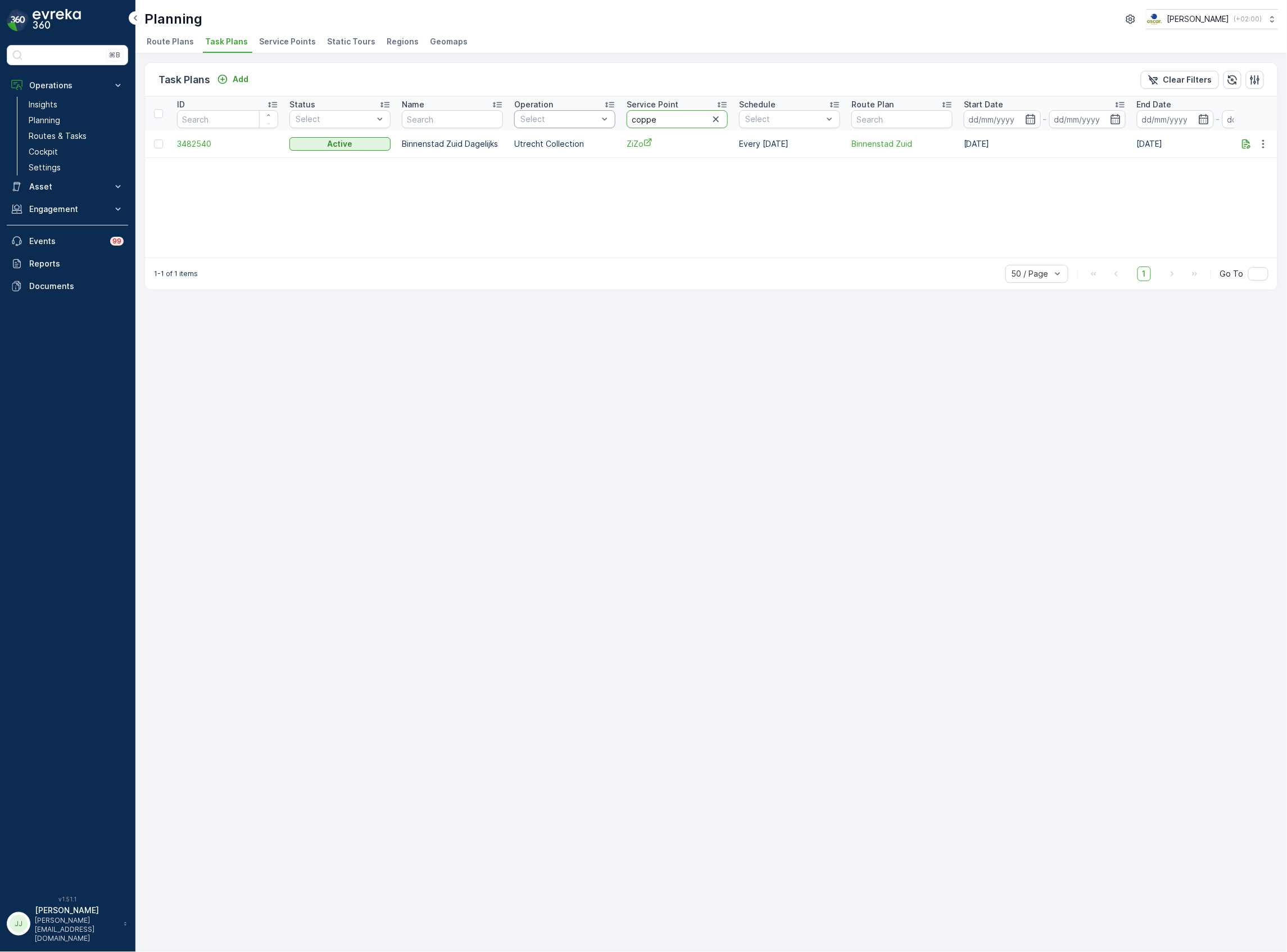
type input "copper"
drag, startPoint x: 650, startPoint y: 114, endPoint x: 621, endPoint y: 112, distance: 29.1
click at [621, 112] on tr "ID Status Select Name Operation Select Service Point copper Schedule Select Rou…" at bounding box center [747, 114] width 1204 height 34
type input "club cl"
drag, startPoint x: 649, startPoint y: 116, endPoint x: 628, endPoint y: 107, distance: 22.8
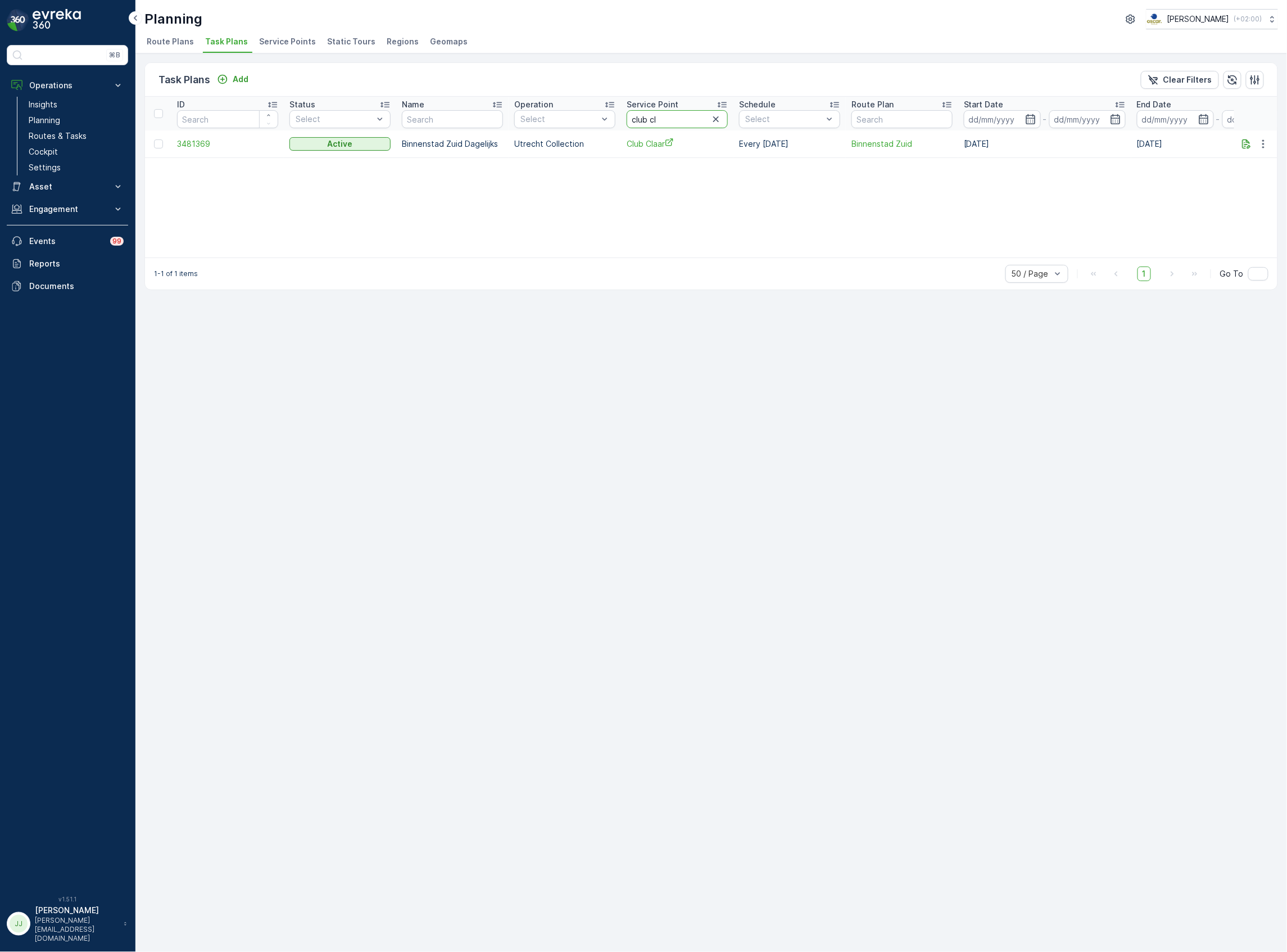
click at [617, 116] on tr "ID Status Select Name Operation Select Service Point club cl Schedule Select Ro…" at bounding box center [747, 114] width 1204 height 34
type input "uni"
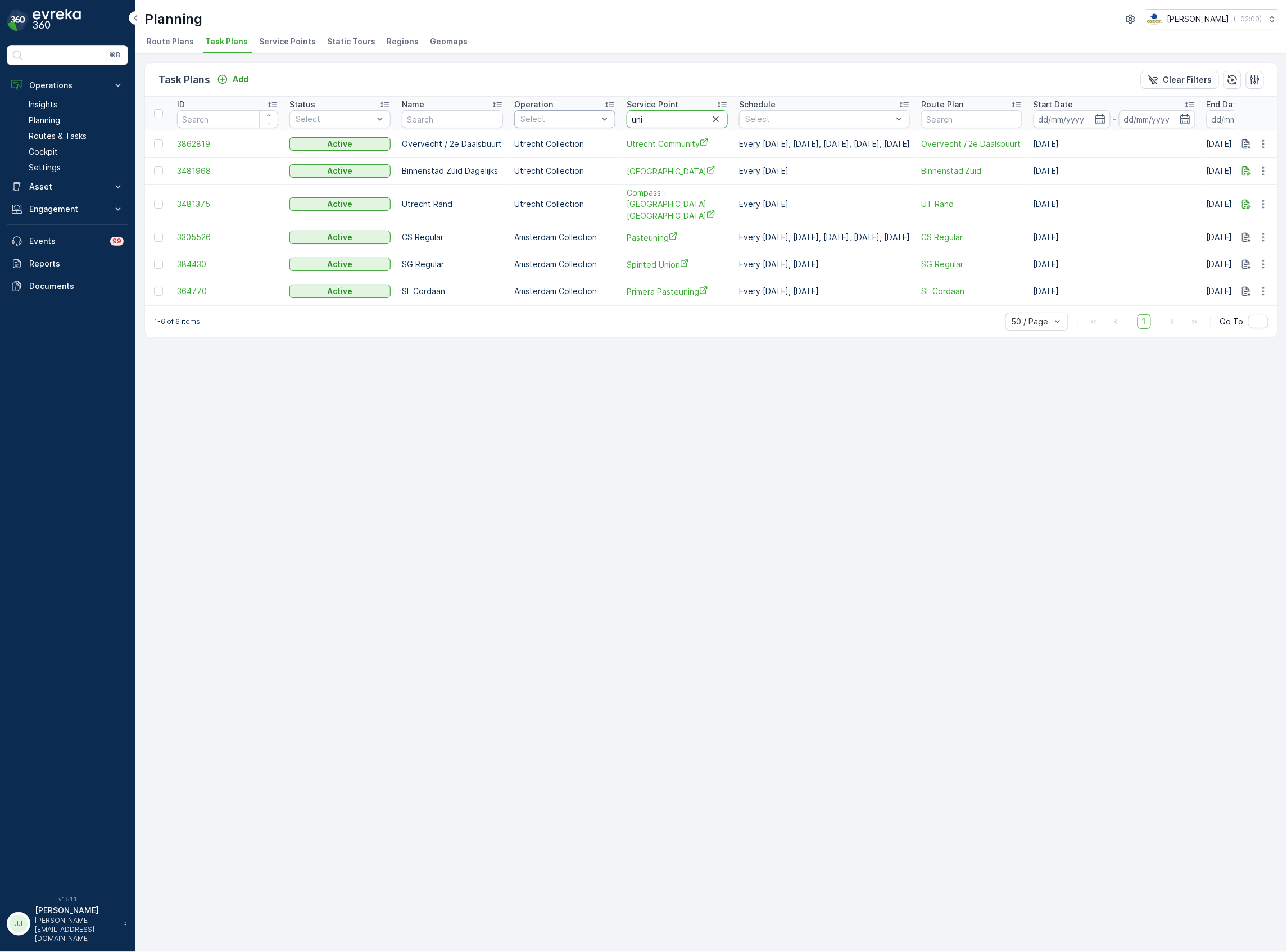
click at [565, 120] on tr "ID Status Select Name Operation Select Service Point uni Schedule Select Route …" at bounding box center [781, 114] width 1273 height 34
type input "papi"
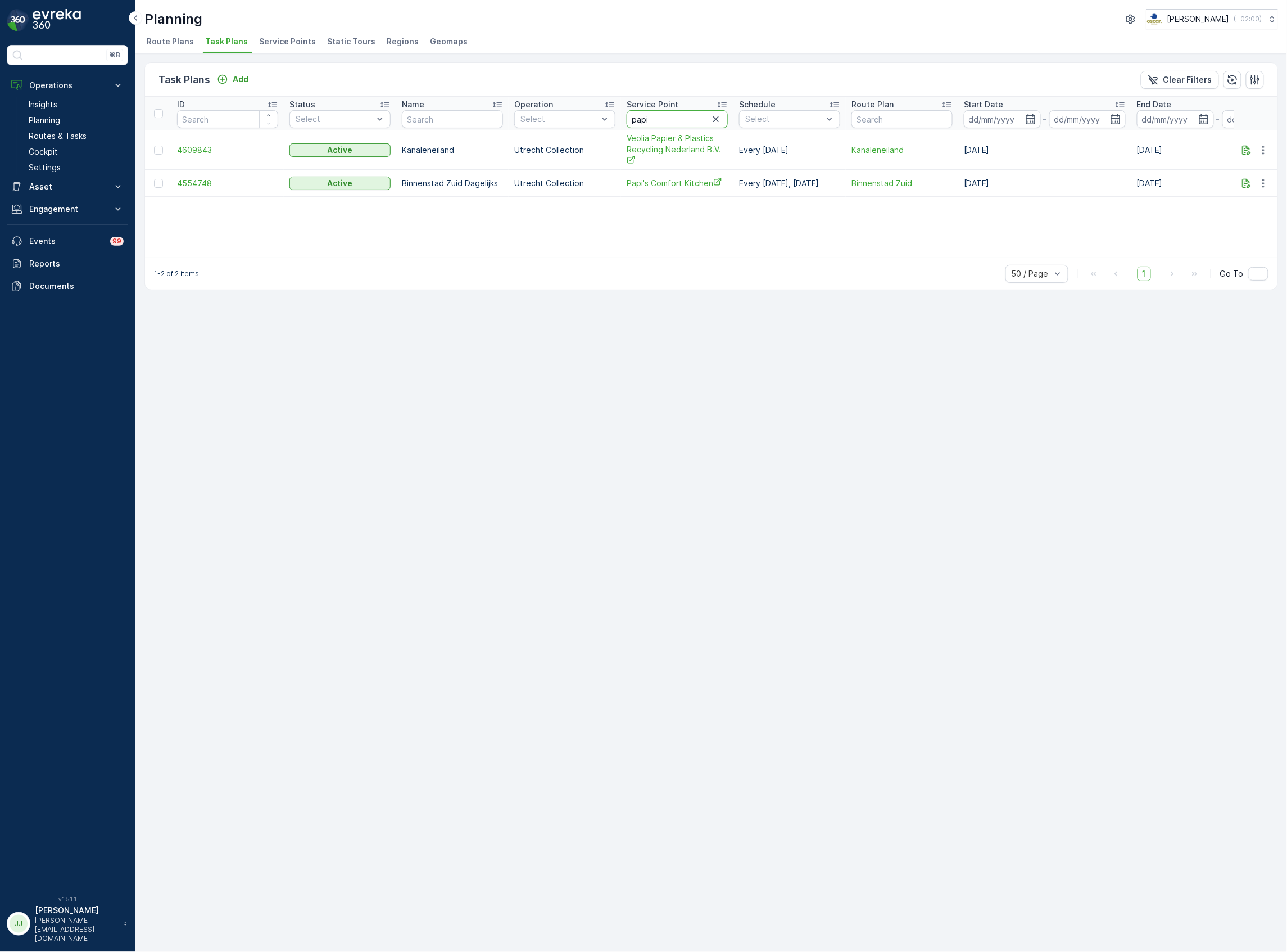
drag, startPoint x: 664, startPoint y: 112, endPoint x: 587, endPoint y: 107, distance: 77.2
click at [585, 115] on tr "ID Status Select Name Operation Select Service Point papi Schedule Select Route…" at bounding box center [747, 114] width 1204 height 34
type input "keek twijn"
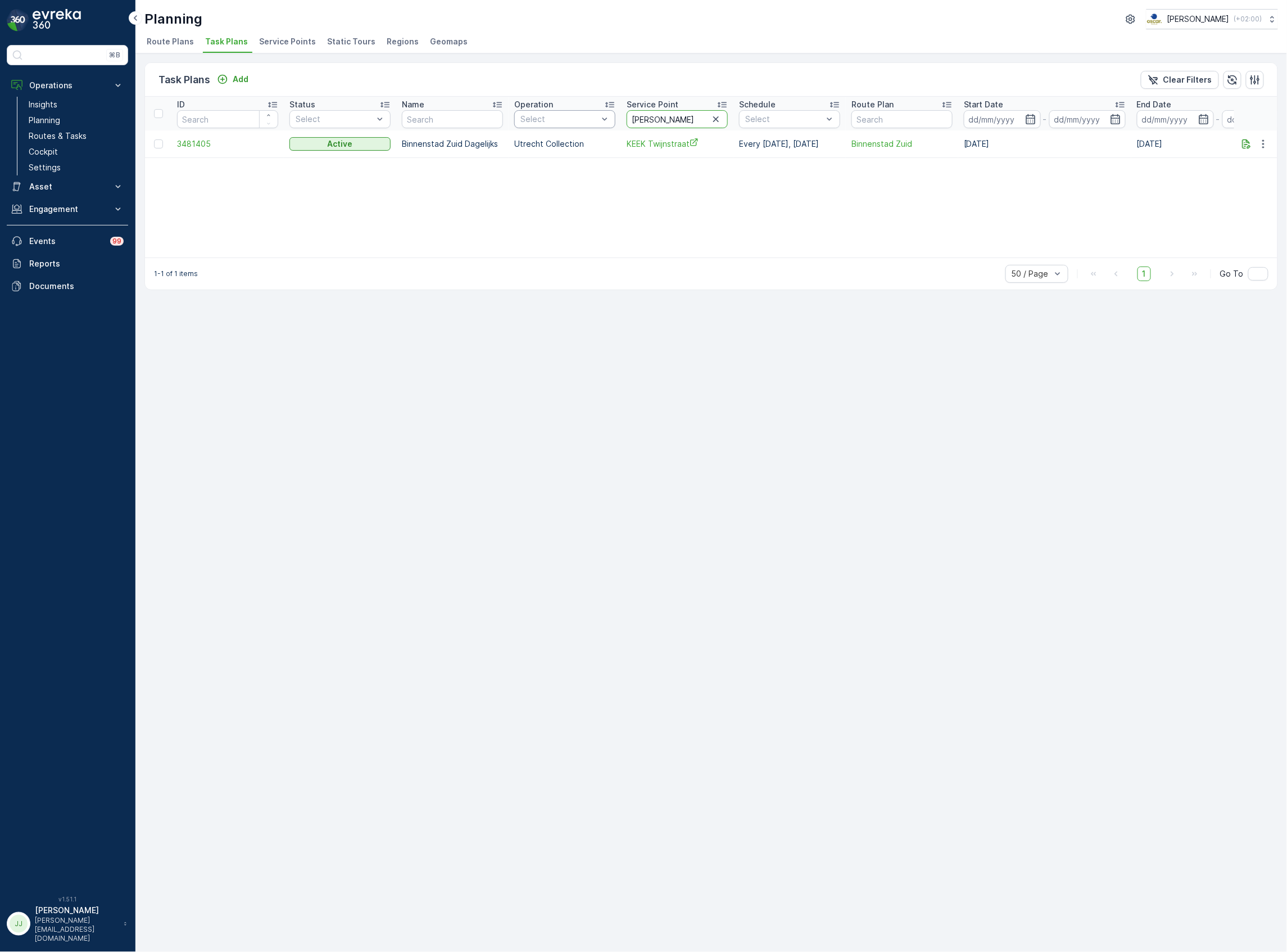
drag, startPoint x: 675, startPoint y: 116, endPoint x: 583, endPoint y: 120, distance: 92.1
click at [583, 120] on tr "ID Status Select Name Operation Select Service Point keek twijn Schedule Select…" at bounding box center [747, 114] width 1204 height 34
type input "keek oud"
drag, startPoint x: 679, startPoint y: 120, endPoint x: 531, endPoint y: 118, distance: 148.0
click at [534, 118] on tr "ID Status Select Name Operation Select Service Point keek oud Schedule Select R…" at bounding box center [747, 114] width 1204 height 34
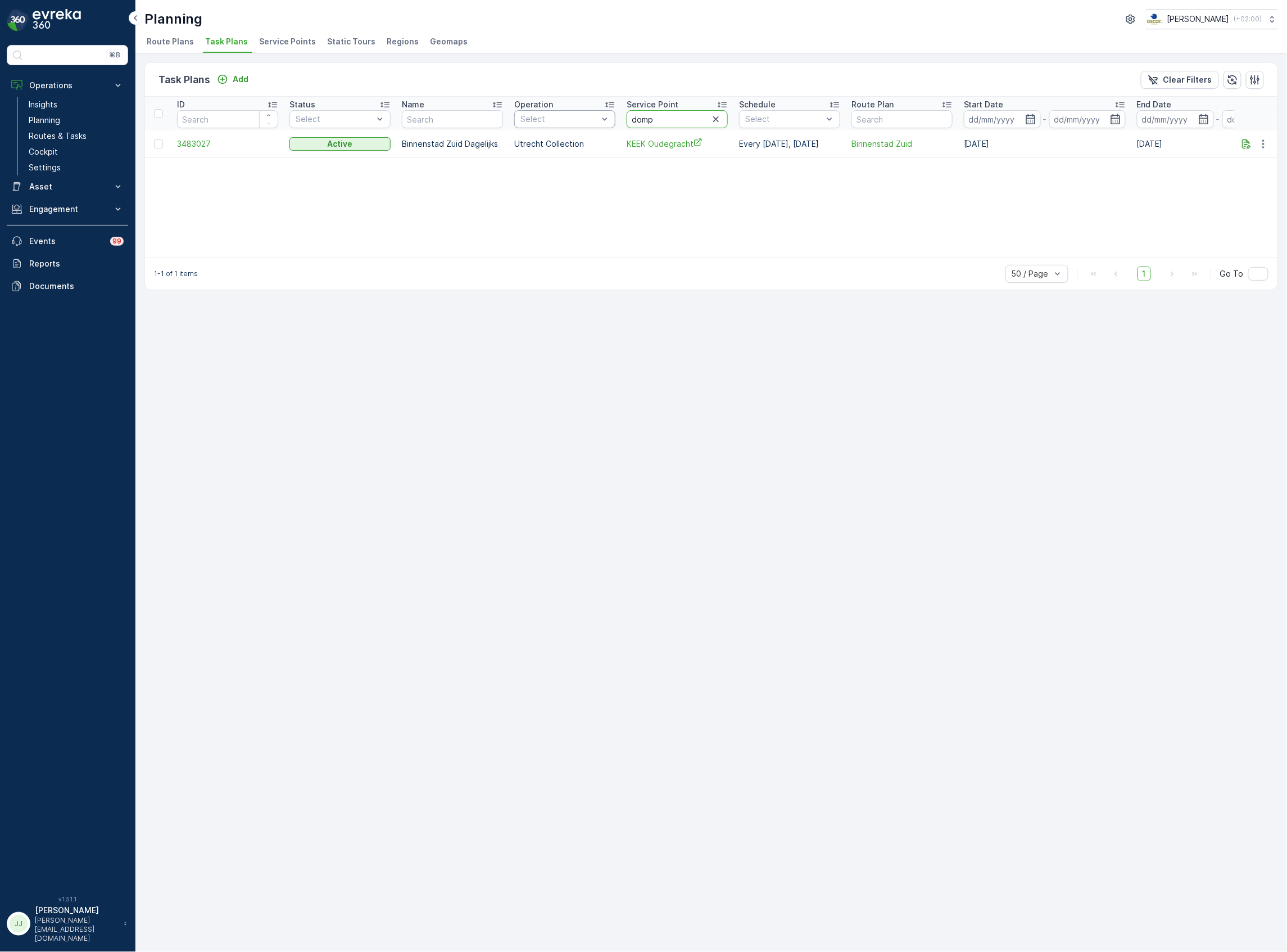
type input "dompl"
